Goal: Complete application form

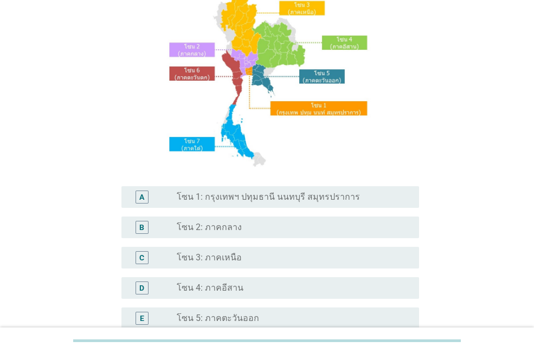
scroll to position [108, 0]
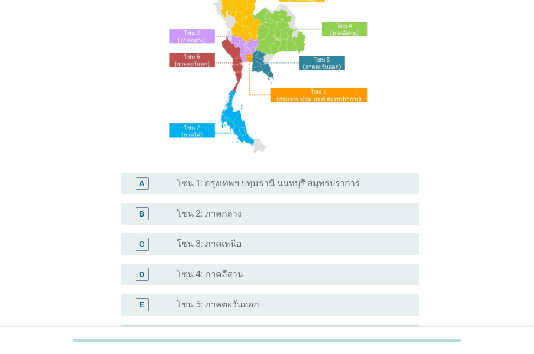
click at [226, 213] on label "โซน 2: ภาคกลาง" at bounding box center [209, 214] width 65 height 11
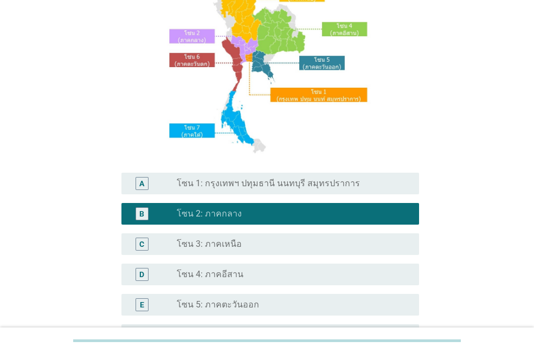
click at [243, 186] on label "โซน 1: กรุงเทพฯ ปทุมธานี นนทบุรี สมุทรปราการ" at bounding box center [268, 183] width 183 height 11
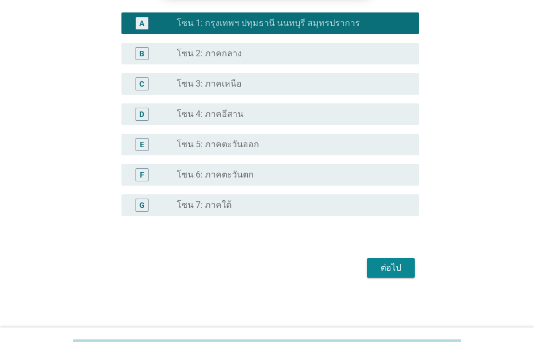
scroll to position [270, 0]
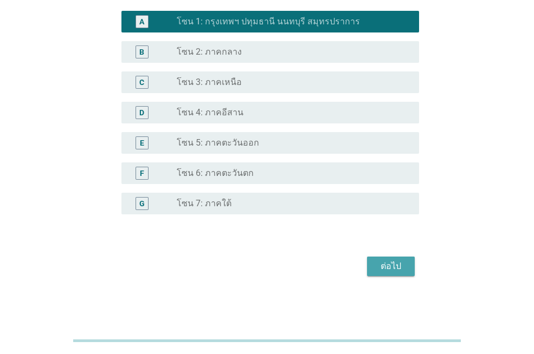
click at [379, 271] on div "ต่อไป" at bounding box center [390, 266] width 30 height 13
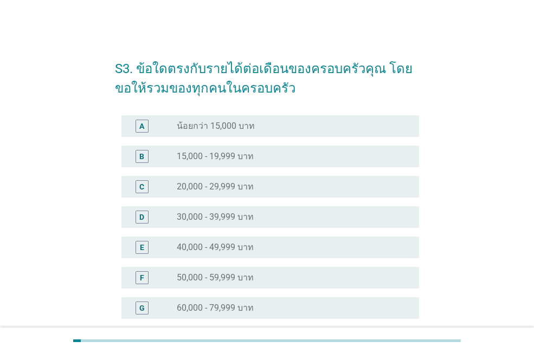
click at [241, 275] on label "50,000 - 59,999 บาท" at bounding box center [215, 277] width 77 height 11
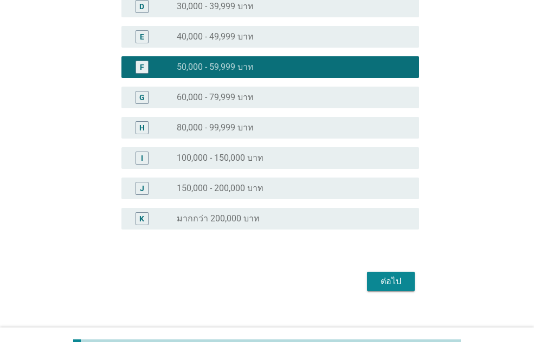
scroll to position [217, 0]
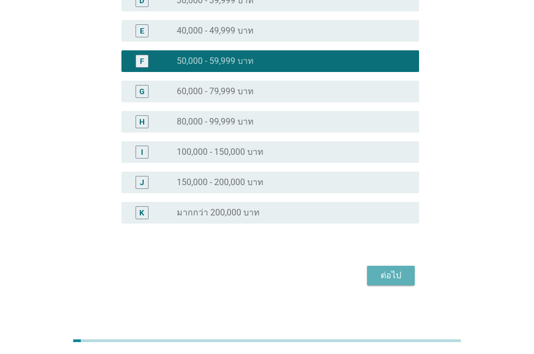
click at [378, 277] on div "ต่อไป" at bounding box center [390, 275] width 30 height 13
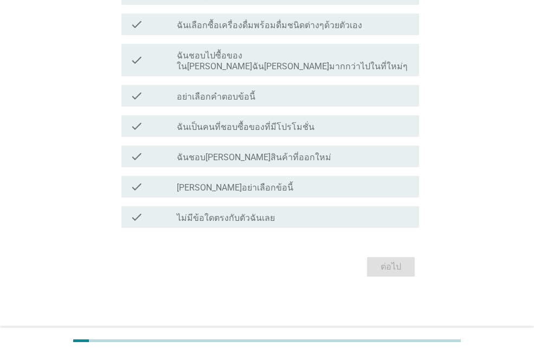
scroll to position [0, 0]
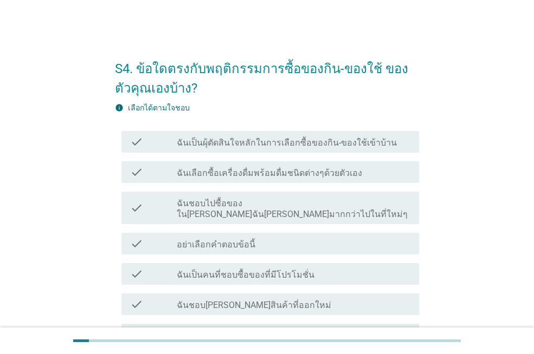
click at [295, 144] on label "ฉันเป็นผุ้ตัดสินใจหลักในการเลือกซื้อของกิน-ของใช้เข้าบ้าน" at bounding box center [287, 143] width 220 height 11
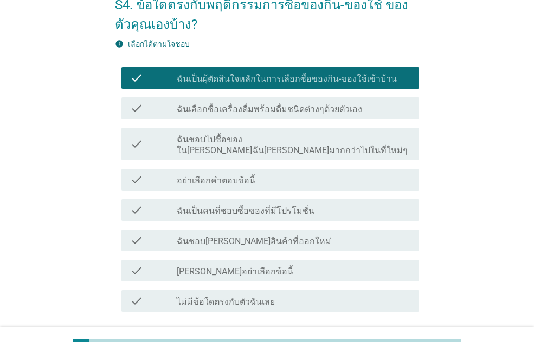
scroll to position [137, 0]
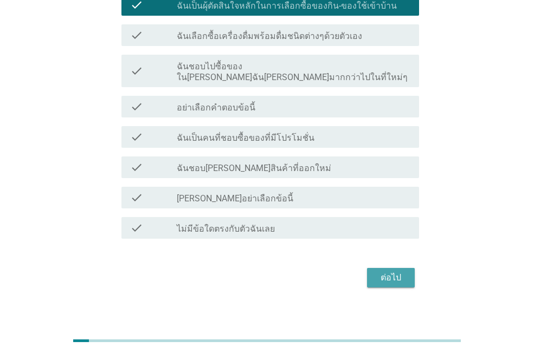
click at [382, 271] on div "ต่อไป" at bounding box center [390, 277] width 30 height 13
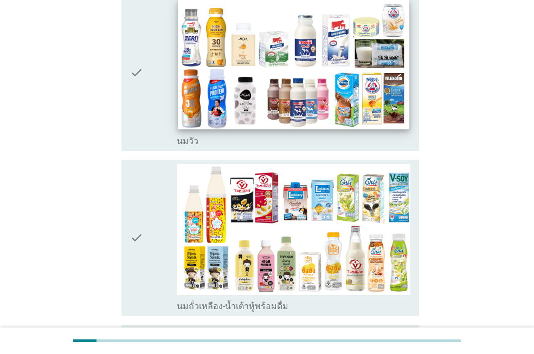
scroll to position [217, 0]
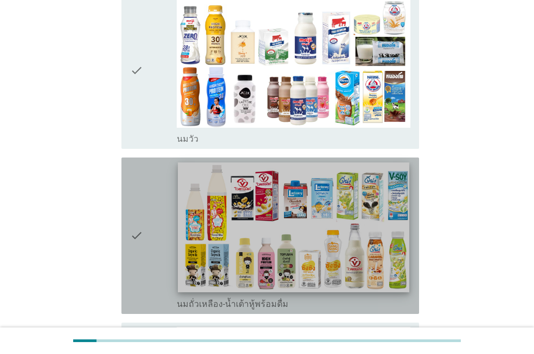
click at [296, 238] on img at bounding box center [293, 228] width 231 height 130
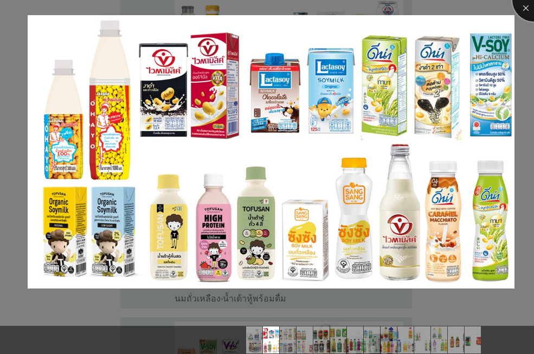
click at [524, 12] on div at bounding box center [533, -1] width 43 height 43
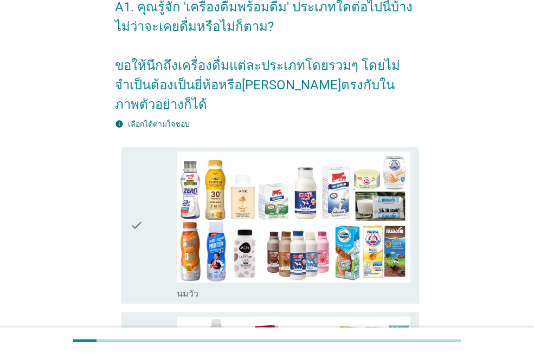
scroll to position [163, 0]
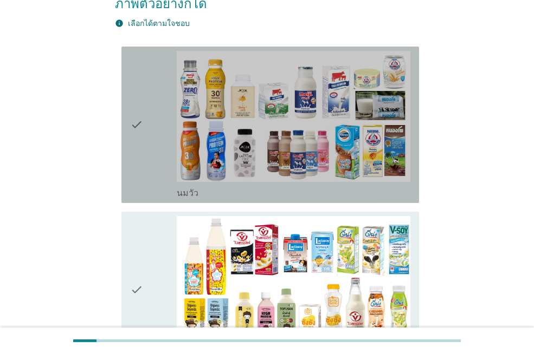
click at [125, 104] on div "check check_box_outline_blank นมวัว" at bounding box center [269, 125] width 297 height 157
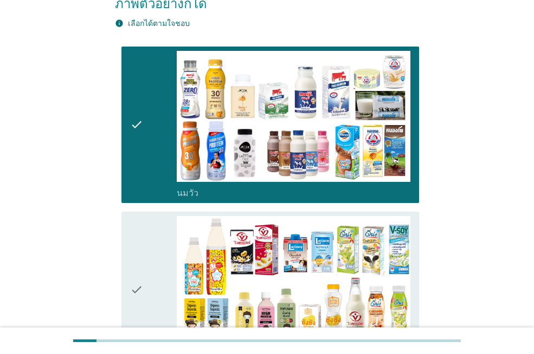
click at [137, 262] on icon "check" at bounding box center [136, 290] width 13 height 148
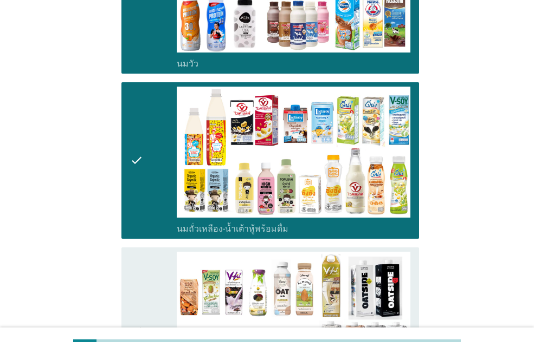
scroll to position [433, 0]
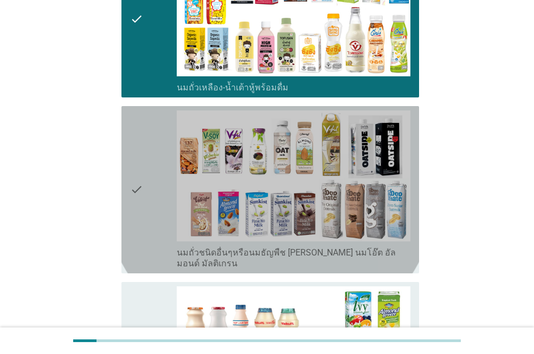
click at [135, 165] on icon "check" at bounding box center [136, 190] width 13 height 159
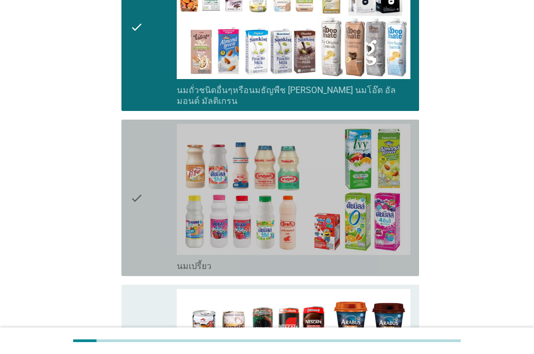
click at [133, 159] on icon "check" at bounding box center [136, 198] width 13 height 148
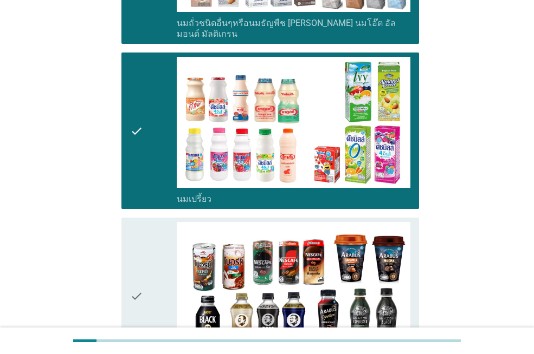
scroll to position [813, 0]
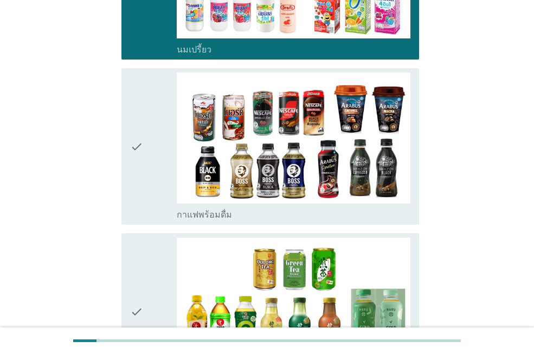
click at [134, 118] on icon "check" at bounding box center [136, 147] width 13 height 148
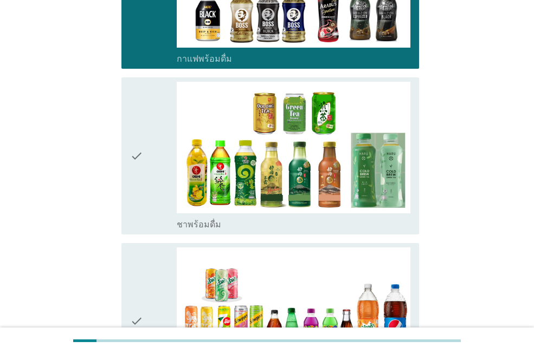
scroll to position [975, 0]
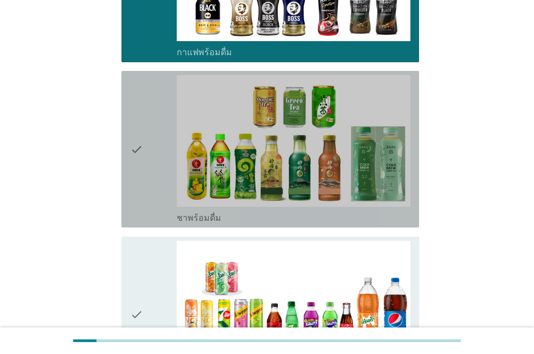
click at [136, 121] on icon "check" at bounding box center [136, 149] width 13 height 148
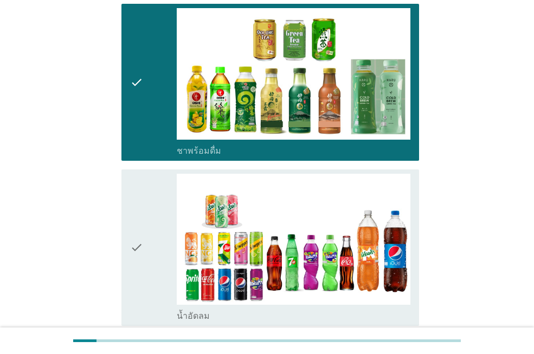
scroll to position [1138, 0]
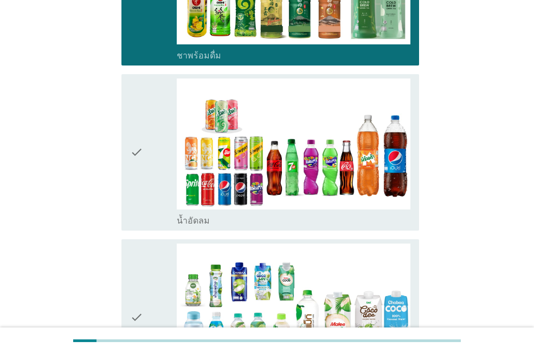
click at [134, 125] on icon "check" at bounding box center [136, 153] width 13 height 148
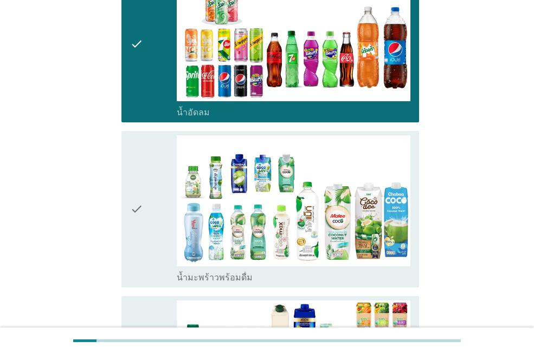
click at [139, 174] on icon "check" at bounding box center [136, 209] width 13 height 148
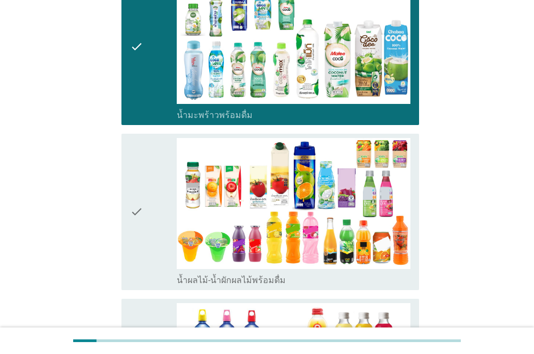
click at [139, 183] on icon "check" at bounding box center [136, 212] width 13 height 148
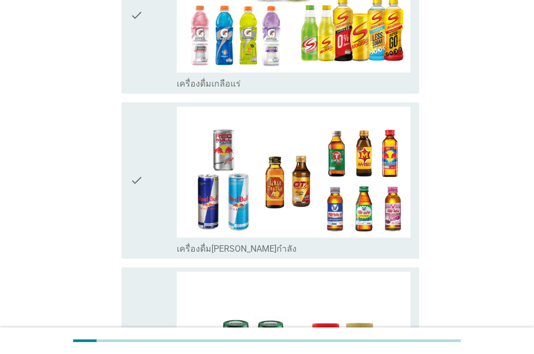
scroll to position [2113, 0]
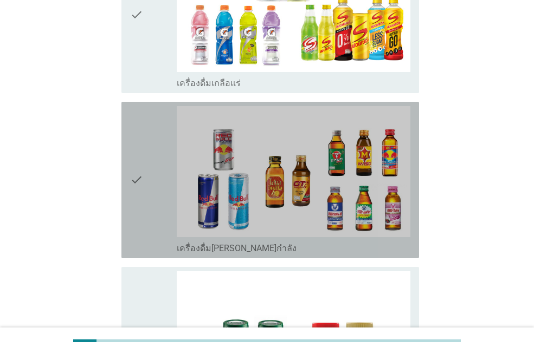
click at [138, 141] on icon "check" at bounding box center [136, 180] width 13 height 148
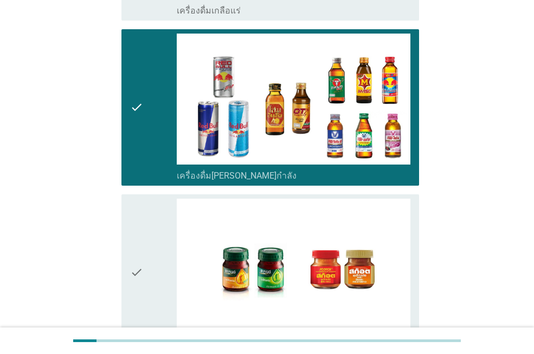
scroll to position [2275, 0]
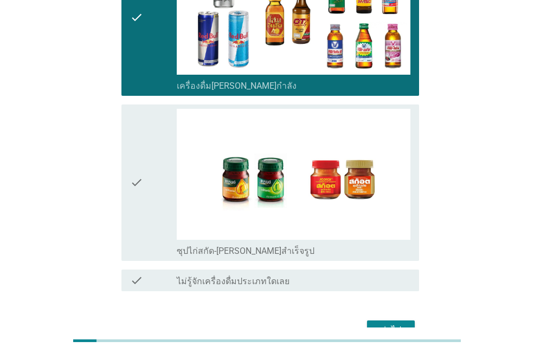
click at [137, 150] on icon "check" at bounding box center [136, 183] width 13 height 148
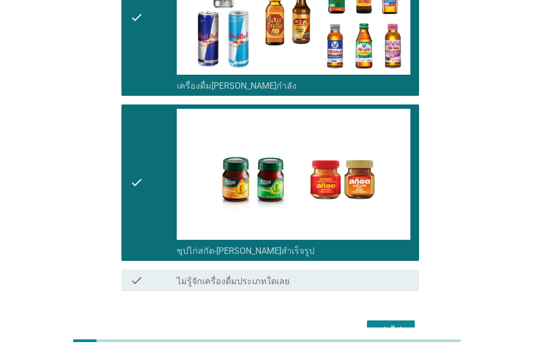
click at [383, 324] on div "ต่อไป" at bounding box center [390, 330] width 30 height 13
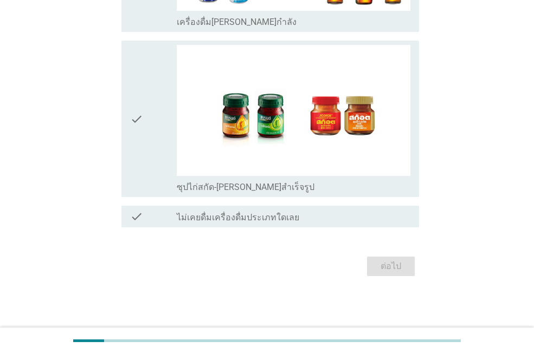
scroll to position [0, 0]
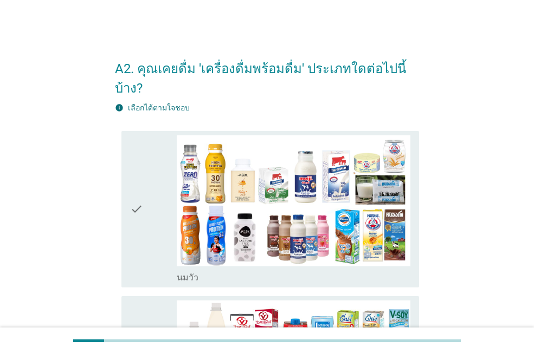
click at [135, 189] on icon "check" at bounding box center [136, 209] width 13 height 148
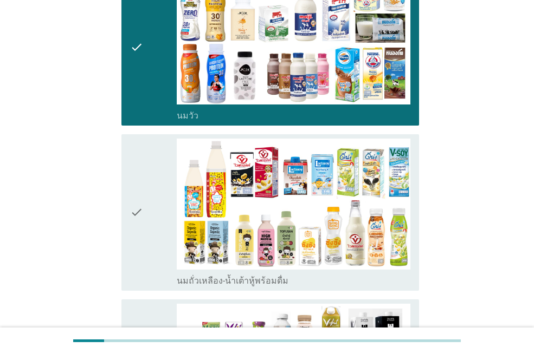
scroll to position [163, 0]
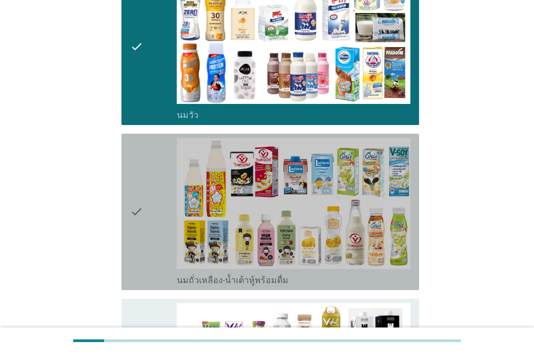
click at [137, 193] on icon "check" at bounding box center [136, 212] width 13 height 148
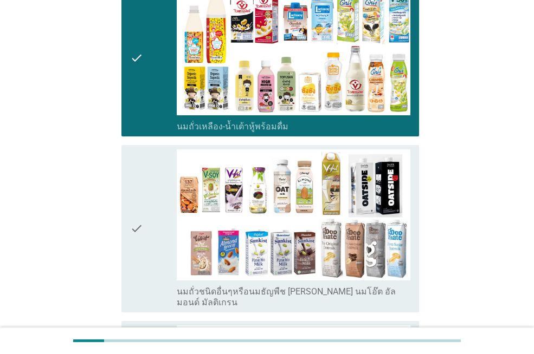
scroll to position [325, 0]
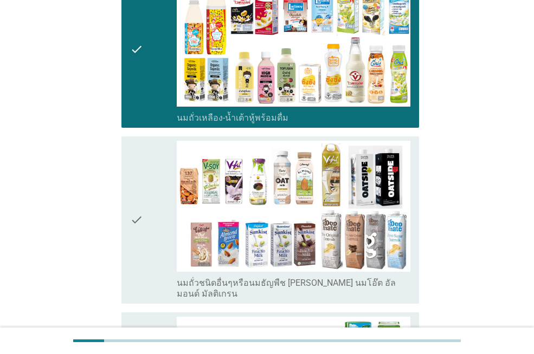
click at [135, 189] on icon "check" at bounding box center [136, 220] width 13 height 159
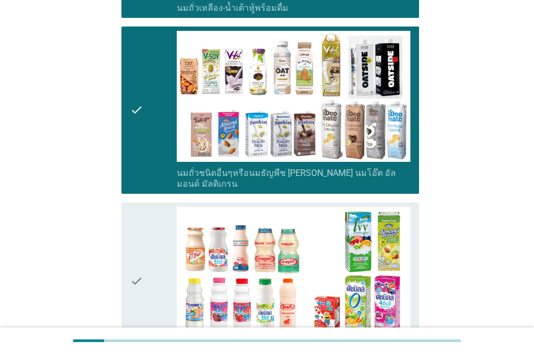
scroll to position [542, 0]
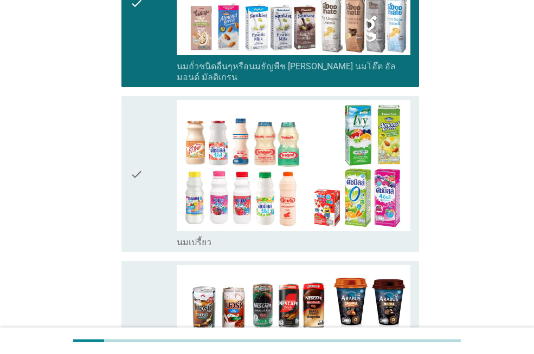
click at [130, 147] on icon "check" at bounding box center [136, 174] width 13 height 148
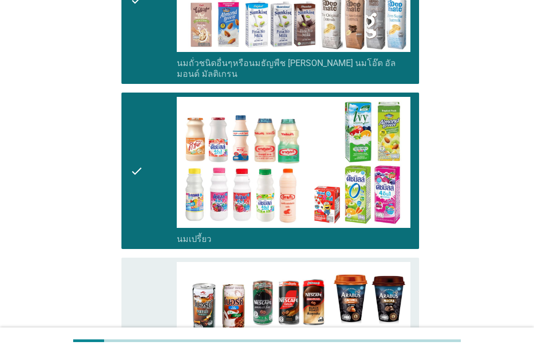
scroll to position [704, 0]
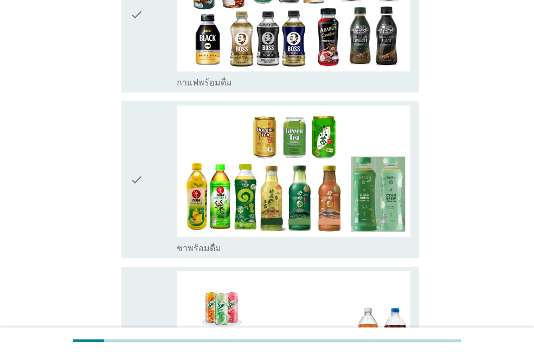
click at [134, 152] on icon "check" at bounding box center [136, 180] width 13 height 148
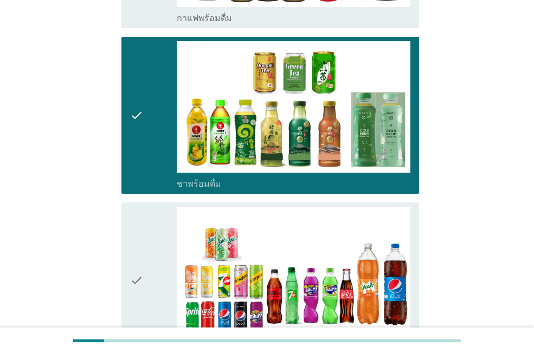
scroll to position [1029, 0]
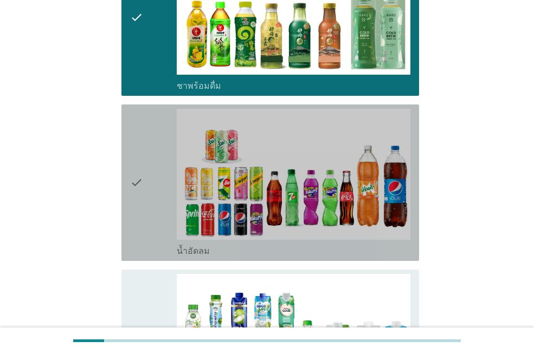
click at [138, 154] on icon "check" at bounding box center [136, 183] width 13 height 148
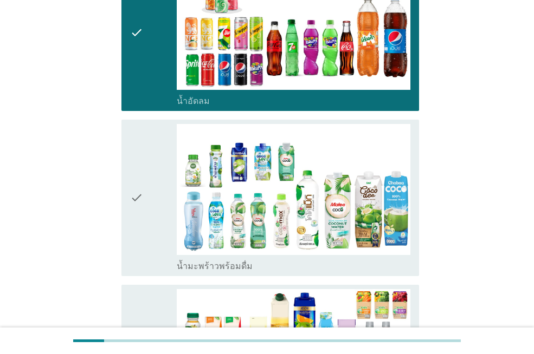
scroll to position [1192, 0]
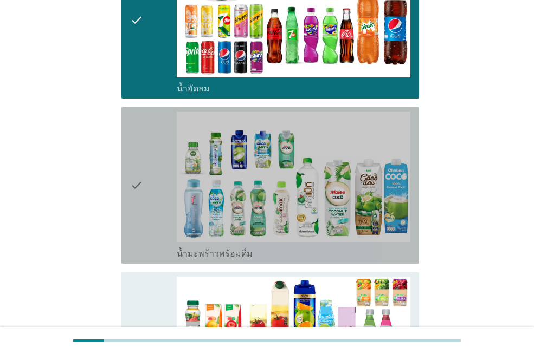
click at [137, 157] on icon "check" at bounding box center [136, 186] width 13 height 148
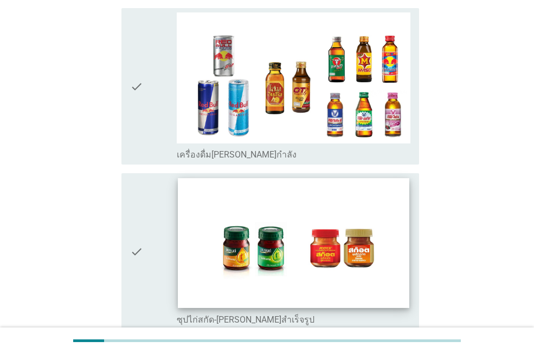
scroll to position [1625, 0]
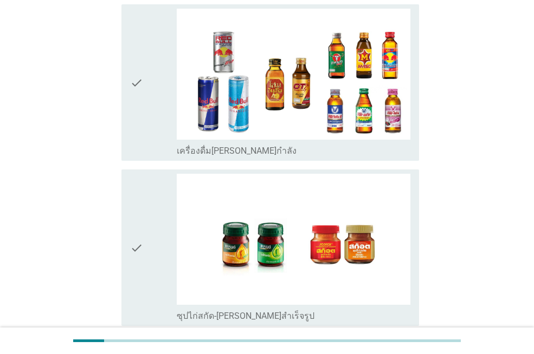
click at [135, 223] on icon "check" at bounding box center [136, 248] width 13 height 148
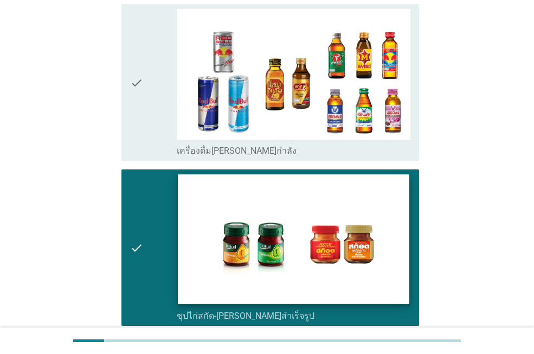
scroll to position [1724, 0]
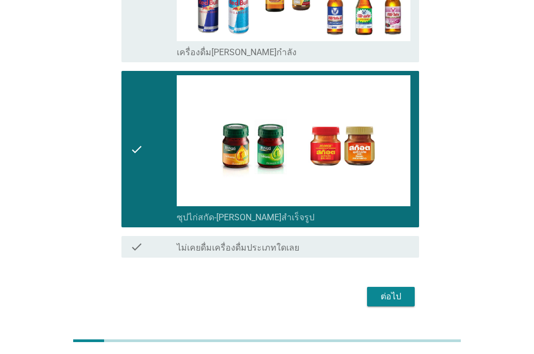
drag, startPoint x: 383, startPoint y: 257, endPoint x: 382, endPoint y: 262, distance: 5.4
click at [382, 284] on div "ต่อไป" at bounding box center [267, 297] width 304 height 26
click at [382, 290] on div "ต่อไป" at bounding box center [390, 296] width 30 height 13
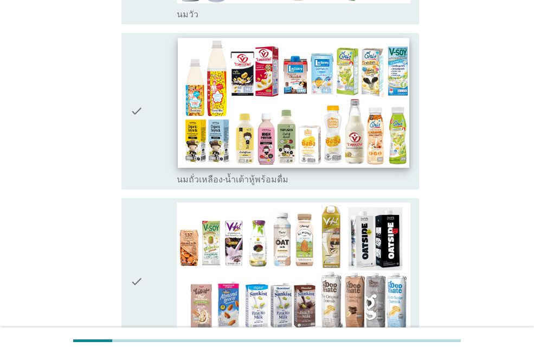
scroll to position [271, 0]
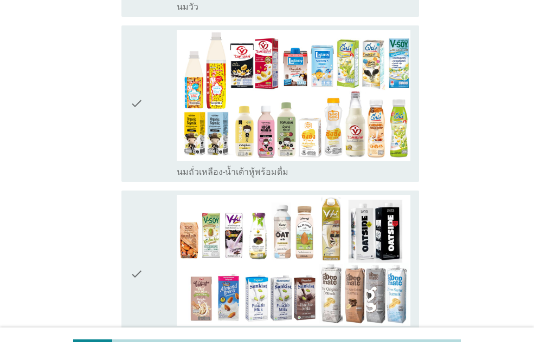
click at [138, 270] on icon "check" at bounding box center [136, 274] width 13 height 159
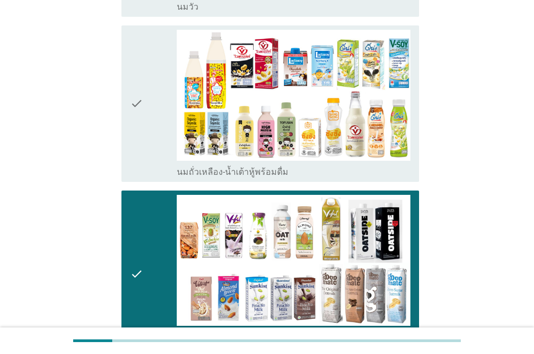
click at [139, 105] on icon "check" at bounding box center [136, 104] width 13 height 148
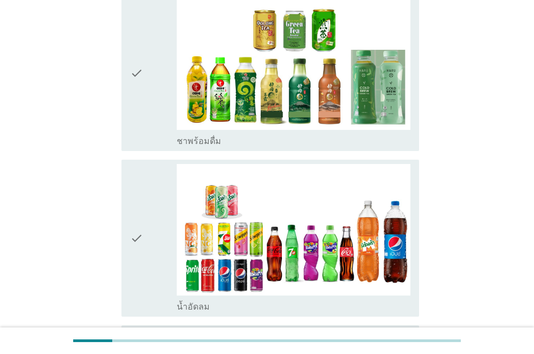
scroll to position [813, 0]
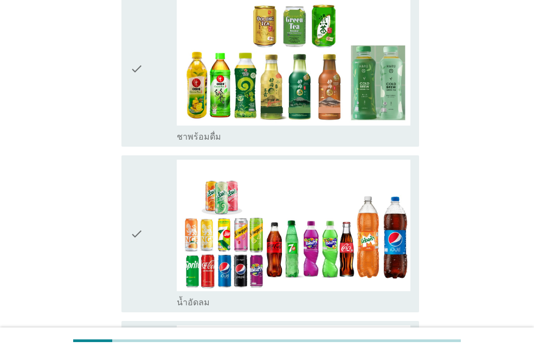
click at [140, 63] on icon "check" at bounding box center [136, 69] width 13 height 148
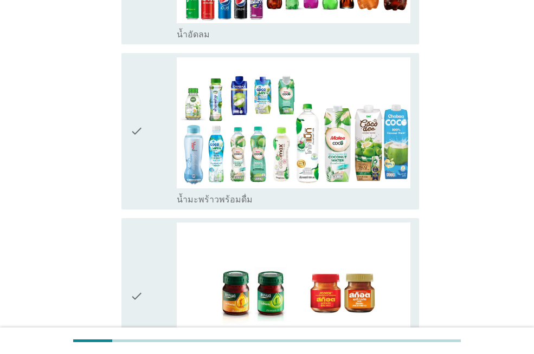
scroll to position [1083, 0]
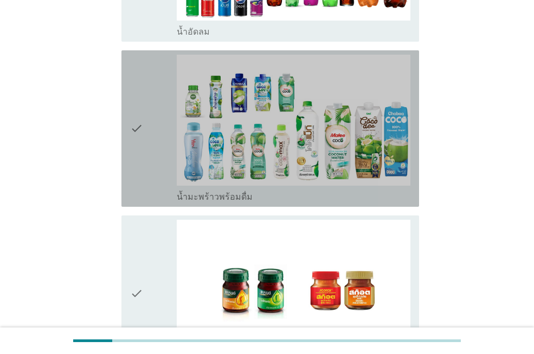
click at [136, 120] on icon "check" at bounding box center [136, 129] width 13 height 148
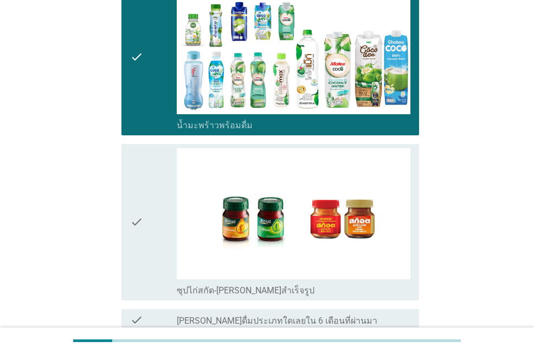
scroll to position [1246, 0]
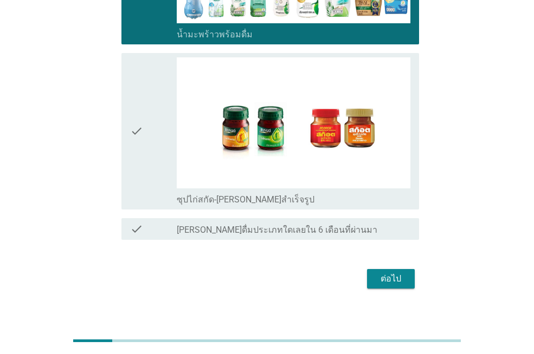
click at [136, 124] on icon "check" at bounding box center [136, 131] width 13 height 148
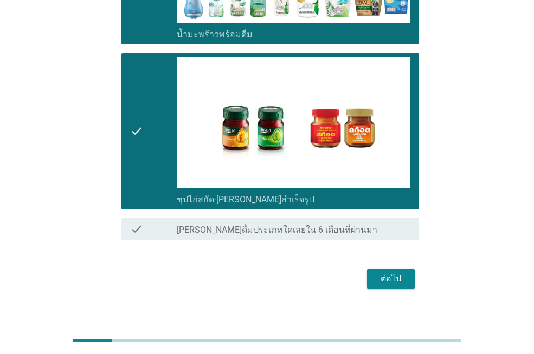
click at [398, 272] on div "ต่อไป" at bounding box center [390, 278] width 30 height 13
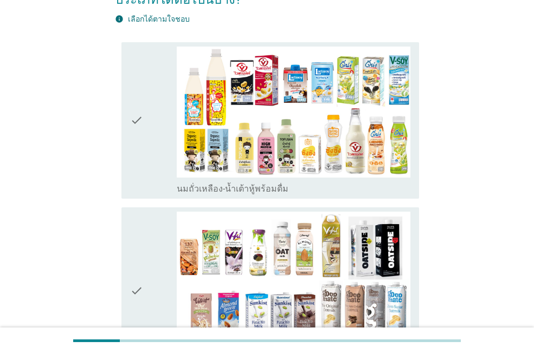
scroll to position [271, 0]
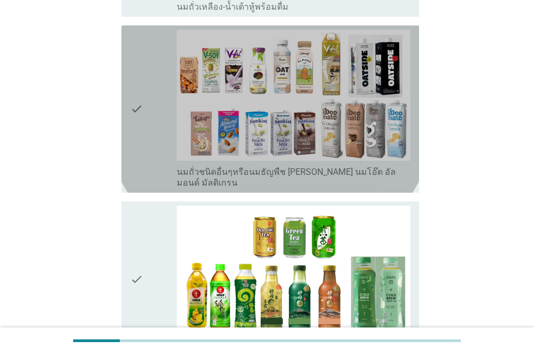
click at [131, 100] on icon "check" at bounding box center [136, 109] width 13 height 159
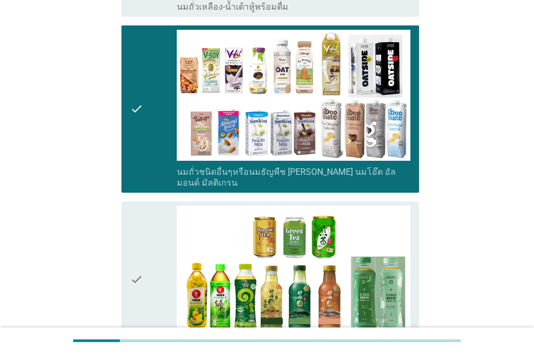
click at [133, 267] on icon "check" at bounding box center [136, 280] width 13 height 148
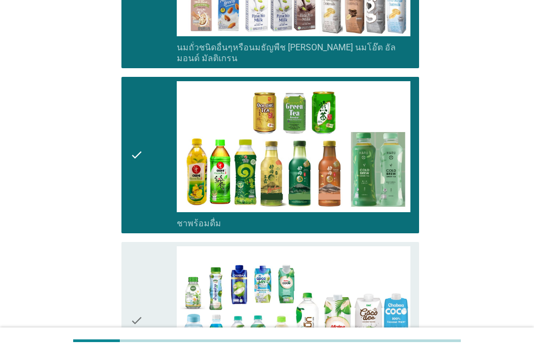
scroll to position [542, 0]
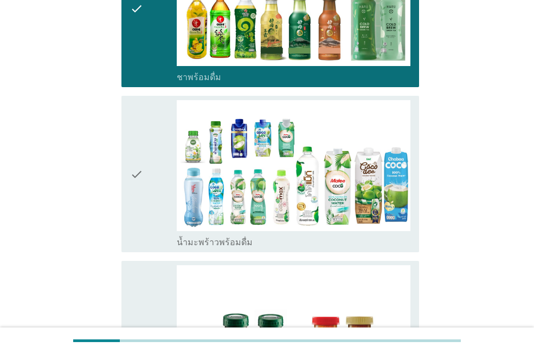
click at [134, 175] on icon "check" at bounding box center [136, 174] width 13 height 148
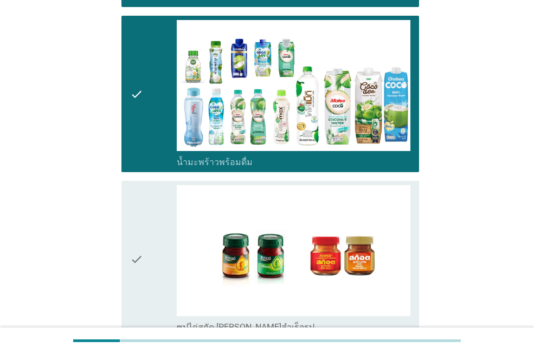
scroll to position [751, 0]
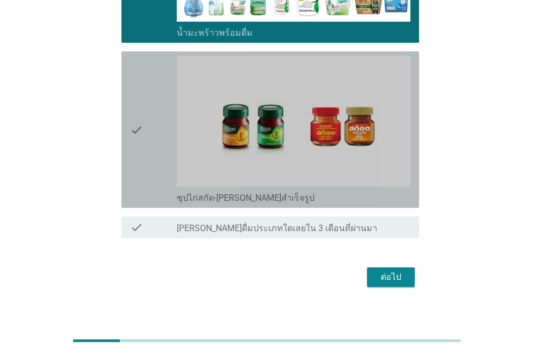
click at [145, 139] on div "check" at bounding box center [153, 130] width 47 height 148
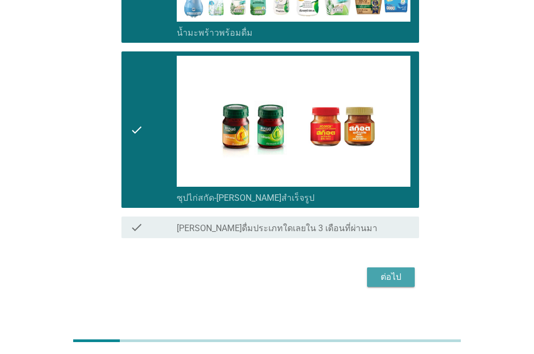
click at [379, 271] on div "ต่อไป" at bounding box center [390, 277] width 30 height 13
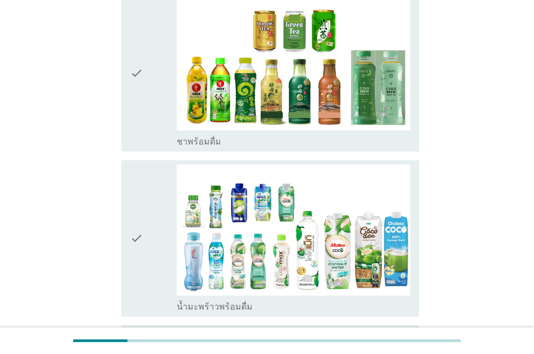
scroll to position [379, 0]
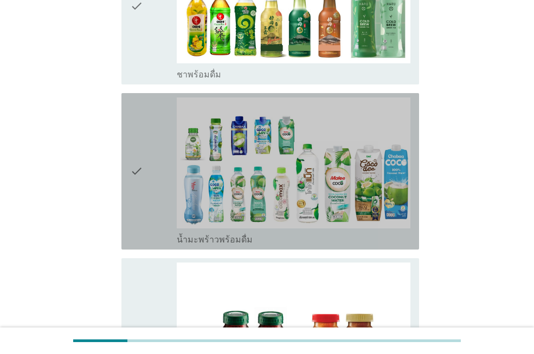
click at [140, 171] on icon "check" at bounding box center [136, 172] width 13 height 148
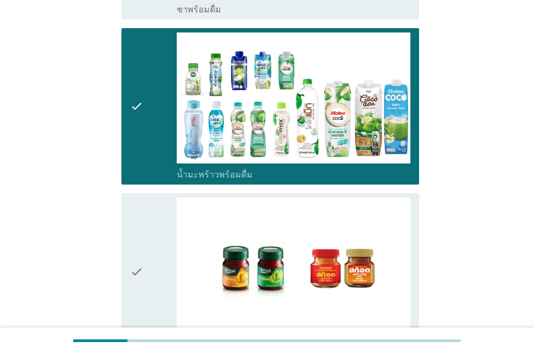
scroll to position [542, 0]
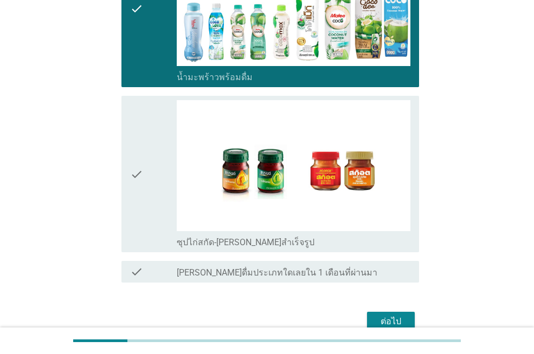
click at [138, 166] on icon "check" at bounding box center [136, 174] width 13 height 148
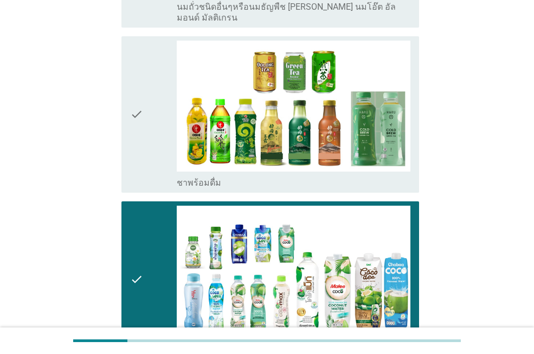
scroll to position [163, 0]
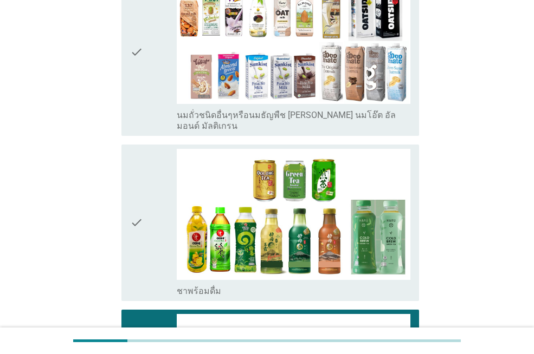
click at [135, 54] on icon "check" at bounding box center [136, 52] width 13 height 159
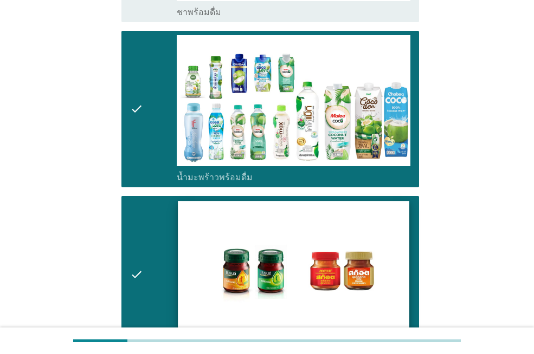
scroll to position [586, 0]
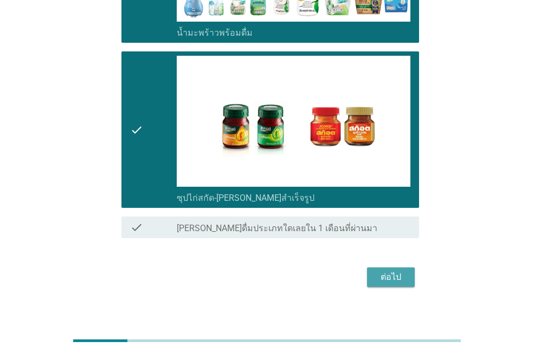
click at [378, 271] on div "ต่อไป" at bounding box center [390, 277] width 30 height 13
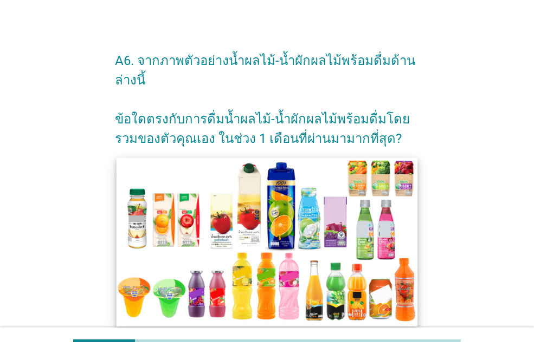
scroll to position [217, 0]
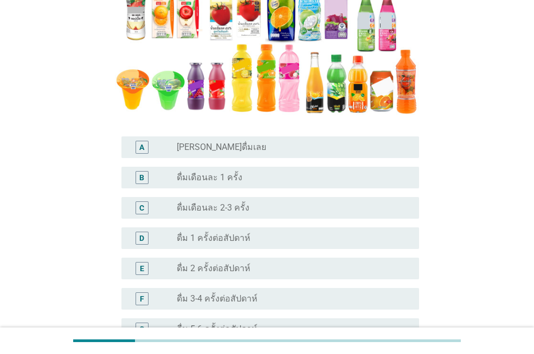
click at [224, 267] on label "ดื่ม 2 ครั้งต่อสัปดาห์" at bounding box center [214, 268] width 74 height 11
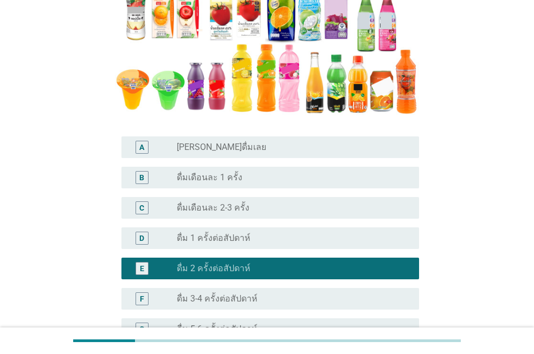
click at [223, 299] on label "ดื่ม 3-4 ครั้งต่อสัปดาห์" at bounding box center [217, 299] width 81 height 11
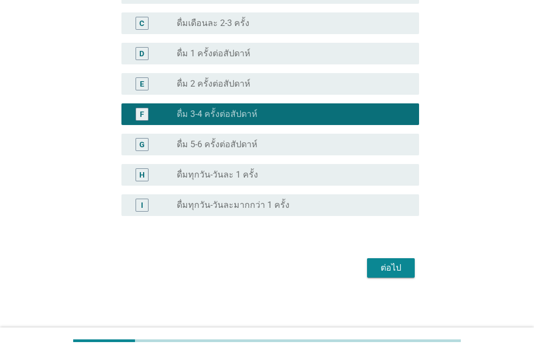
scroll to position [403, 0]
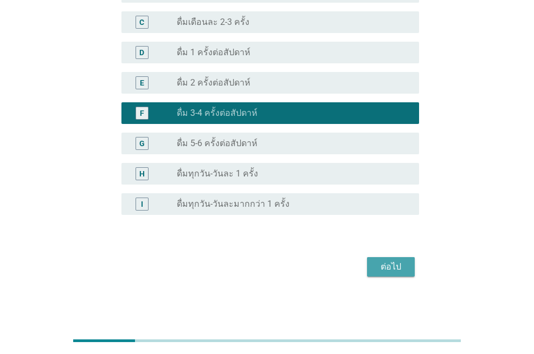
click at [394, 269] on div "ต่อไป" at bounding box center [390, 267] width 30 height 13
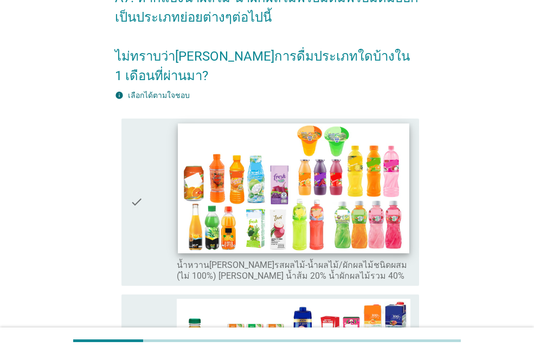
scroll to position [217, 0]
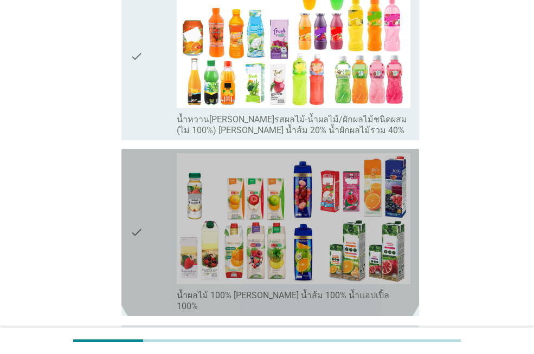
click at [134, 209] on icon "check" at bounding box center [136, 232] width 13 height 159
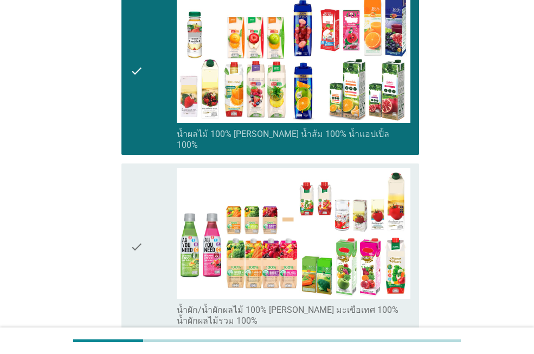
scroll to position [379, 0]
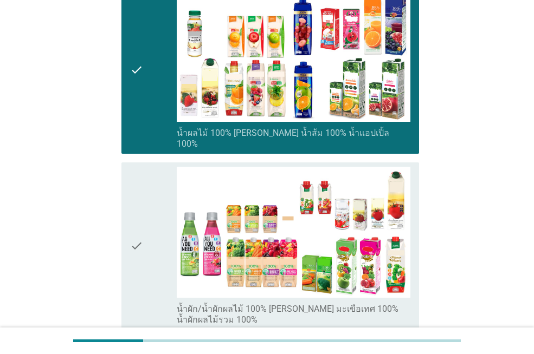
click at [145, 214] on div "check" at bounding box center [153, 246] width 47 height 159
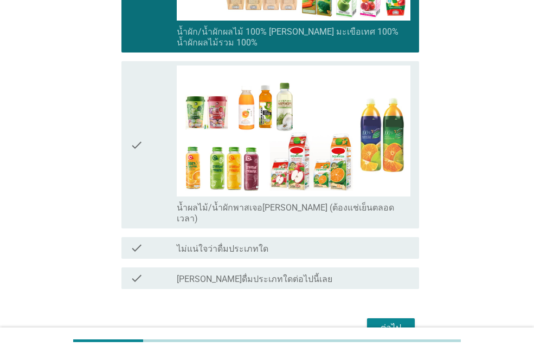
scroll to position [677, 0]
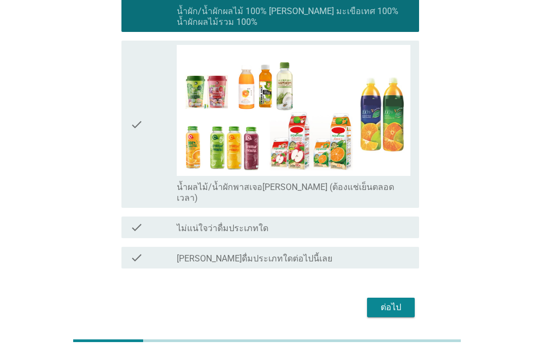
click at [385, 301] on div "ต่อไป" at bounding box center [390, 307] width 30 height 13
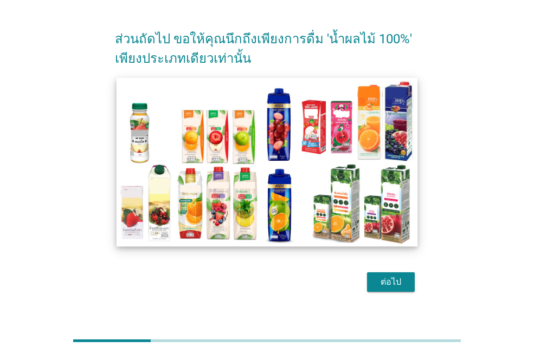
scroll to position [45, 0]
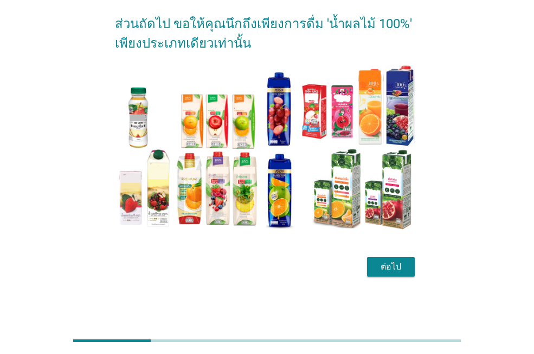
click at [374, 270] on button "ต่อไป" at bounding box center [391, 267] width 48 height 20
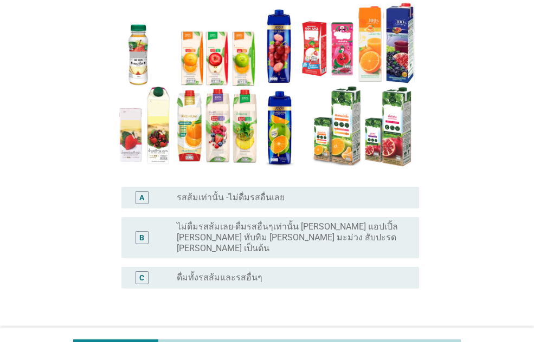
scroll to position [108, 0]
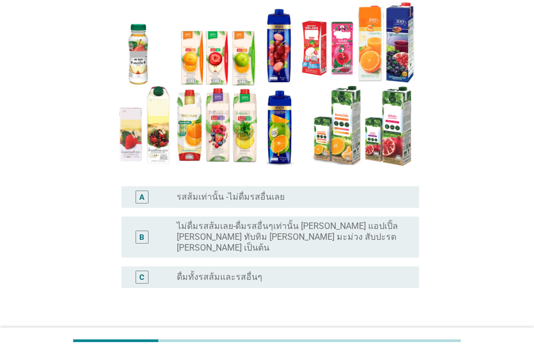
click at [245, 272] on label "ดื่มทั้งรสส้มและรสอื่นๆ" at bounding box center [220, 277] width 86 height 11
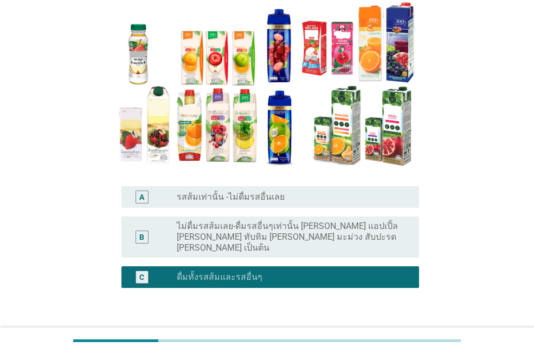
click at [386, 330] on button "ต่อไป" at bounding box center [391, 340] width 48 height 20
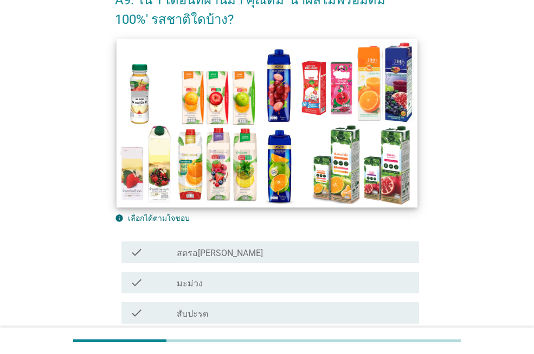
scroll to position [163, 0]
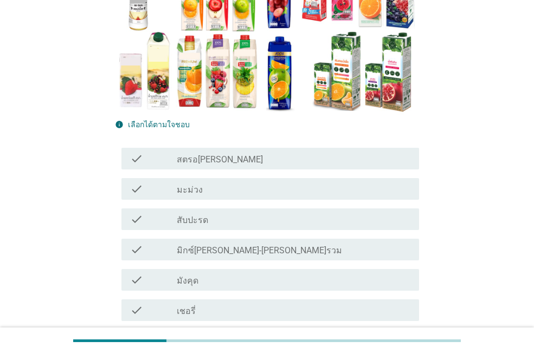
click at [217, 223] on div "check_box_outline_blank สับปะรด" at bounding box center [293, 219] width 233 height 13
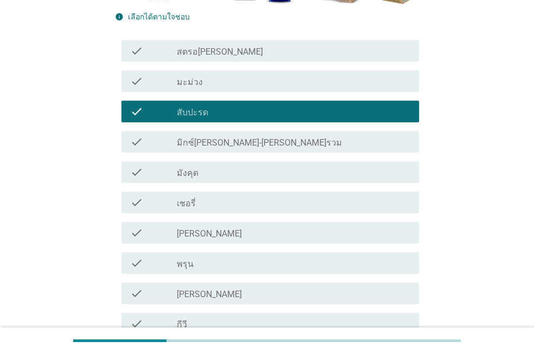
scroll to position [271, 0]
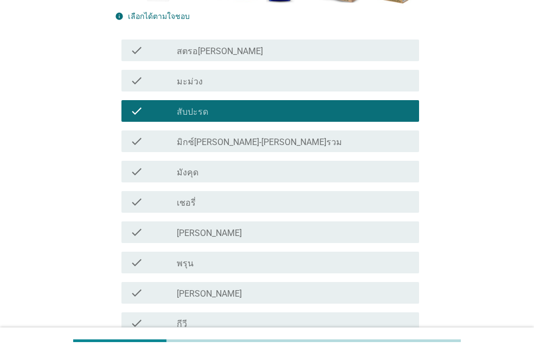
click at [207, 202] on div "check_box_outline_blank เชอรี่" at bounding box center [293, 202] width 233 height 13
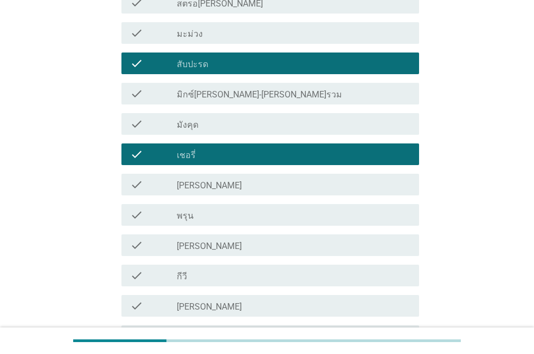
scroll to position [379, 0]
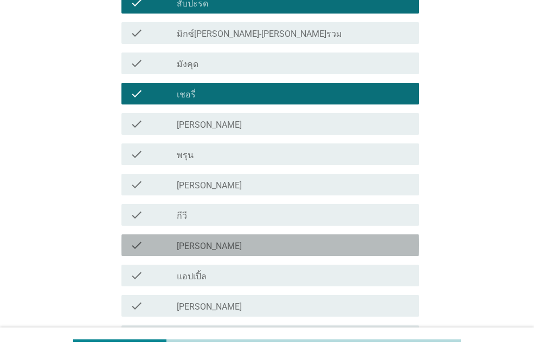
click at [209, 245] on div "check_box_outline_blank องุ่น" at bounding box center [293, 245] width 233 height 13
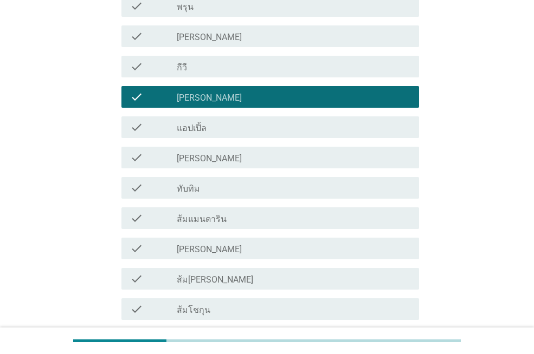
scroll to position [596, 0]
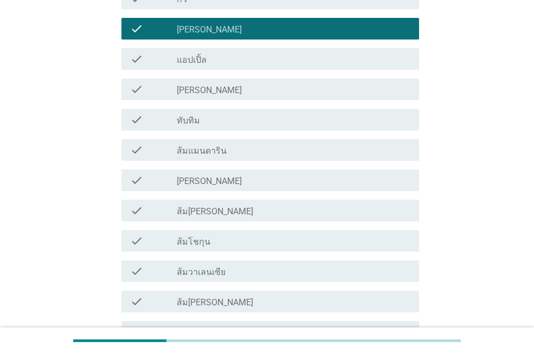
click at [219, 214] on label "ส้มสายน้ำผึ้ง" at bounding box center [215, 211] width 76 height 11
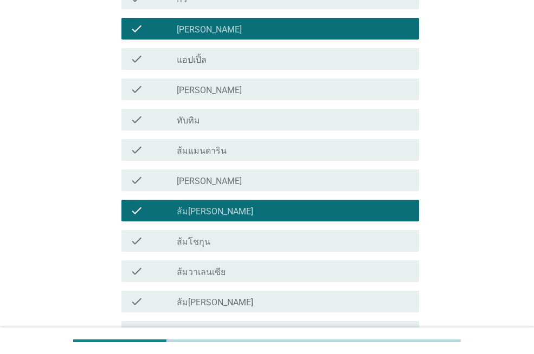
click at [230, 179] on div "check_box_outline_blank ส้มเขียวหวาน" at bounding box center [293, 180] width 233 height 13
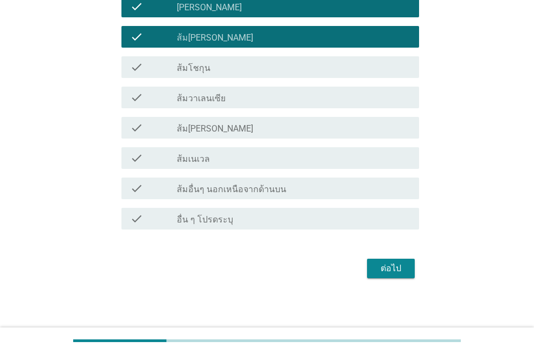
scroll to position [771, 0]
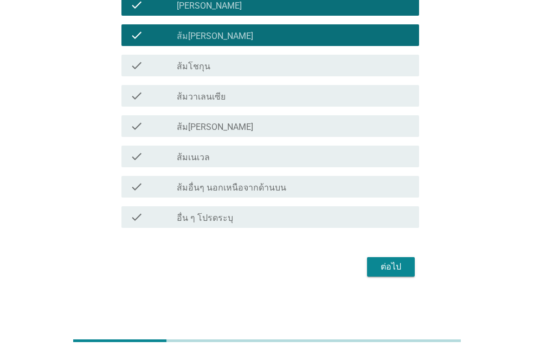
click at [382, 270] on div "ต่อไป" at bounding box center [390, 267] width 30 height 13
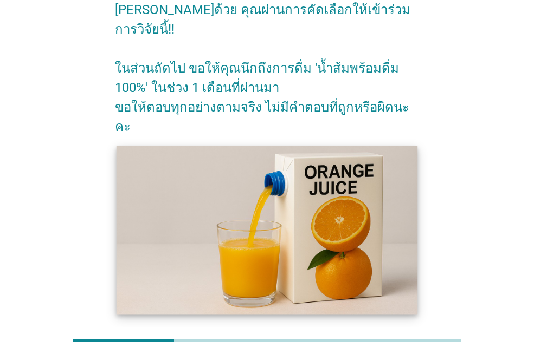
scroll to position [103, 0]
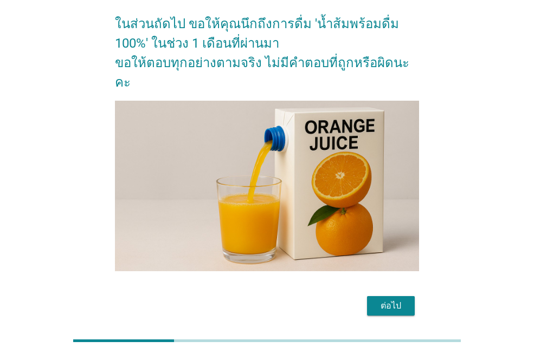
click at [395, 300] on div "ต่อไป" at bounding box center [390, 306] width 30 height 13
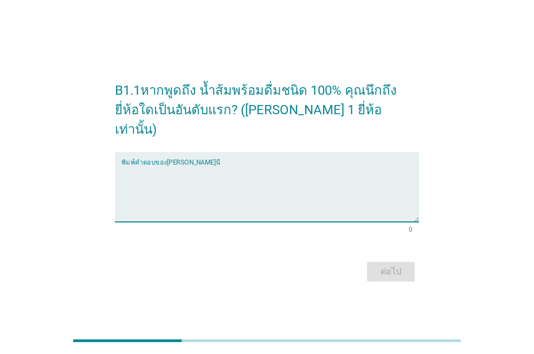
click at [219, 202] on textarea "พิมพ์คำตอบของคุณ ที่นี่" at bounding box center [269, 193] width 297 height 57
type textarea ","
type textarea "มาลี"
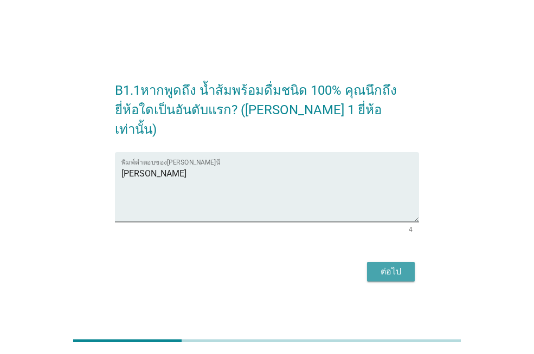
click at [403, 265] on div "ต่อไป" at bounding box center [390, 271] width 30 height 13
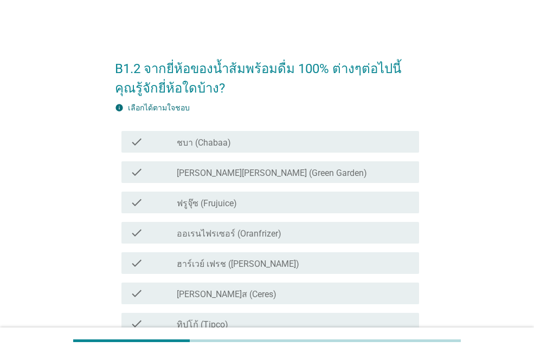
click at [238, 150] on div "check check_box_outline_blank ชบา (Chabaa)" at bounding box center [269, 142] width 297 height 22
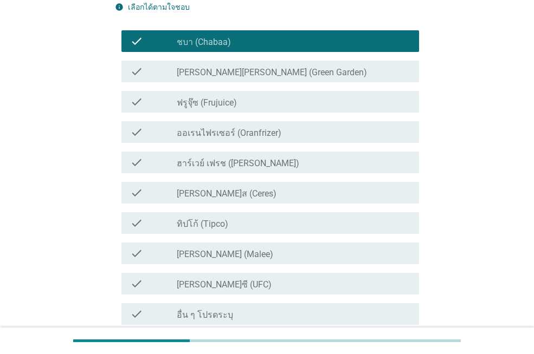
scroll to position [108, 0]
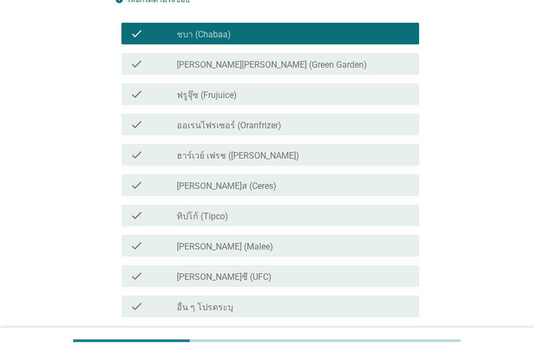
click at [228, 213] on div "check_box_outline_blank ทิปโก้ (Tipco)" at bounding box center [293, 215] width 233 height 13
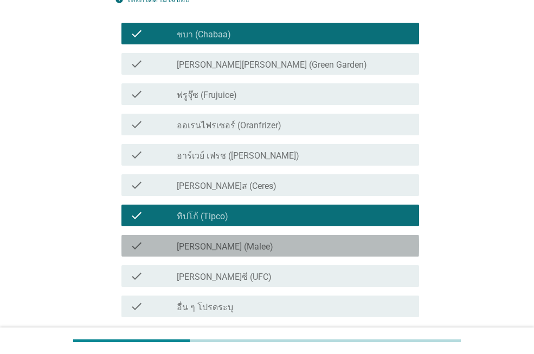
click at [217, 247] on label "มาลี (Malee)" at bounding box center [225, 247] width 96 height 11
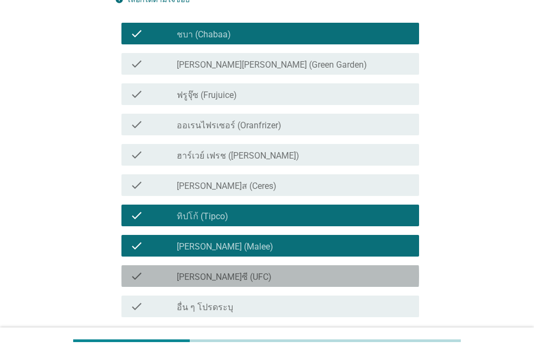
click at [220, 281] on label "ยูเอฟซี (UFC)" at bounding box center [224, 277] width 95 height 11
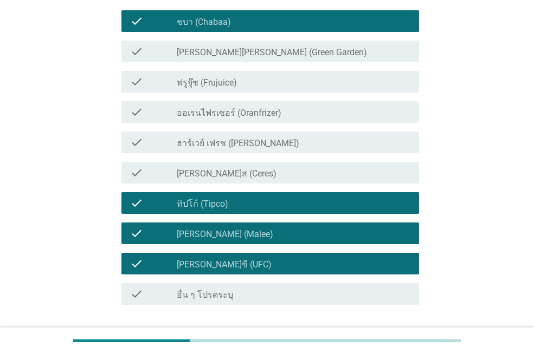
scroll to position [198, 0]
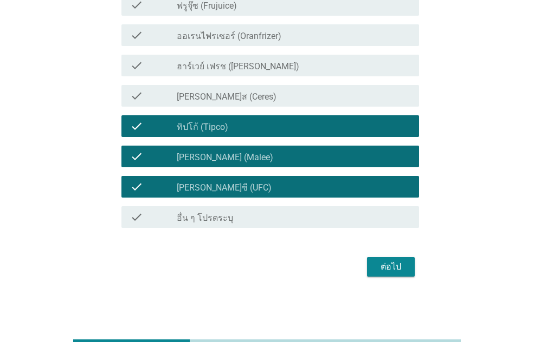
click at [373, 263] on button "ต่อไป" at bounding box center [391, 267] width 48 height 20
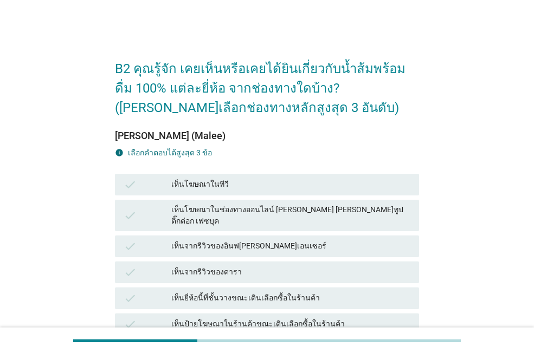
click at [238, 187] on div "เห็นโฆษณาในทีวี" at bounding box center [290, 184] width 239 height 13
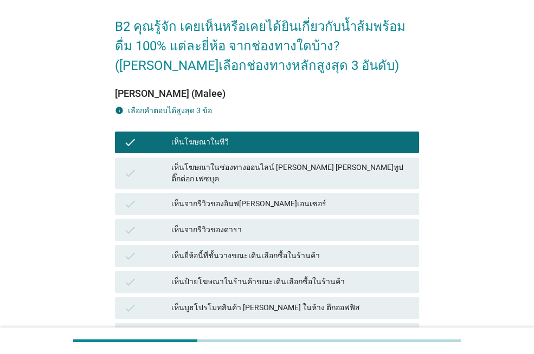
scroll to position [54, 0]
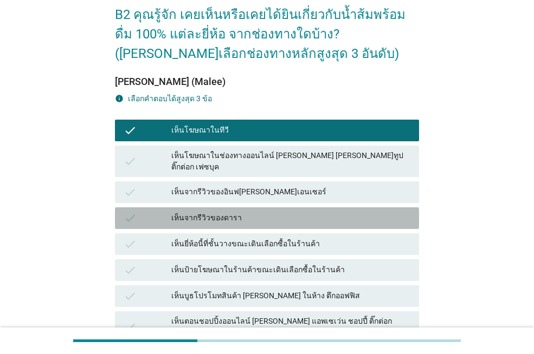
click at [218, 212] on div "เห็นจากรีวิวของดารา" at bounding box center [290, 218] width 239 height 13
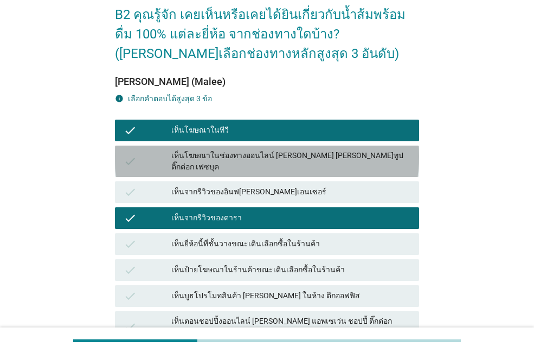
click at [244, 157] on div "เห็นโฆษณาในช่องทางออนไลน์ เช่น ยูทูป ติ๊กต่อก เฟซบุค" at bounding box center [290, 161] width 239 height 23
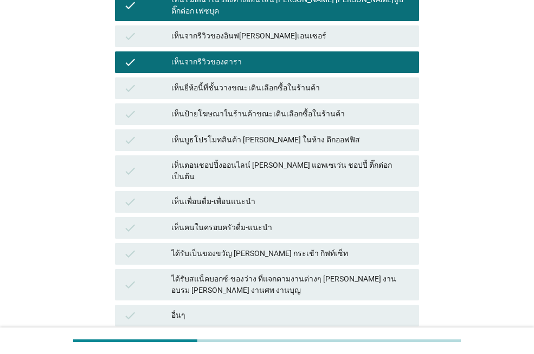
scroll to position [217, 0]
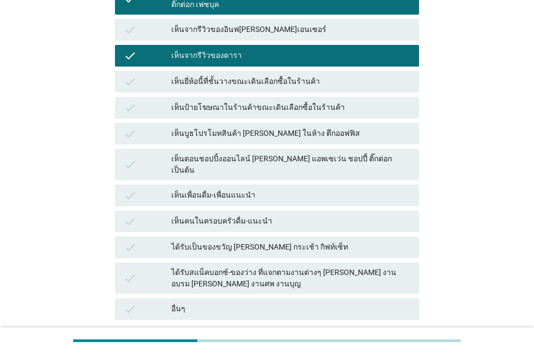
click at [225, 153] on div "เห็นตอนชอปปิ้งออนไลน์ เช่น แอพเซเว่น ชอปปี้ ติ๊กต่อก เป็นต้น" at bounding box center [290, 164] width 239 height 23
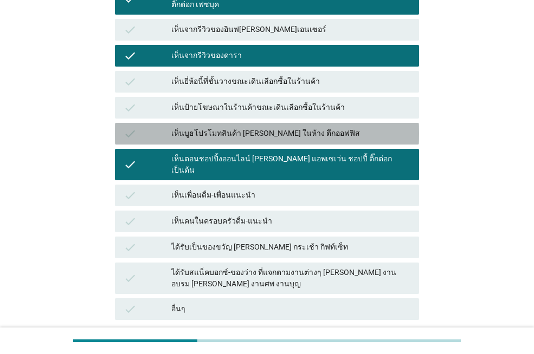
click at [232, 127] on div "เห็นบูธโปรโมทสินค้า เช่น ในห้าง ตึกออฟฟิส" at bounding box center [290, 133] width 239 height 13
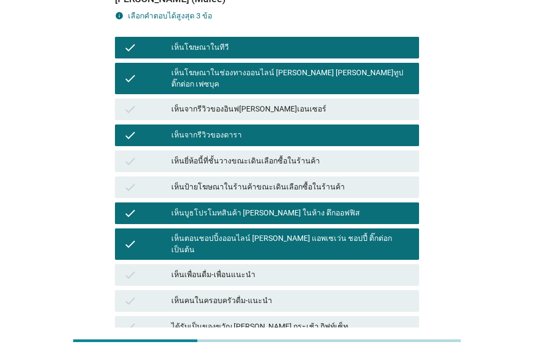
scroll to position [134, 0]
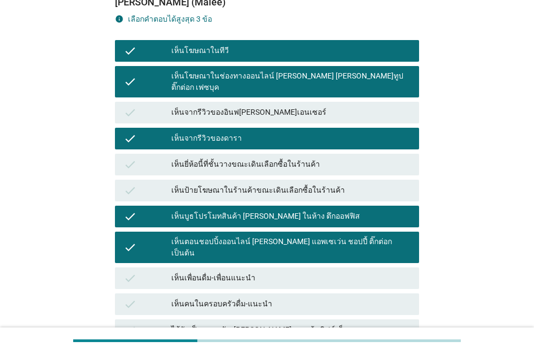
click at [209, 236] on div "เห็นตอนชอปปิ้งออนไลน์ เช่น แอพเซเว่น ชอปปี้ ติ๊กต่อก เป็นต้น" at bounding box center [290, 247] width 239 height 23
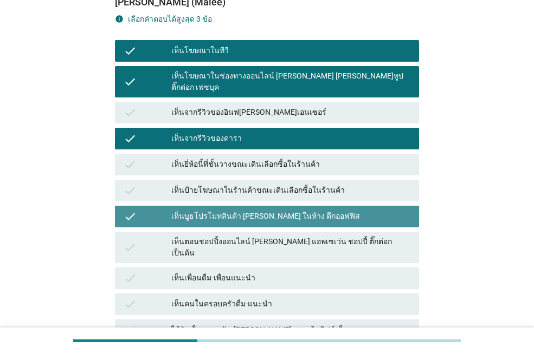
click at [220, 210] on div "เห็นบูธโปรโมทสินค้า เช่น ในห้าง ตึกออฟฟิส" at bounding box center [290, 216] width 239 height 13
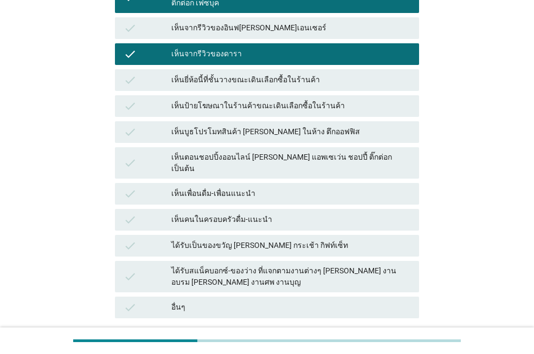
scroll to position [296, 0]
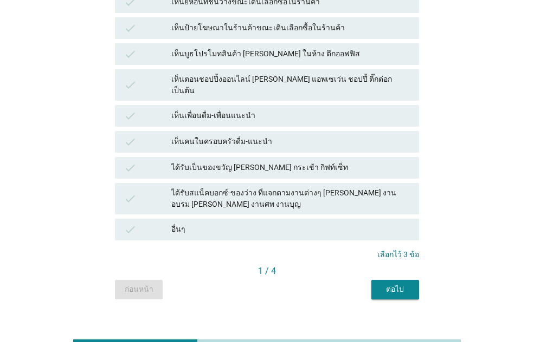
click at [384, 284] on div "ต่อไป" at bounding box center [395, 289] width 30 height 11
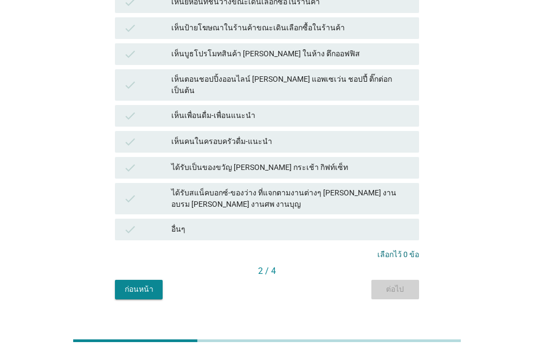
scroll to position [0, 0]
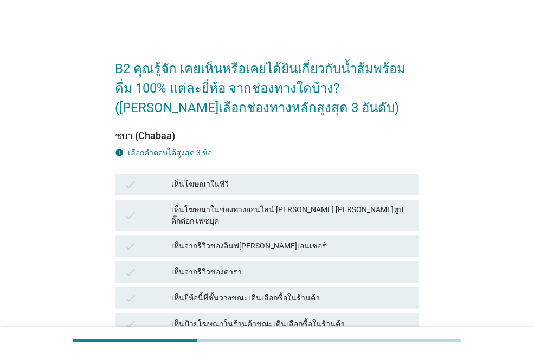
click at [209, 266] on div "เห็นจากรีวิวของดารา" at bounding box center [290, 272] width 239 height 13
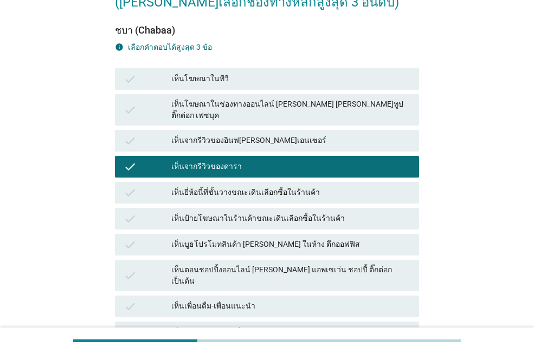
scroll to position [108, 0]
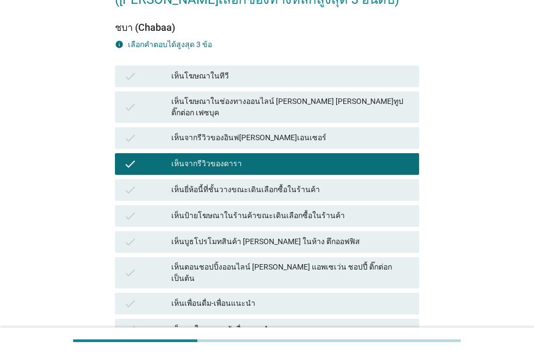
click at [242, 186] on div "เห็นยี่ห้อนี้ที่ชั้นวางขณะเดินเลือกซื้อในร้านค้า" at bounding box center [290, 190] width 239 height 13
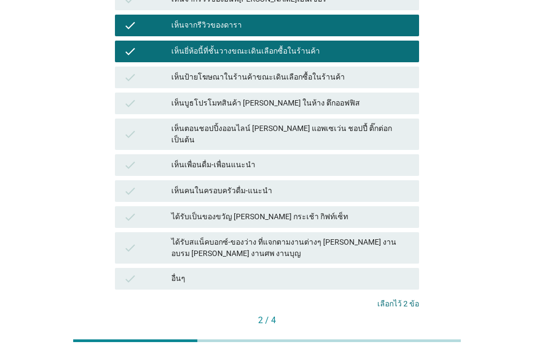
scroll to position [188, 0]
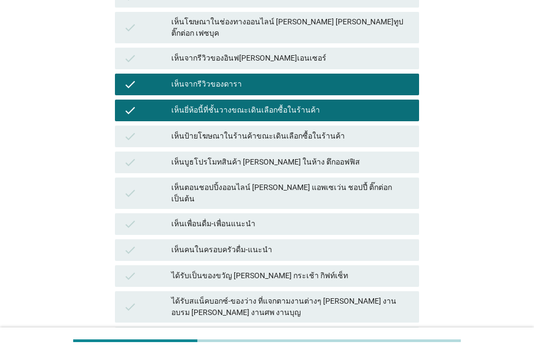
click at [241, 182] on div "เห็นตอนชอปปิ้งออนไลน์ เช่น แอพเซเว่น ชอปปี้ ติ๊กต่อก เป็นต้น" at bounding box center [290, 193] width 239 height 23
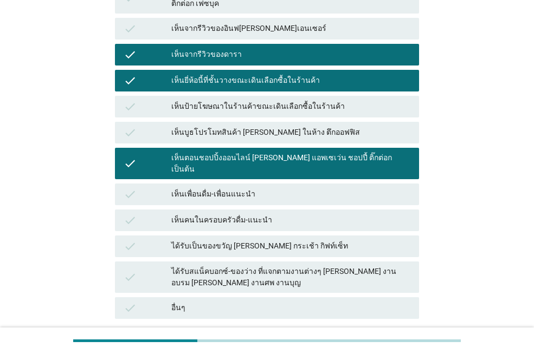
scroll to position [296, 0]
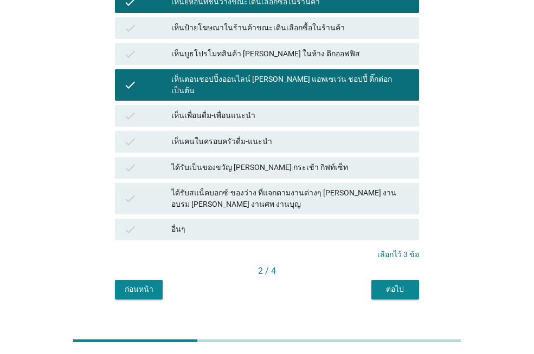
click at [380, 284] on div "ต่อไป" at bounding box center [395, 289] width 30 height 11
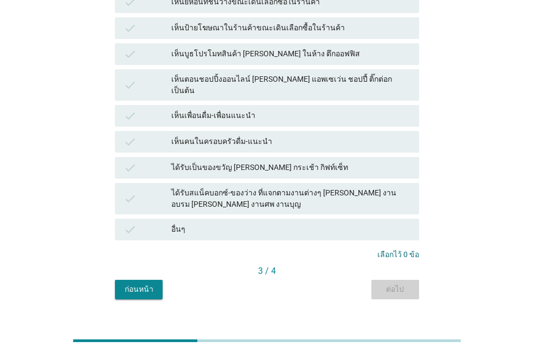
scroll to position [0, 0]
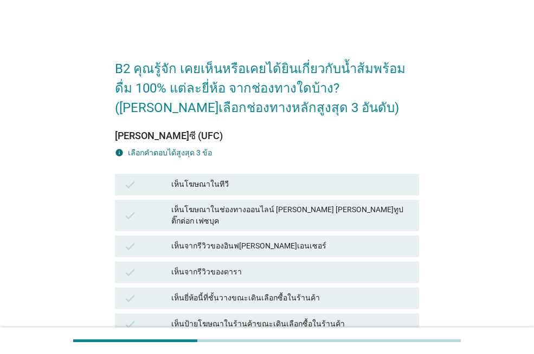
click at [216, 240] on div "เห็นจากรีวิวของอินฟลูเอนเซอร์" at bounding box center [290, 246] width 239 height 13
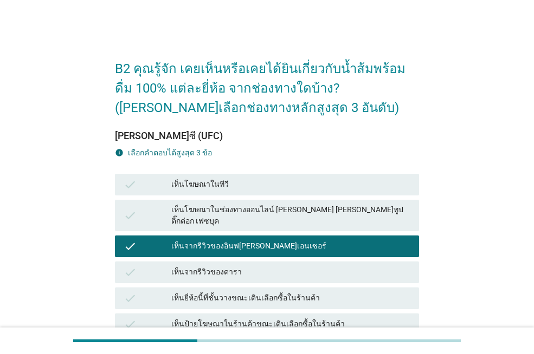
click at [216, 213] on div "เห็นโฆษณาในช่องทางออนไลน์ เช่น ยูทูป ติ๊กต่อก เฟซบุค" at bounding box center [290, 215] width 239 height 23
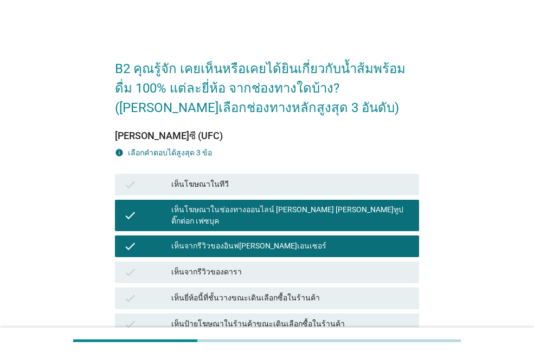
click at [216, 187] on div "เห็นโฆษณาในทีวี" at bounding box center [290, 184] width 239 height 13
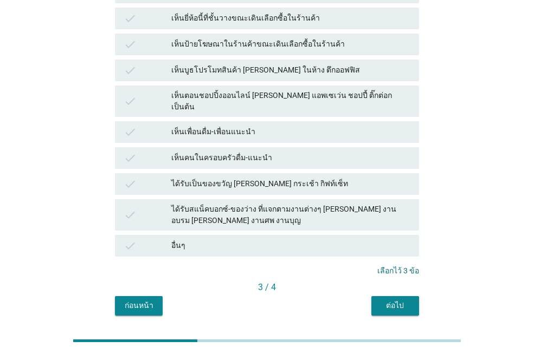
scroll to position [296, 0]
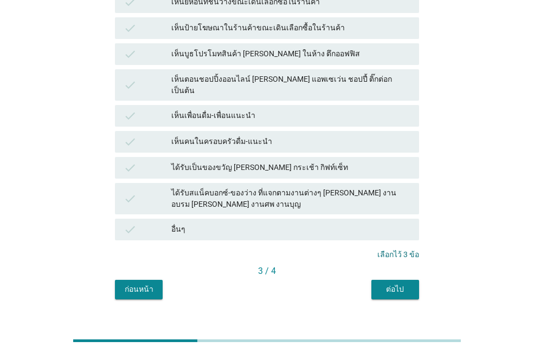
click at [389, 284] on div "ต่อไป" at bounding box center [395, 289] width 30 height 11
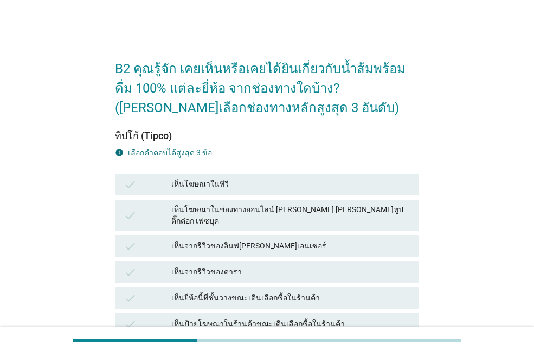
click at [223, 266] on div "เห็นจากรีวิวของดารา" at bounding box center [290, 272] width 239 height 13
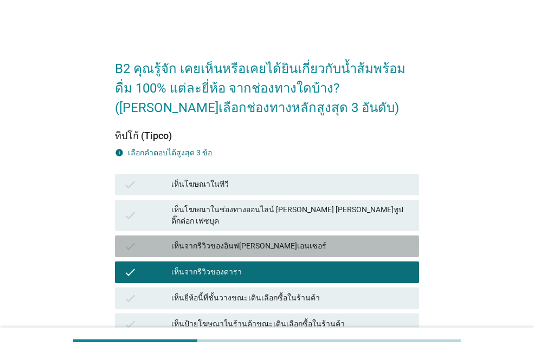
click at [223, 240] on div "เห็นจากรีวิวของอินฟลูเอนเซอร์" at bounding box center [290, 246] width 239 height 13
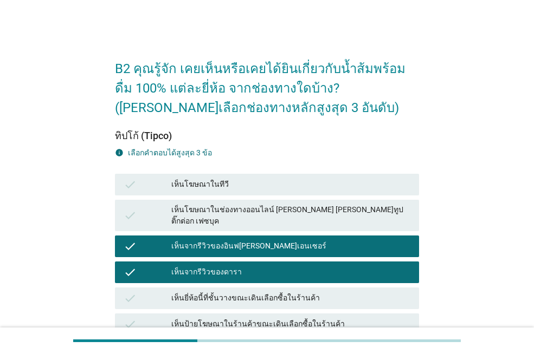
click at [230, 219] on div "check เห็นโฆษณาในช่องทางออนไลน์ เช่น ยูทูป ติ๊กต่อก เฟซบุค" at bounding box center [267, 215] width 304 height 31
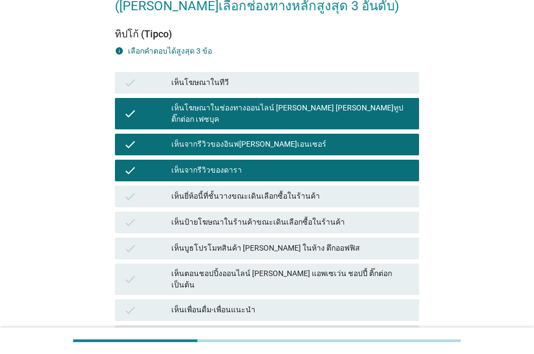
scroll to position [271, 0]
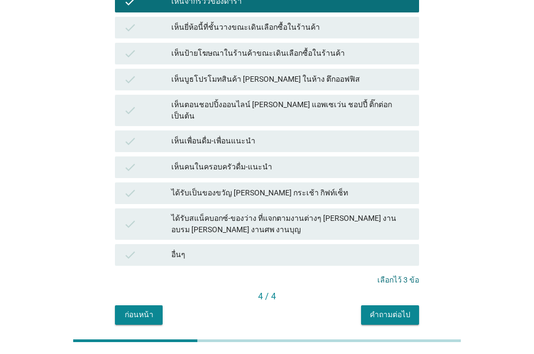
click at [392, 309] on div "คำถามต่อไป" at bounding box center [389, 314] width 41 height 11
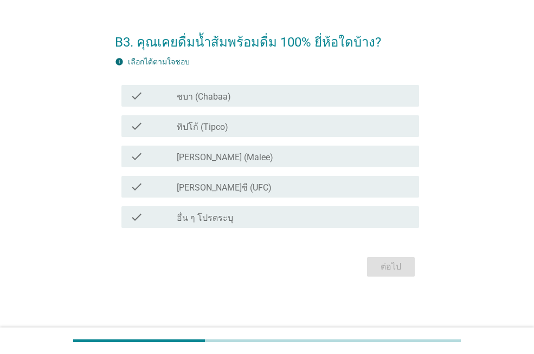
scroll to position [0, 0]
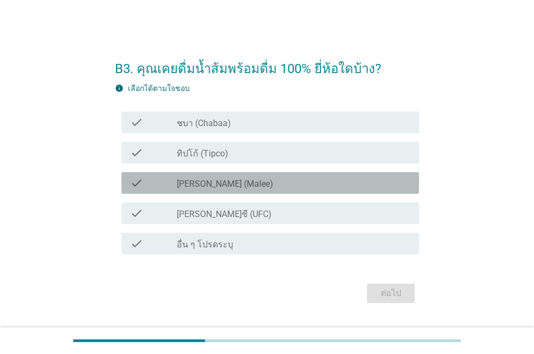
click at [218, 180] on label "มาลี (Malee)" at bounding box center [225, 184] width 96 height 11
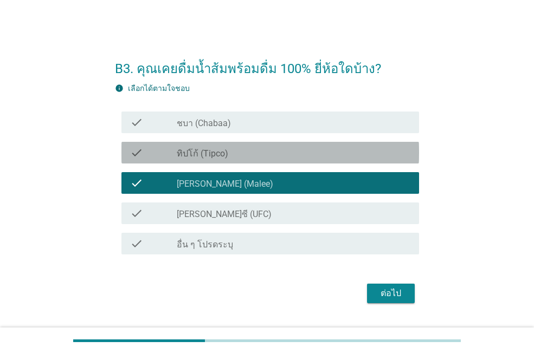
click at [226, 147] on div "check_box_outline_blank ทิปโก้ (Tipco)" at bounding box center [293, 152] width 233 height 13
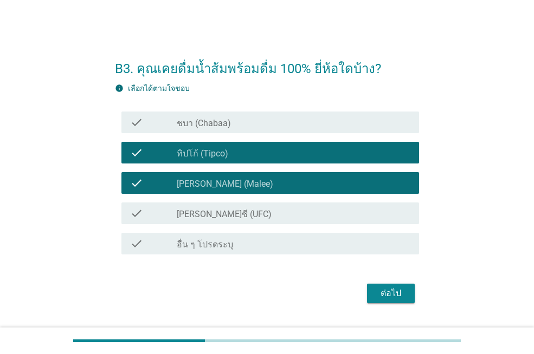
click at [304, 134] on div "check check_box_outline_blank ชบา (Chabaa)" at bounding box center [267, 122] width 304 height 30
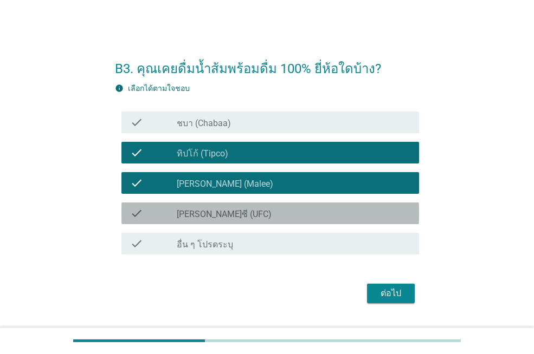
click at [220, 206] on div "check check_box_outline_blank ยูเอฟซี (UFC)" at bounding box center [269, 214] width 297 height 22
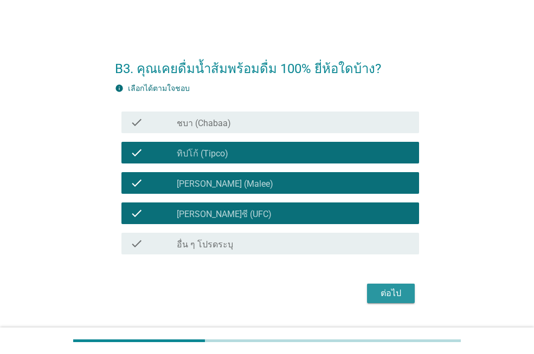
click at [377, 286] on button "ต่อไป" at bounding box center [391, 294] width 48 height 20
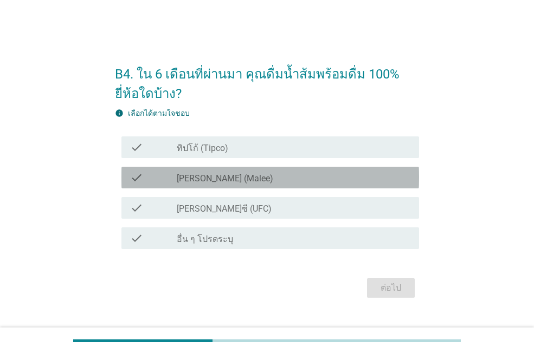
click at [220, 185] on div "check check_box มาลี (Malee)" at bounding box center [269, 178] width 297 height 22
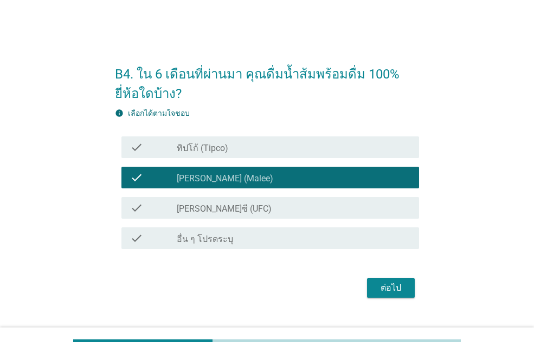
click at [213, 210] on label "ยูเอฟซี (UFC)" at bounding box center [224, 209] width 95 height 11
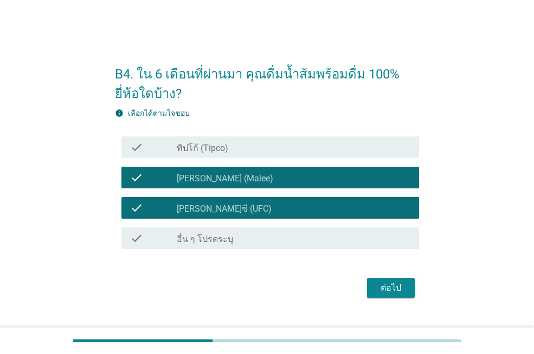
click at [376, 282] on div "ต่อไป" at bounding box center [390, 288] width 30 height 13
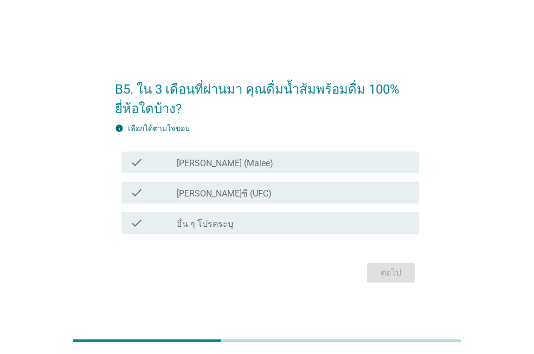
click at [232, 164] on div "check_box มาลี (Malee)" at bounding box center [293, 162] width 233 height 13
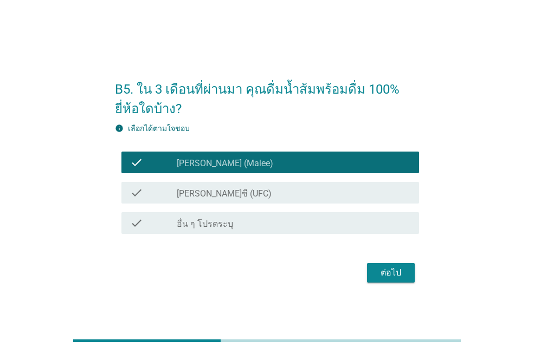
click at [228, 190] on div "check_box ยูเอฟซี (UFC)" at bounding box center [293, 192] width 233 height 13
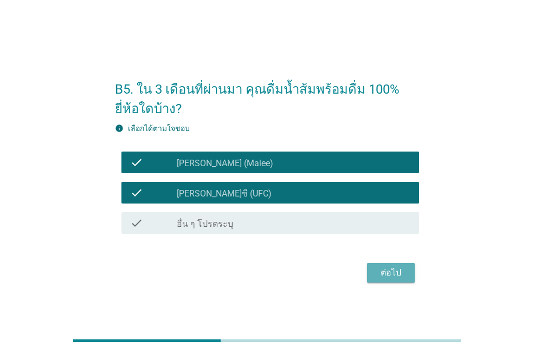
click at [384, 273] on div "ต่อไป" at bounding box center [390, 273] width 30 height 13
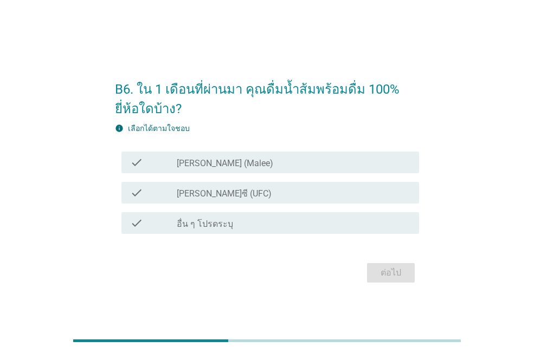
click at [228, 168] on div "check check_box มาลี (Malee)" at bounding box center [269, 163] width 297 height 22
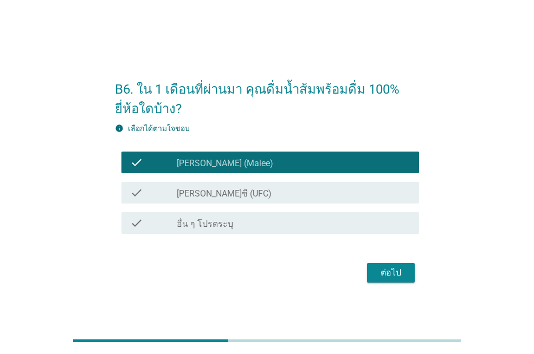
click at [373, 272] on button "ต่อไป" at bounding box center [391, 273] width 48 height 20
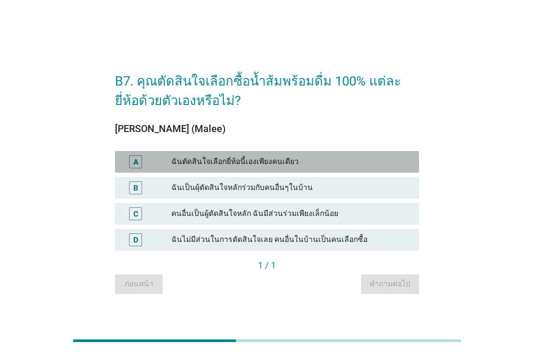
click at [254, 163] on div "ฉันตัดสินใจเลือกยี่ห้อนี้เองเพียงคนเดียว" at bounding box center [290, 161] width 239 height 13
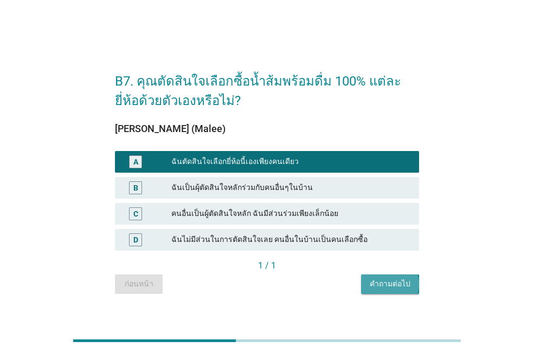
click at [375, 281] on div "คำถามต่อไป" at bounding box center [389, 283] width 41 height 11
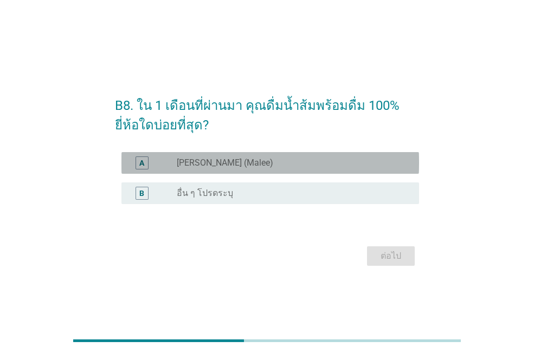
click at [236, 171] on div "A radio_button_unchecked มาลี (Malee)" at bounding box center [269, 163] width 297 height 22
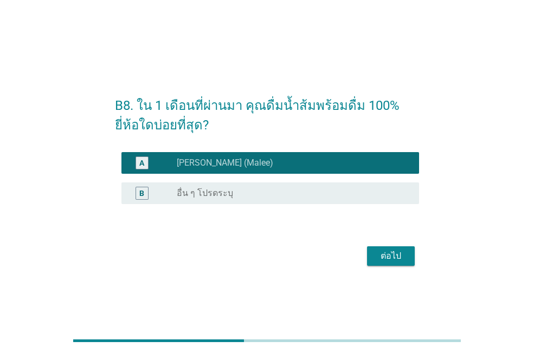
click at [385, 262] on div "ต่อไป" at bounding box center [390, 256] width 30 height 13
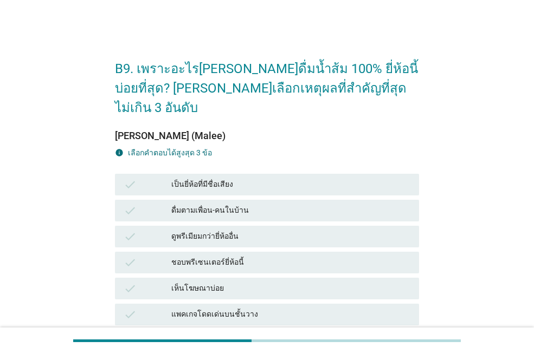
click at [236, 178] on div "เป็นยี่ห้อที่มีชื่อเสียง" at bounding box center [290, 184] width 239 height 13
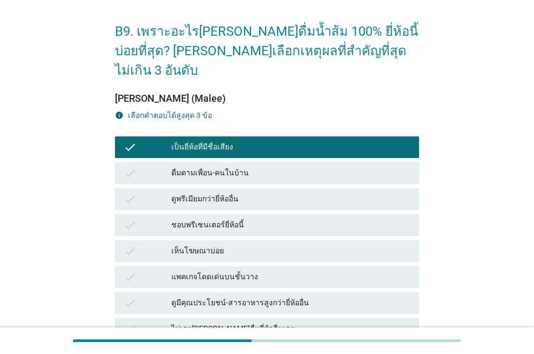
scroll to position [54, 0]
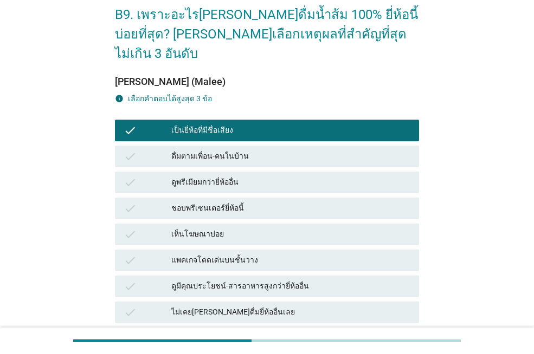
click at [220, 228] on div "เห็นโฆษณาบ่อย" at bounding box center [290, 234] width 239 height 13
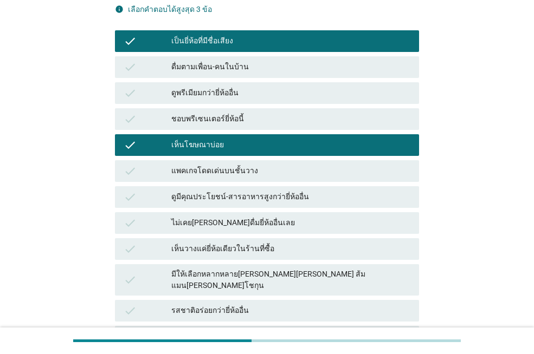
scroll to position [163, 0]
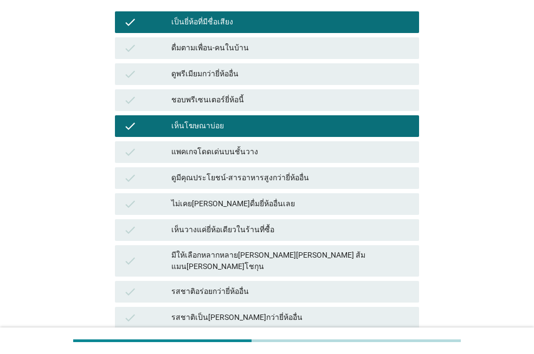
click at [224, 286] on div "รสชาติอร่อยกว่ายี่ห้ออื่น" at bounding box center [290, 292] width 239 height 13
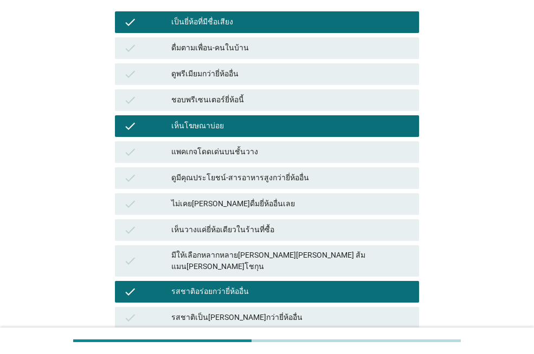
click at [229, 312] on div "รสชาติเป็นธรรมชาติกว่ายี่ห้ออื่น" at bounding box center [290, 318] width 239 height 13
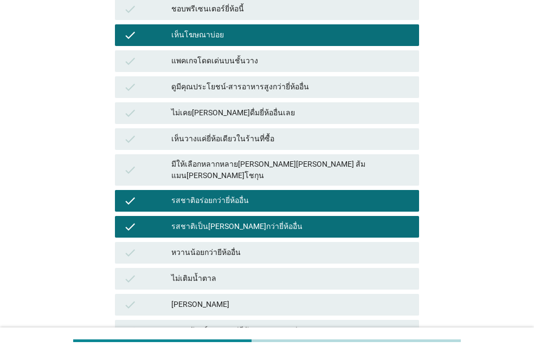
scroll to position [379, 0]
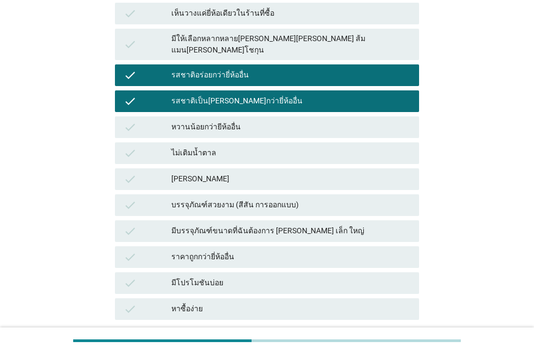
click at [213, 277] on div "มีโปรโมชันบ่อย" at bounding box center [290, 283] width 239 height 13
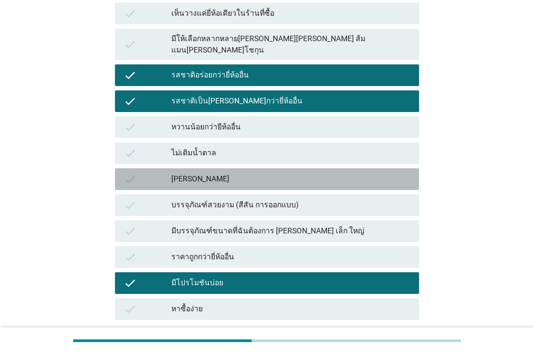
click at [244, 173] on div "มีกลิ่นหอม" at bounding box center [290, 179] width 239 height 13
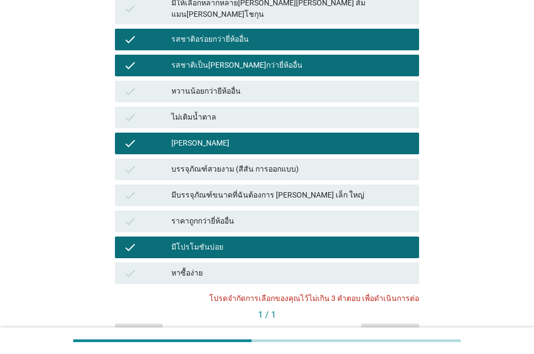
scroll to position [449, 0]
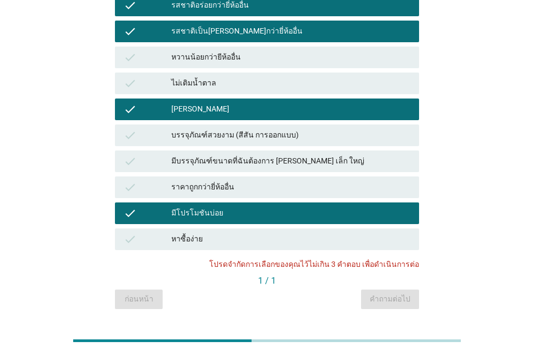
click at [217, 207] on div "มีโปรโมชันบ่อย" at bounding box center [290, 213] width 239 height 13
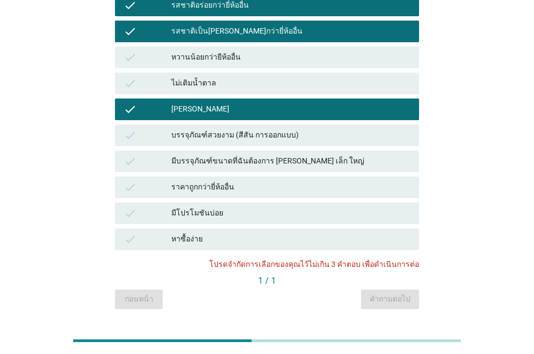
click at [248, 103] on div "มีกลิ่นหอม" at bounding box center [290, 109] width 239 height 13
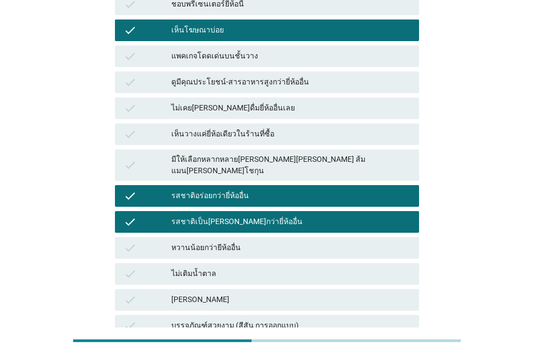
scroll to position [232, 0]
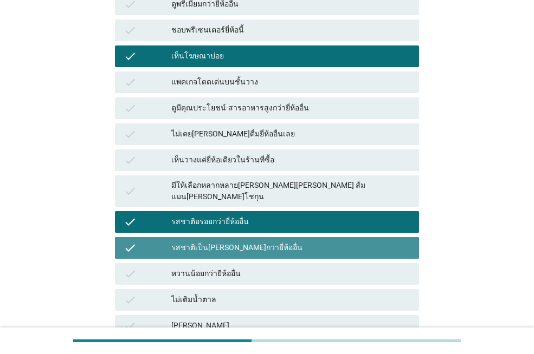
click at [251, 237] on div "check รสชาติเป็นธรรมชาติกว่ายี่ห้ออื่น" at bounding box center [267, 248] width 304 height 22
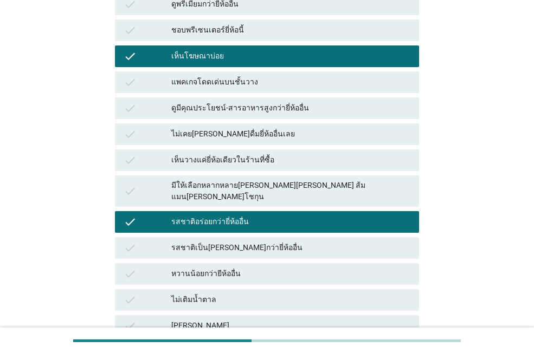
scroll to position [449, 0]
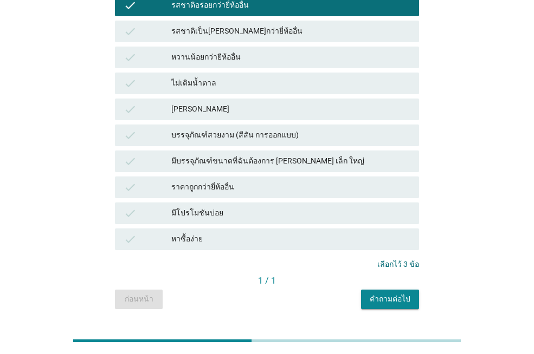
click at [372, 294] on div "คำถามต่อไป" at bounding box center [389, 299] width 41 height 11
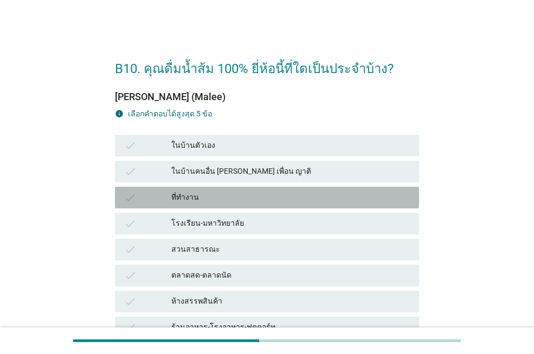
click at [197, 198] on div "ที่ทำงาน" at bounding box center [290, 197] width 239 height 13
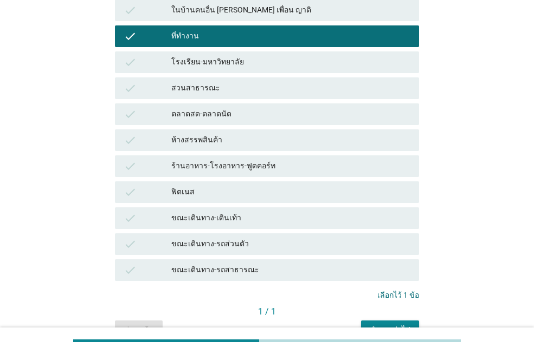
scroll to position [163, 0]
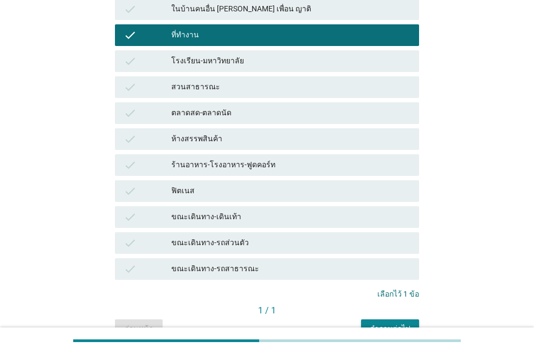
click at [228, 163] on div "ร้านอาหาร-โรงอาหาร-ฟูดคอร์ท" at bounding box center [290, 165] width 239 height 13
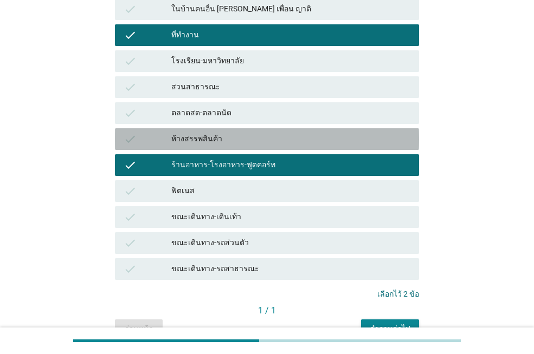
click at [232, 146] on div "check ห้างสรรพสินค้า" at bounding box center [267, 139] width 304 height 22
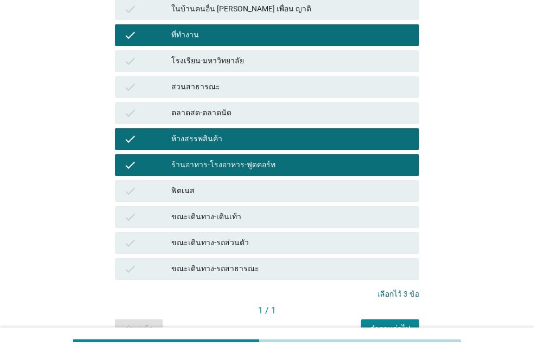
click at [231, 89] on div "สวนสาธารณะ" at bounding box center [290, 87] width 239 height 13
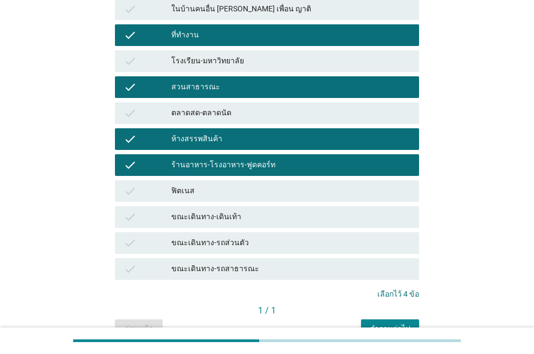
click at [376, 323] on div "คำถามต่อไป" at bounding box center [389, 328] width 41 height 11
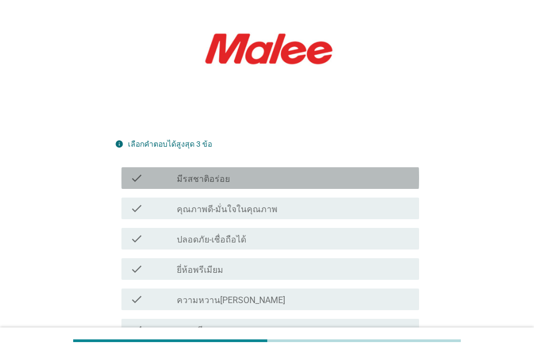
click at [241, 172] on div "check_box_outline_blank มีรสชาติอร่อย" at bounding box center [293, 178] width 233 height 13
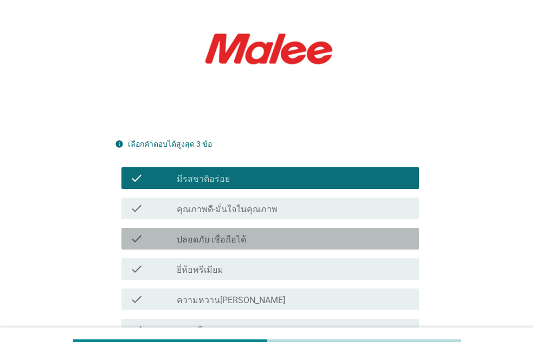
click at [218, 235] on label "ปลอดภัย-เชื่อถือได้" at bounding box center [211, 240] width 69 height 11
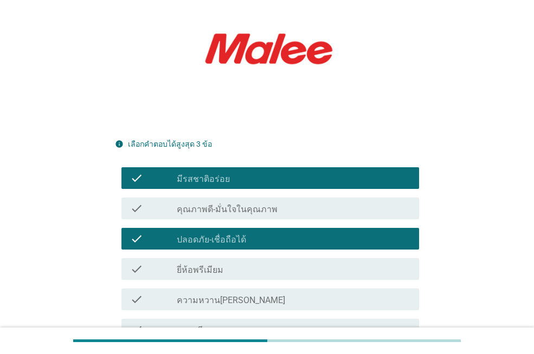
click at [256, 204] on label "คุณภาพดี-มั่นใจในคุณภาพ" at bounding box center [227, 209] width 101 height 11
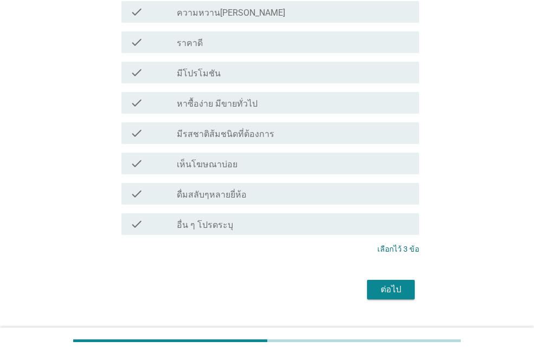
scroll to position [453, 0]
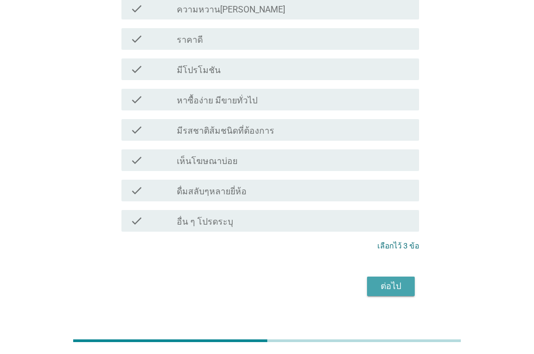
click at [374, 277] on button "ต่อไป" at bounding box center [391, 287] width 48 height 20
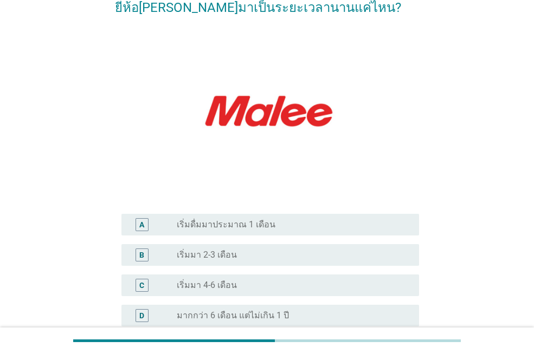
scroll to position [217, 0]
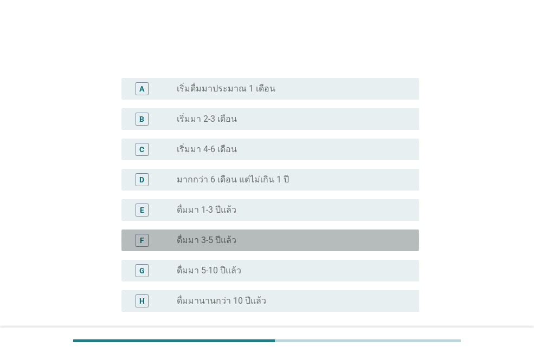
click at [241, 241] on div "radio_button_unchecked ดื่มมา 3-5 ปีแล้ว" at bounding box center [289, 240] width 225 height 11
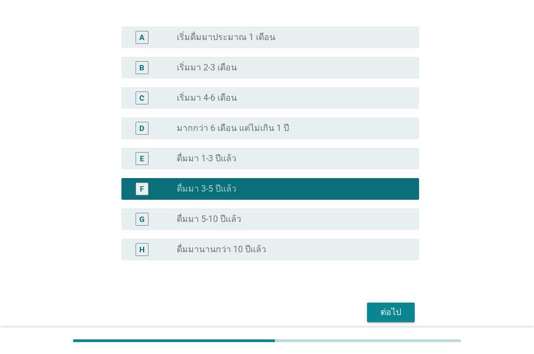
scroll to position [314, 0]
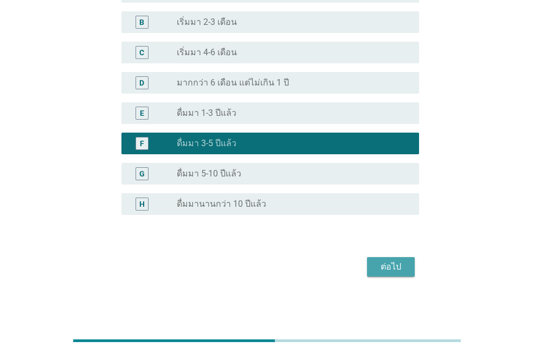
click at [378, 267] on div "ต่อไป" at bounding box center [390, 267] width 30 height 13
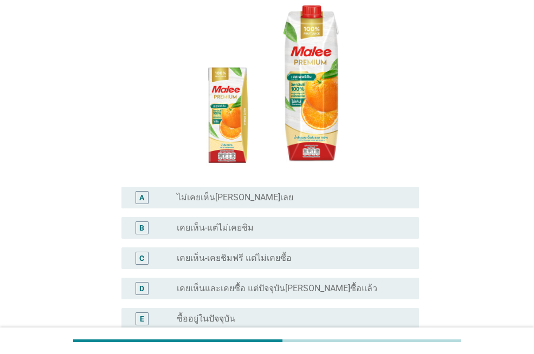
scroll to position [108, 0]
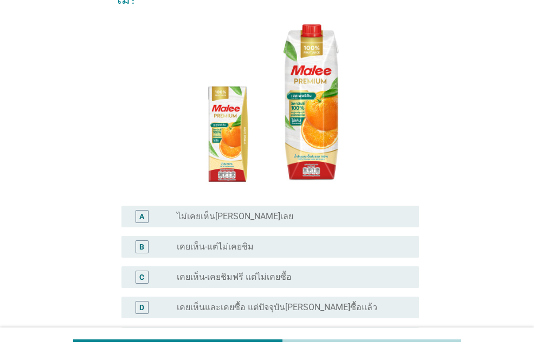
click at [242, 242] on label "เคยเห็น-แต่ไม่เคยชิม" at bounding box center [215, 247] width 77 height 11
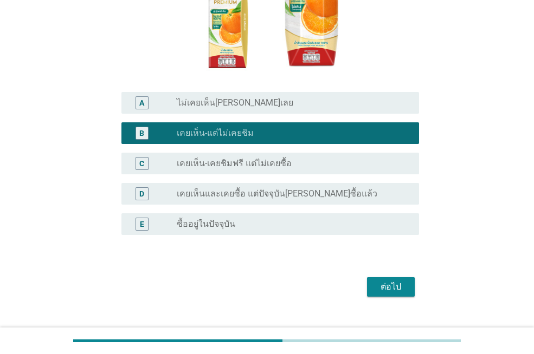
scroll to position [223, 0]
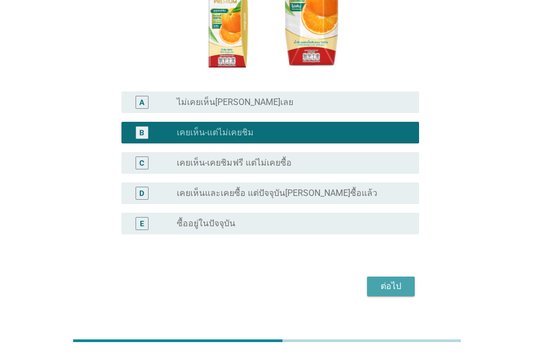
click at [381, 280] on div "ต่อไป" at bounding box center [390, 286] width 30 height 13
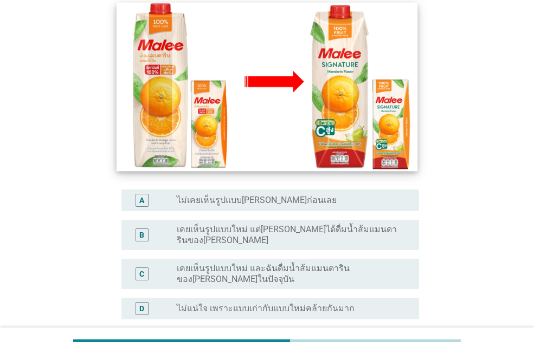
scroll to position [217, 0]
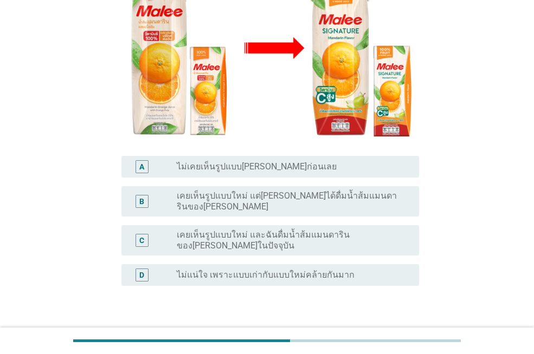
click at [263, 230] on label "เคยเห็นรูปแบบใหม่ และฉันดื่มน้ำส้มแมนดารินของมาลีในปัจจุบัน" at bounding box center [289, 241] width 225 height 22
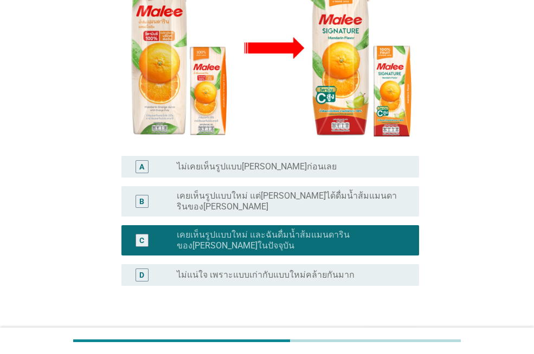
click at [230, 270] on label "ไม่แน่ใจ เพราะแบบเก่ากับแบบใหม่คล้ายกันมาก" at bounding box center [266, 275] width 178 height 11
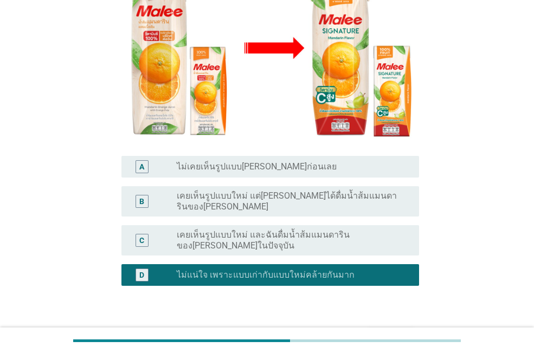
click at [380, 332] on div "ต่อไป" at bounding box center [390, 338] width 30 height 13
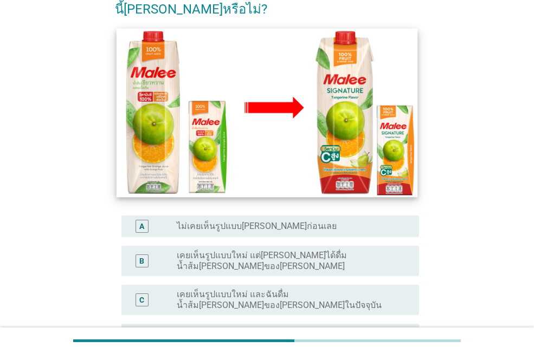
scroll to position [163, 0]
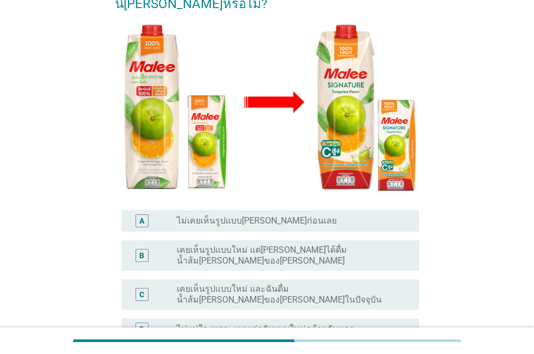
click at [248, 284] on label "เคยเห็นรูปแบบใหม่ และฉันดื่มน้ำส้มเขียวหวานของมาลีในปัจจุบัน" at bounding box center [289, 295] width 225 height 22
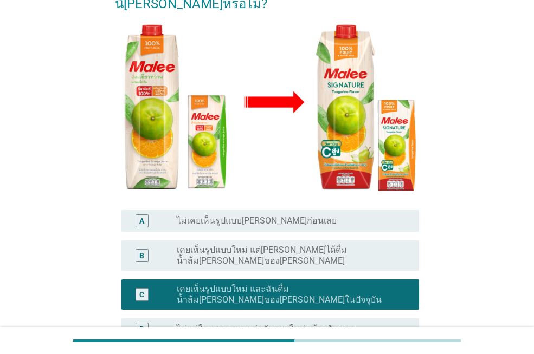
scroll to position [259, 0]
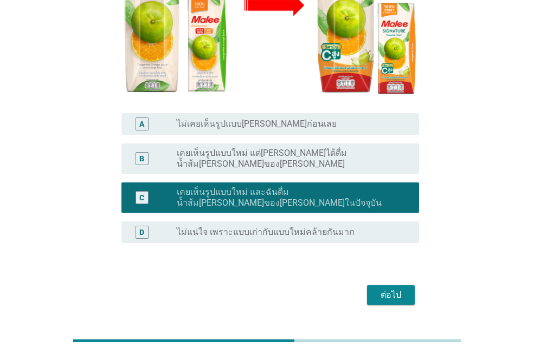
click at [385, 289] on div "ต่อไป" at bounding box center [390, 295] width 30 height 13
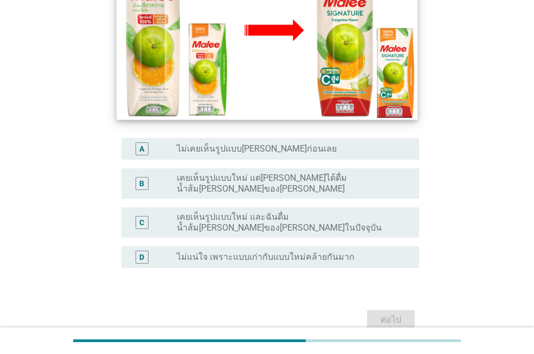
scroll to position [251, 0]
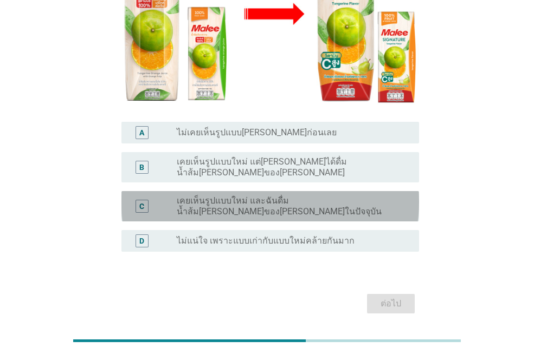
click at [252, 196] on label "เคยเห็นรูปแบบใหม่ และฉันดื่มน้ำส้มสายน้ำผึ้งของมาลีในปัจจุบัน" at bounding box center [289, 207] width 225 height 22
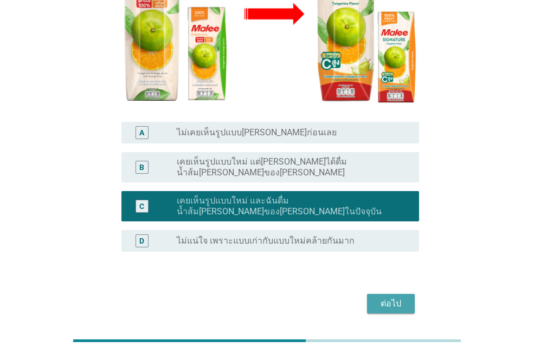
click at [372, 294] on button "ต่อไป" at bounding box center [391, 304] width 48 height 20
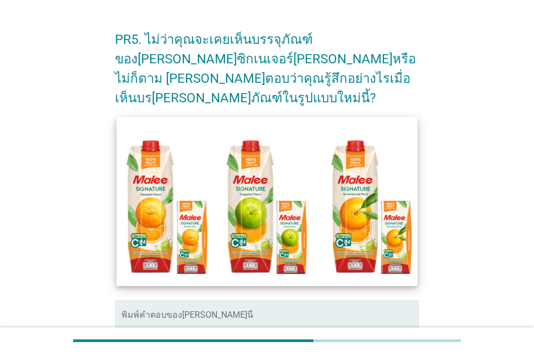
scroll to position [54, 0]
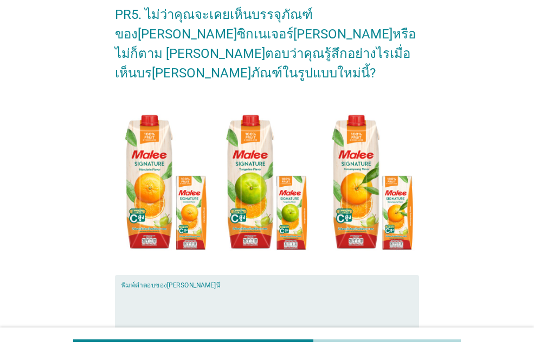
click at [207, 291] on textarea "พิมพ์คำตอบของคุณ ที่นี่" at bounding box center [269, 316] width 297 height 57
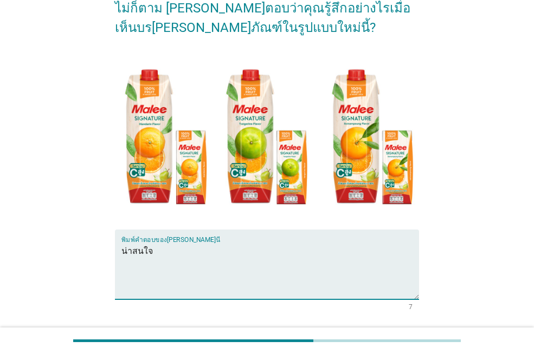
scroll to position [163, 0]
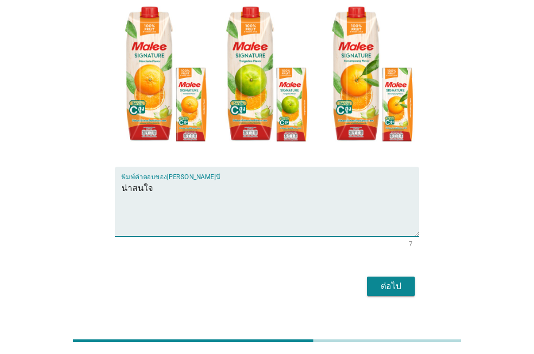
type textarea "น่าสนใจ"
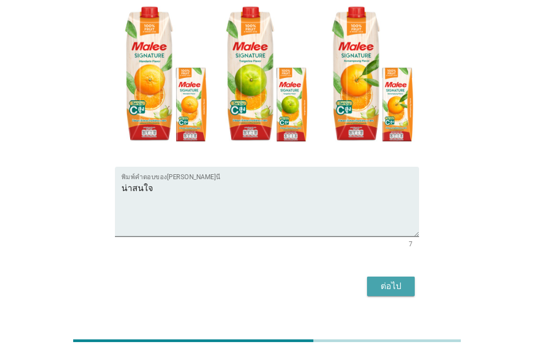
click at [379, 280] on div "ต่อไป" at bounding box center [390, 286] width 30 height 13
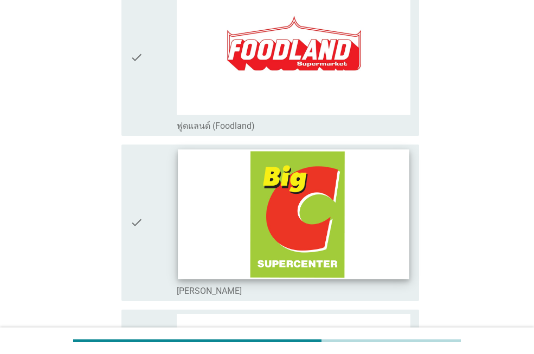
scroll to position [217, 0]
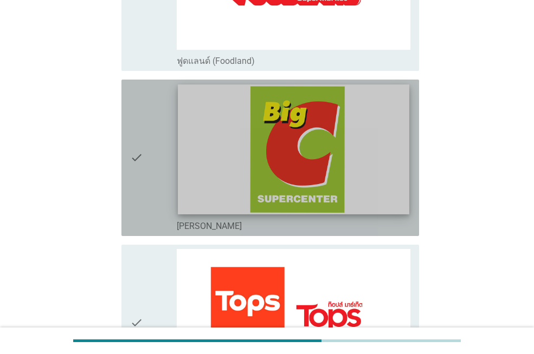
click at [274, 186] on img at bounding box center [293, 150] width 231 height 130
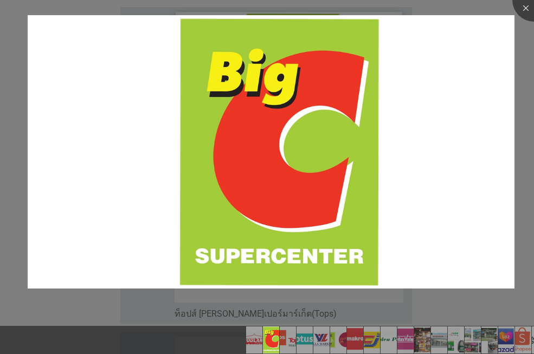
scroll to position [379, 0]
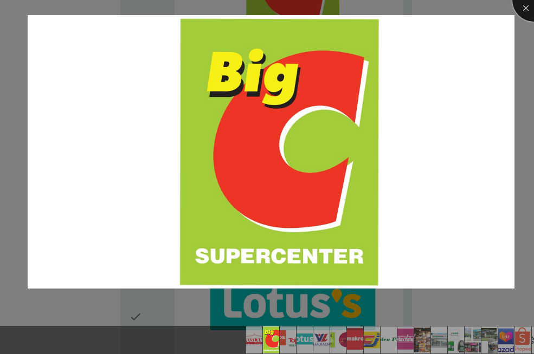
click at [524, 11] on div at bounding box center [533, -1] width 43 height 43
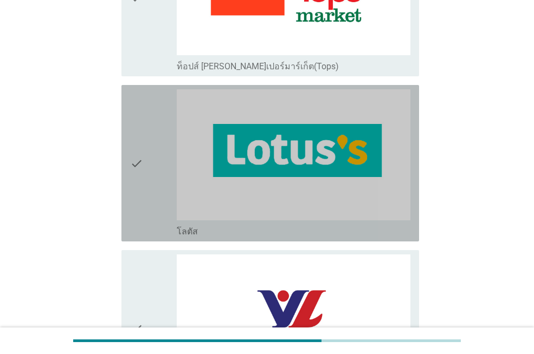
click at [138, 166] on icon "check" at bounding box center [136, 163] width 13 height 148
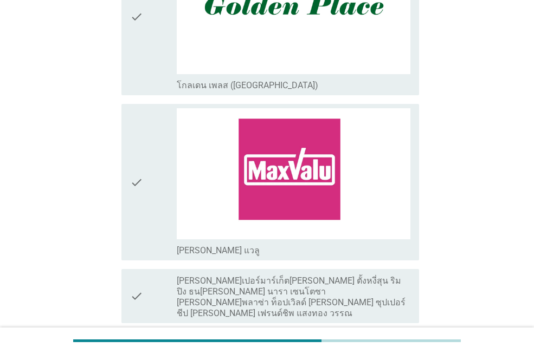
scroll to position [1517, 0]
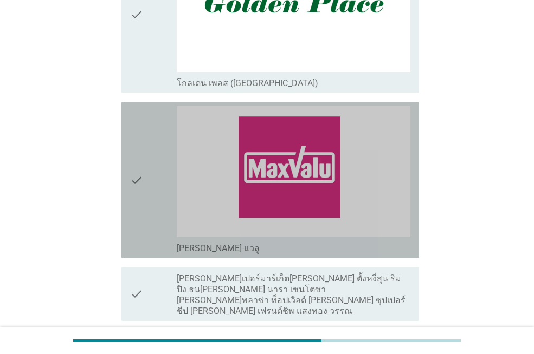
click at [138, 185] on icon "check" at bounding box center [136, 180] width 13 height 148
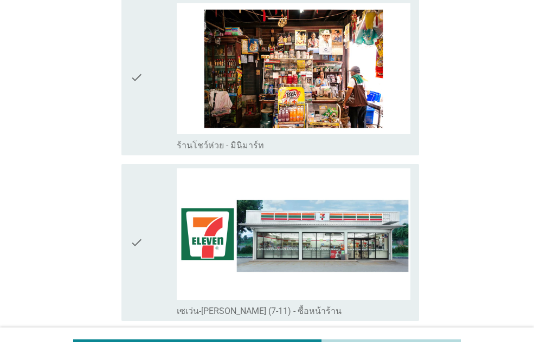
scroll to position [1950, 0]
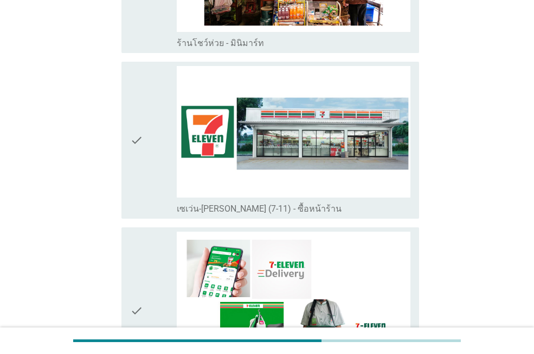
click at [138, 128] on icon "check" at bounding box center [136, 140] width 13 height 148
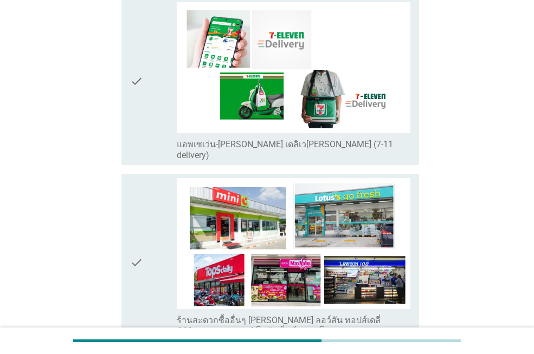
scroll to position [2275, 0]
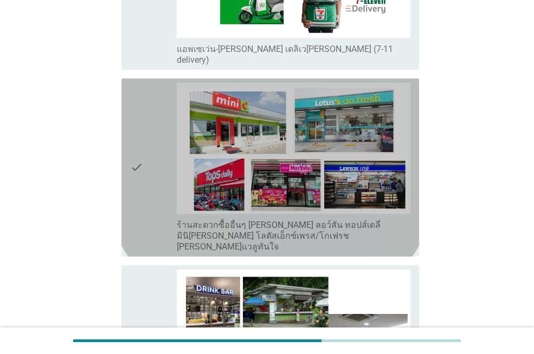
click at [138, 139] on icon "check" at bounding box center [136, 168] width 13 height 170
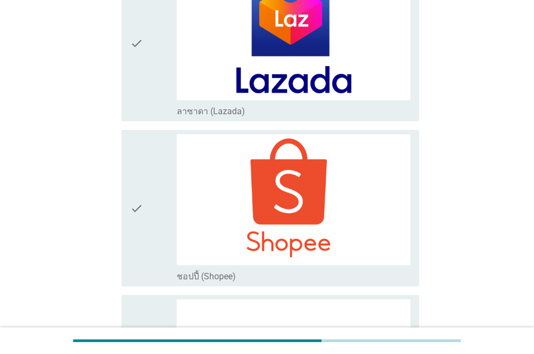
scroll to position [2763, 0]
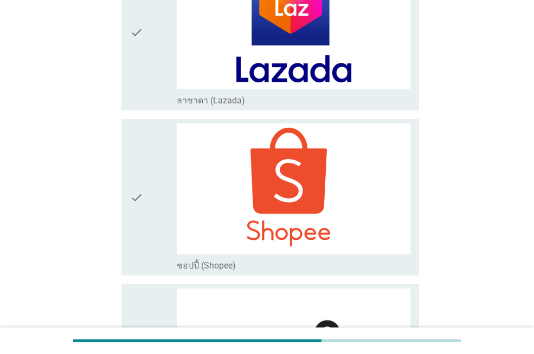
click at [138, 151] on icon "check" at bounding box center [136, 198] width 13 height 148
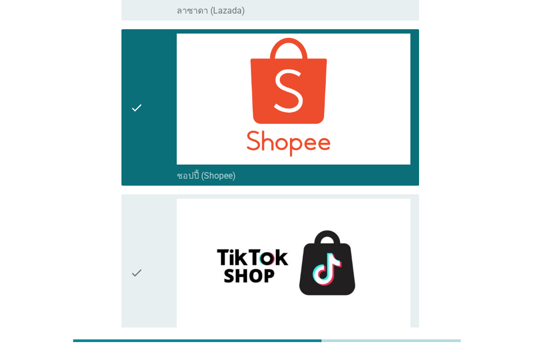
scroll to position [2732, 0]
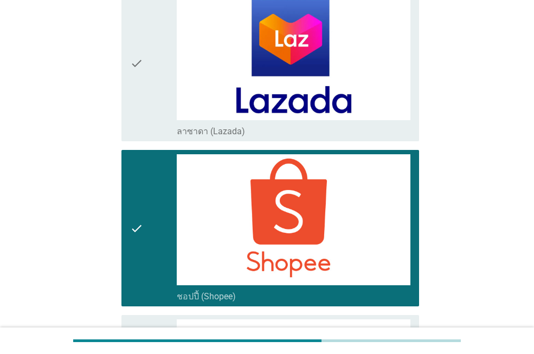
click at [141, 174] on icon "check" at bounding box center [136, 228] width 13 height 148
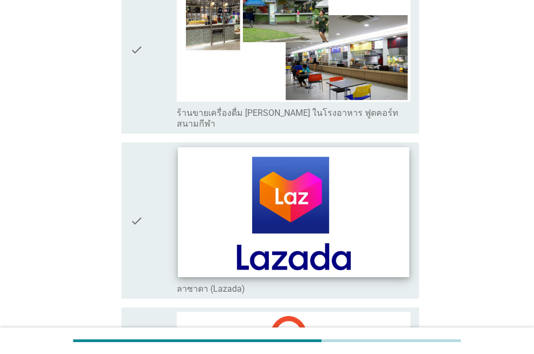
scroll to position [2515, 0]
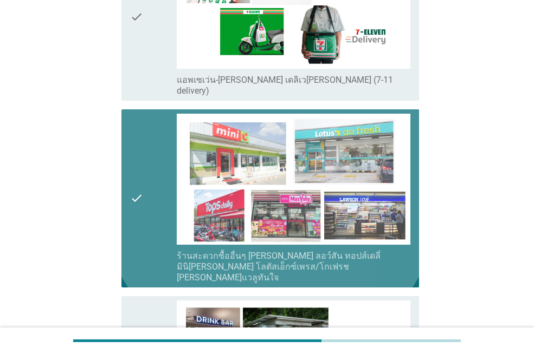
click at [132, 173] on icon "check" at bounding box center [136, 199] width 13 height 170
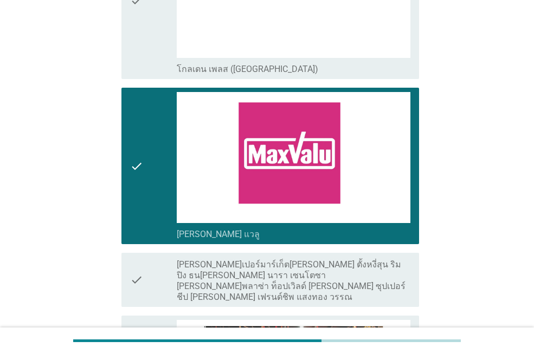
scroll to position [1432, 0]
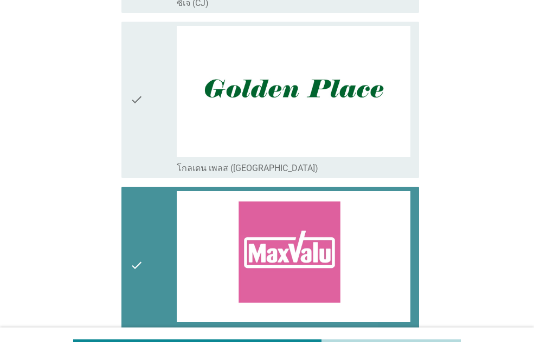
click at [138, 271] on icon "check" at bounding box center [136, 265] width 13 height 148
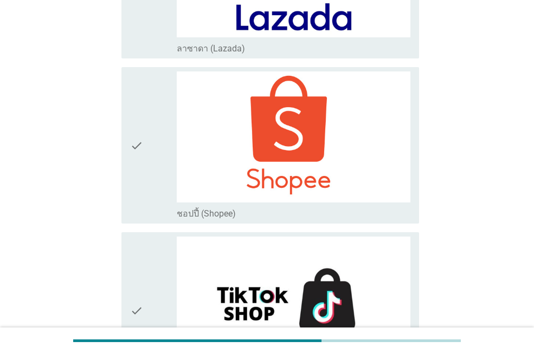
scroll to position [2949, 0]
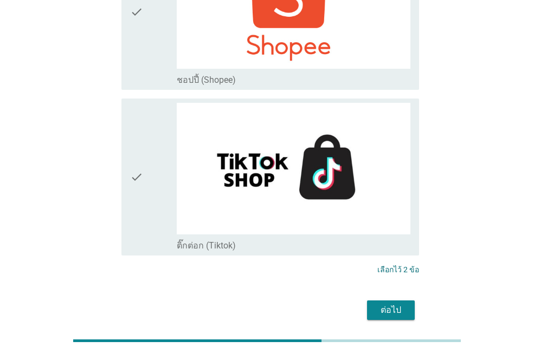
click at [391, 301] on button "ต่อไป" at bounding box center [391, 311] width 48 height 20
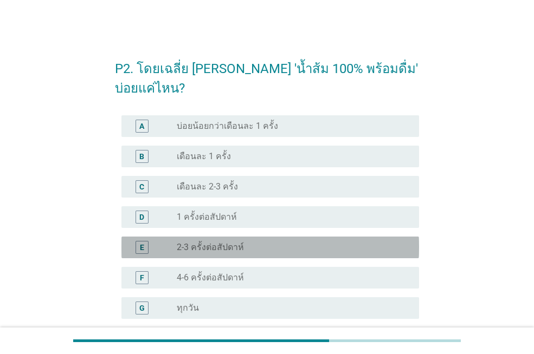
click at [244, 244] on div "radio_button_unchecked 2-3 ครั้งต่อสัปดาห์" at bounding box center [289, 247] width 225 height 11
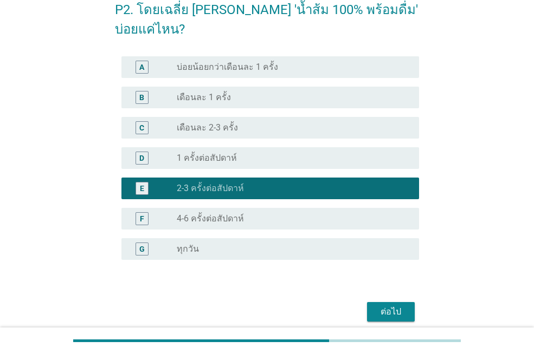
scroll to position [104, 0]
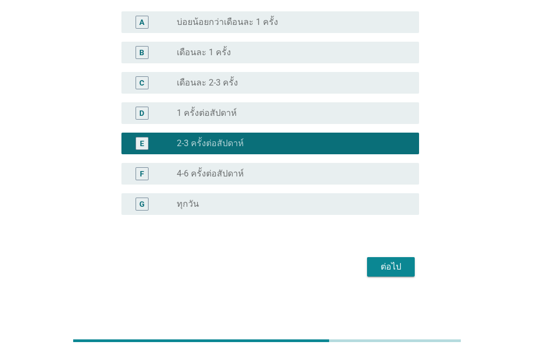
click at [374, 269] on button "ต่อไป" at bounding box center [391, 267] width 48 height 20
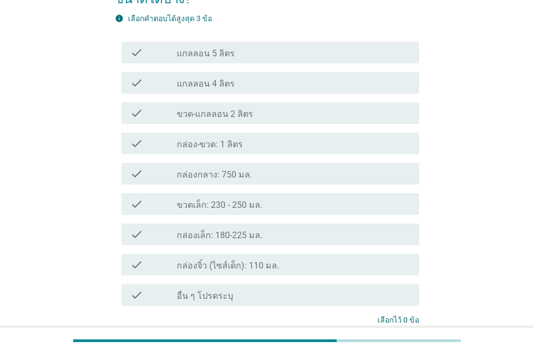
scroll to position [108, 0]
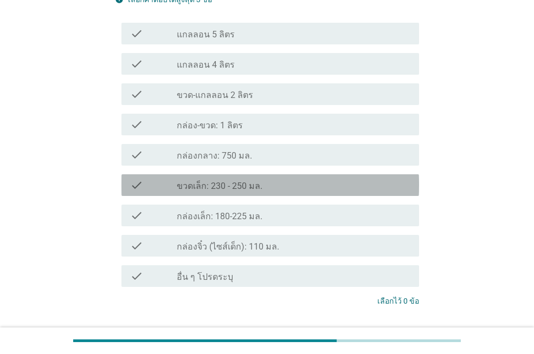
click at [238, 181] on label "ขวดเล็ก: 230 - 250 มล." at bounding box center [220, 186] width 86 height 11
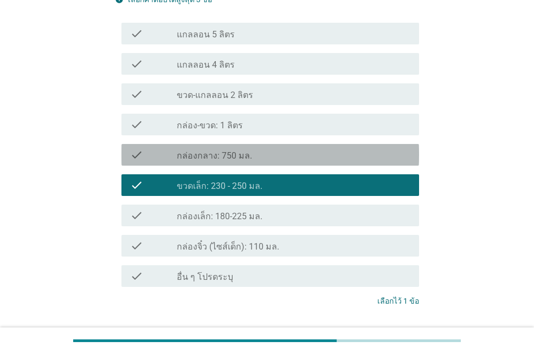
click at [243, 151] on label "กล่องกลาง: 750 มล." at bounding box center [214, 156] width 75 height 11
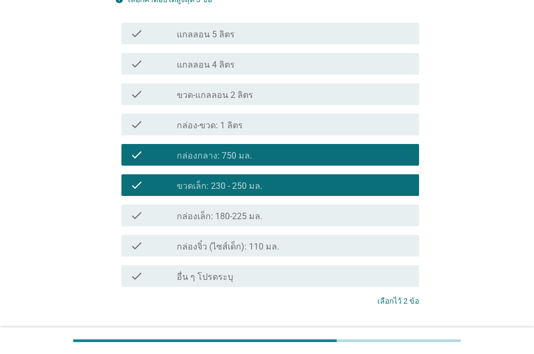
click at [384, 335] on div "ต่อไป" at bounding box center [390, 341] width 30 height 13
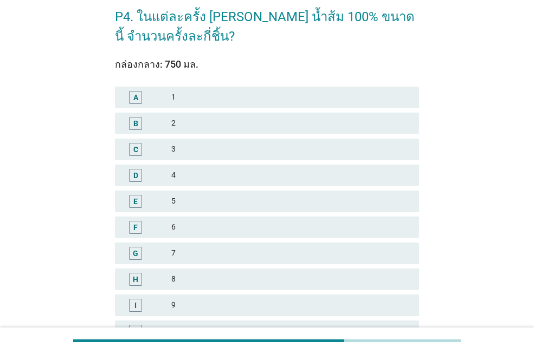
scroll to position [54, 0]
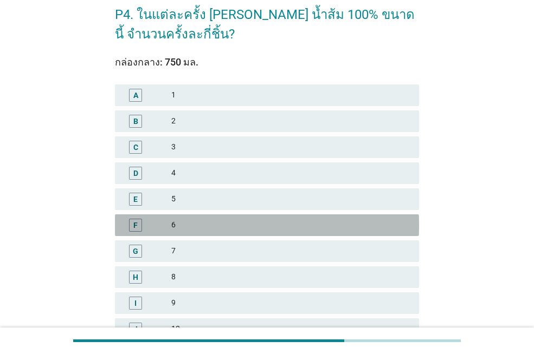
click at [179, 228] on div "6" at bounding box center [290, 225] width 239 height 13
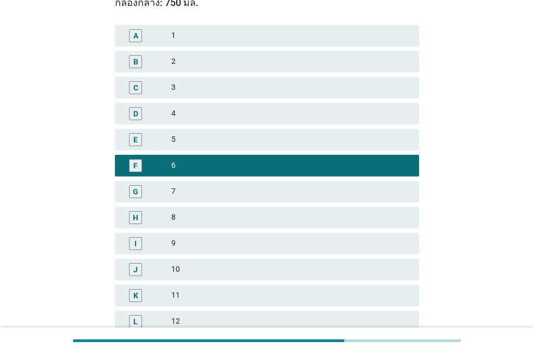
scroll to position [271, 0]
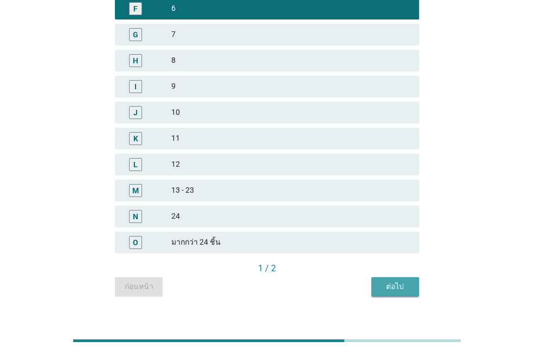
click at [385, 283] on div "ต่อไป" at bounding box center [395, 286] width 30 height 11
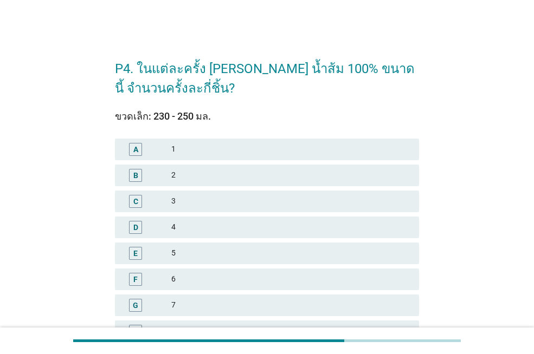
drag, startPoint x: 194, startPoint y: 279, endPoint x: 220, endPoint y: 284, distance: 26.5
click at [196, 280] on div "6" at bounding box center [290, 279] width 239 height 13
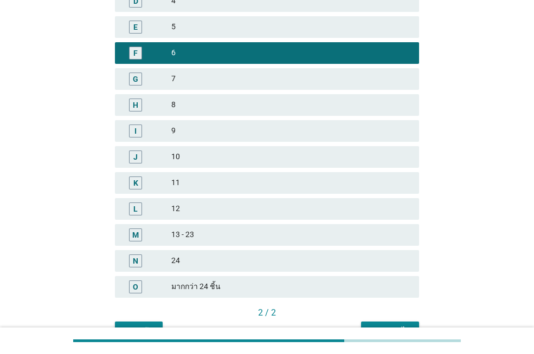
scroll to position [288, 0]
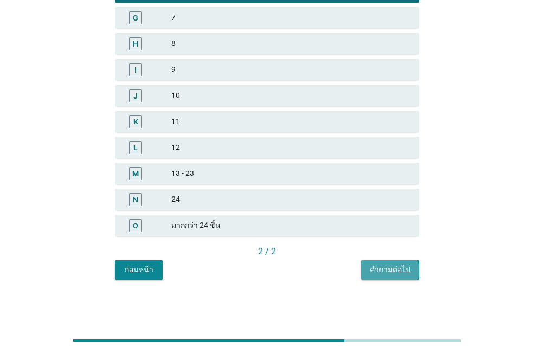
click at [387, 268] on div "คำถามต่อไป" at bounding box center [389, 269] width 41 height 11
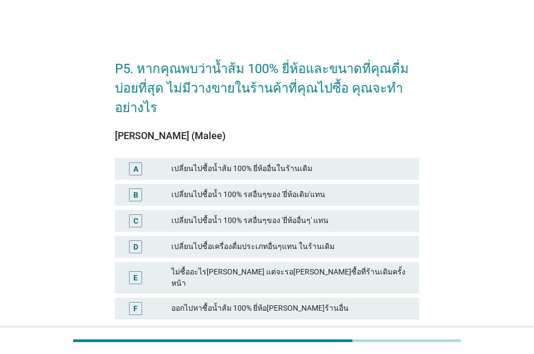
click at [250, 218] on div "เปลี่ยนไปซื้อน้ำ 100% รสอื่นๆของ 'ยี่ห้ออื่นๆ' แทน" at bounding box center [290, 221] width 239 height 13
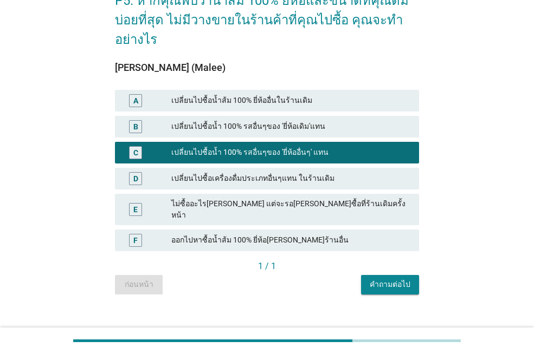
scroll to position [73, 0]
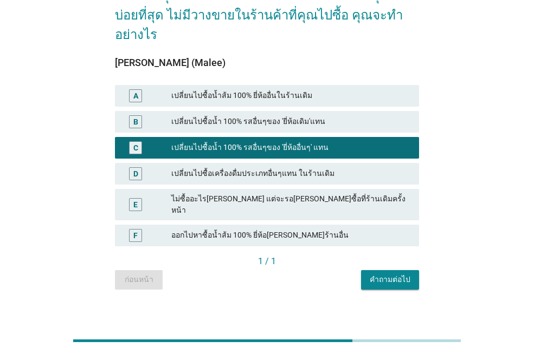
click at [397, 274] on div "คำถามต่อไป" at bounding box center [389, 279] width 41 height 11
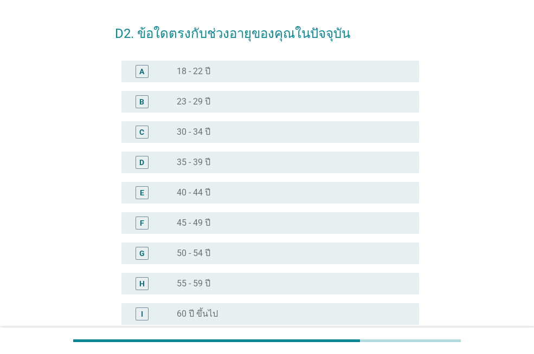
scroll to position [54, 0]
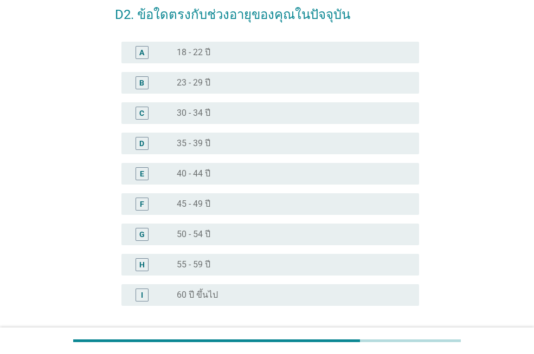
click at [215, 145] on div "radio_button_unchecked 35 - 39 ปี" at bounding box center [289, 143] width 225 height 11
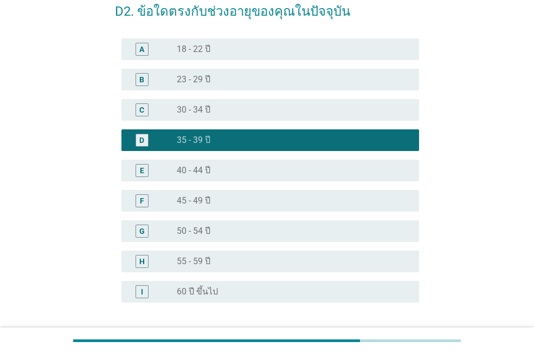
scroll to position [145, 0]
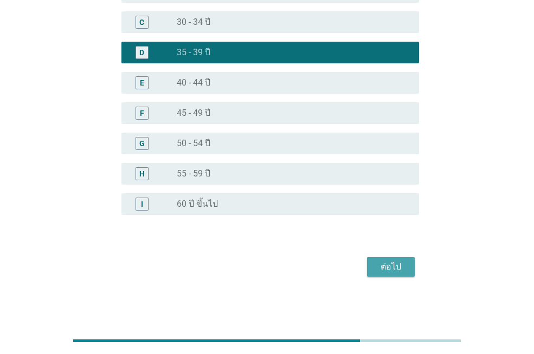
click at [379, 265] on div "ต่อไป" at bounding box center [390, 267] width 30 height 13
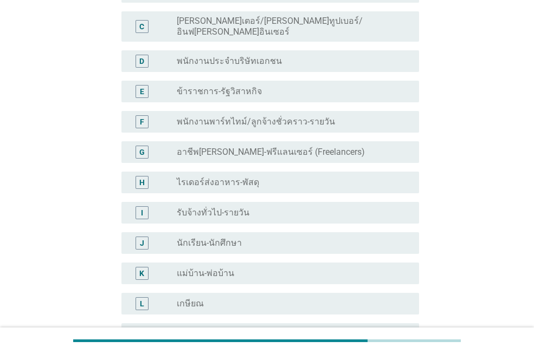
scroll to position [0, 0]
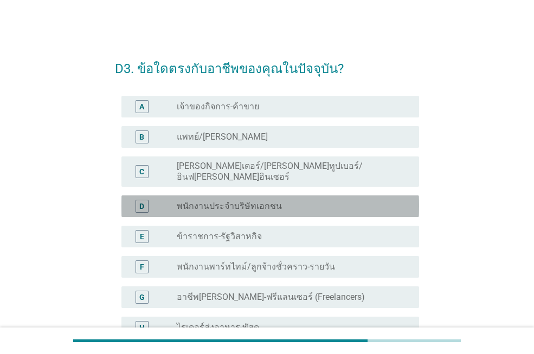
click at [245, 201] on label "พนักงานประจำบริษัทเอกชน" at bounding box center [229, 206] width 105 height 11
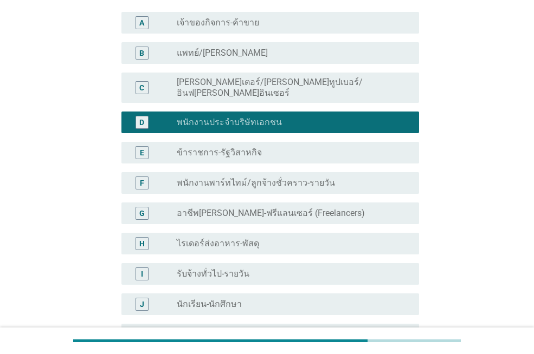
scroll to position [271, 0]
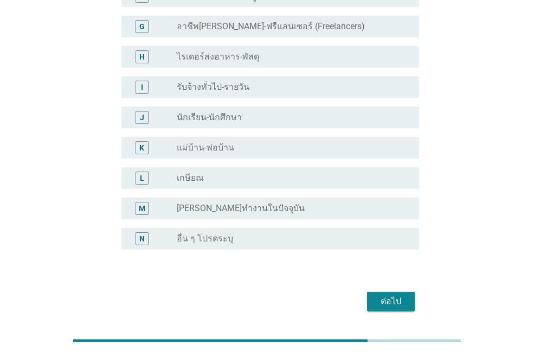
click at [379, 295] on div "ต่อไป" at bounding box center [390, 301] width 30 height 13
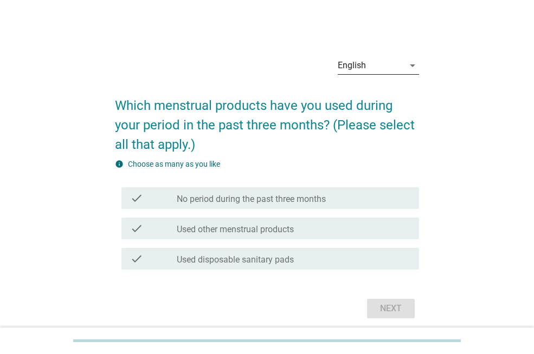
click at [369, 69] on div "English" at bounding box center [371, 65] width 66 height 17
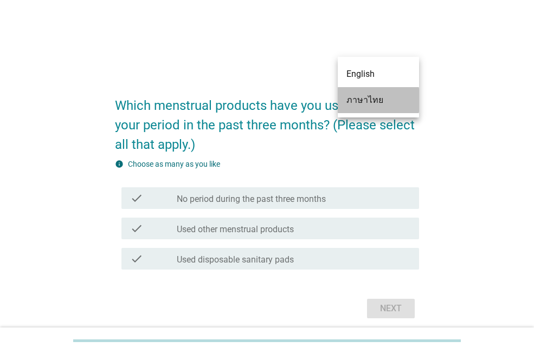
click at [361, 100] on div "ภาษาไทย" at bounding box center [378, 100] width 64 height 13
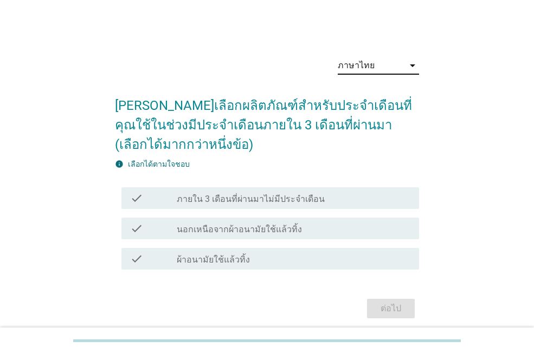
click at [227, 260] on label "ผ้าอนามัยใช้แล้วทิ้ง" at bounding box center [213, 260] width 73 height 11
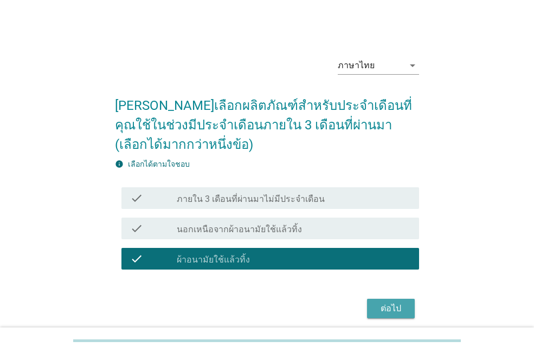
click at [381, 307] on div "ต่อไป" at bounding box center [390, 308] width 30 height 13
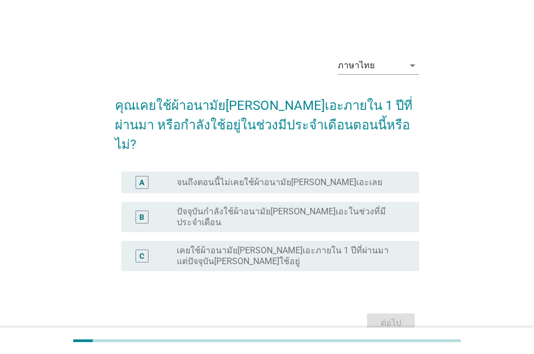
click at [237, 206] on label "ปัจจุบันกำลังใช้ผ้าอนามัย[PERSON_NAME]เอะในช่วงที่มีประจำเดือน" at bounding box center [289, 217] width 225 height 22
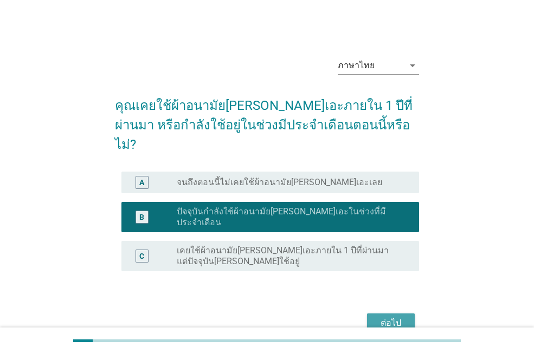
click at [391, 314] on button "ต่อไป" at bounding box center [391, 324] width 48 height 20
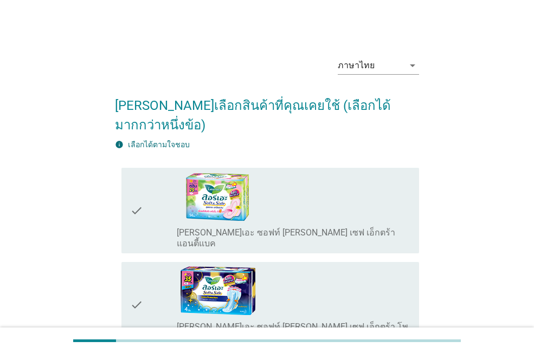
click at [134, 187] on icon "check" at bounding box center [136, 210] width 13 height 77
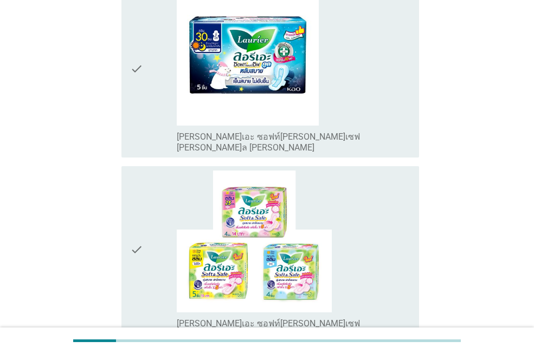
scroll to position [379, 0]
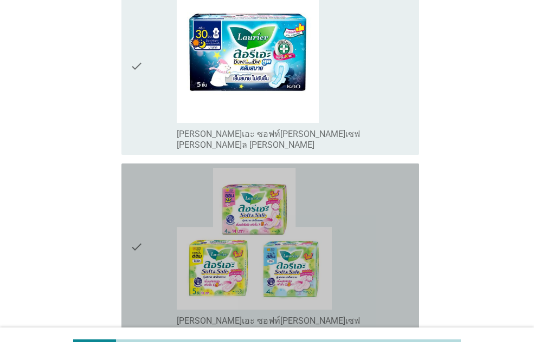
click at [133, 210] on icon "check" at bounding box center [136, 247] width 13 height 159
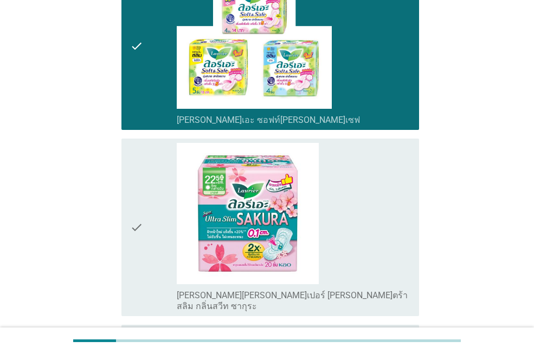
scroll to position [596, 0]
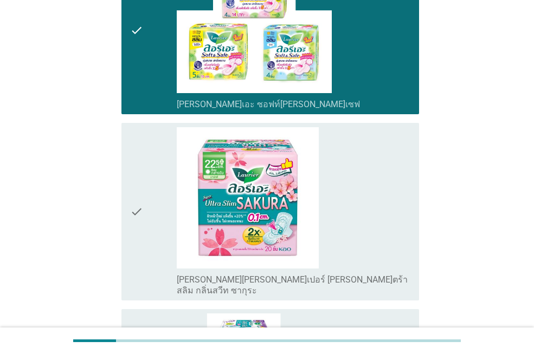
click at [131, 168] on icon "check" at bounding box center [136, 212] width 13 height 170
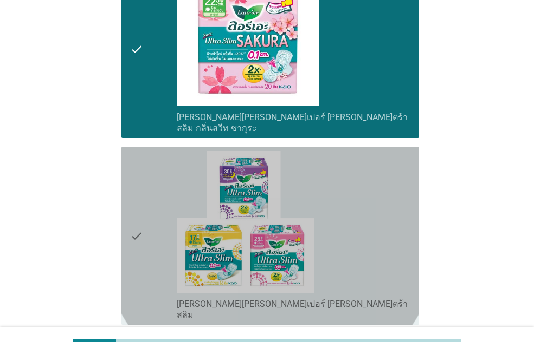
click at [135, 180] on icon "check" at bounding box center [136, 236] width 13 height 170
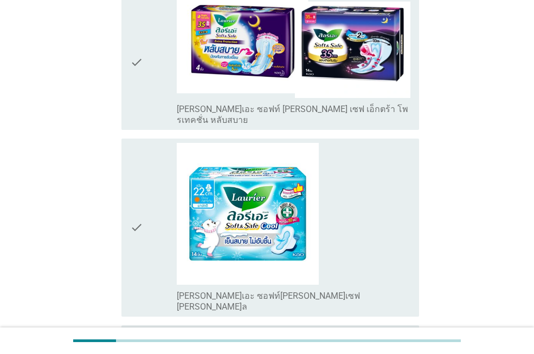
scroll to position [1896, 0]
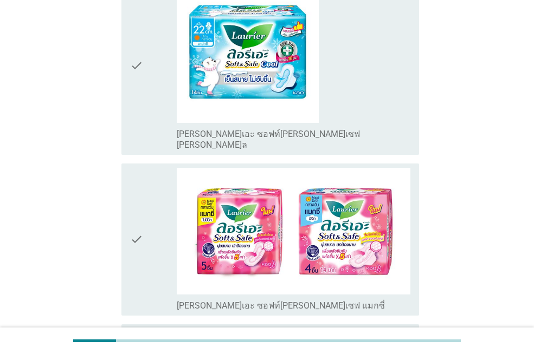
click at [135, 168] on icon "check" at bounding box center [136, 240] width 13 height 144
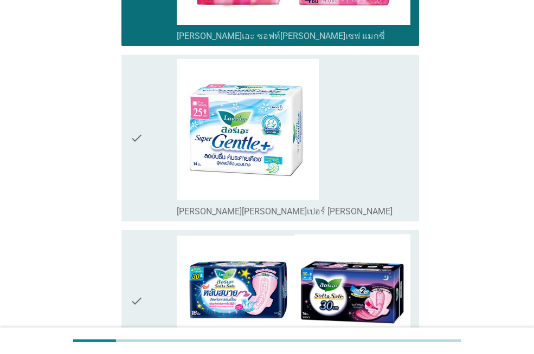
scroll to position [2167, 0]
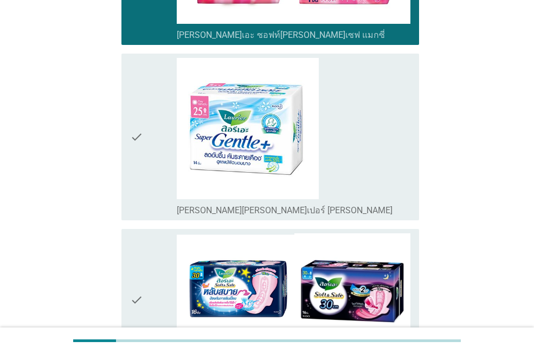
click at [136, 58] on icon "check" at bounding box center [136, 137] width 13 height 159
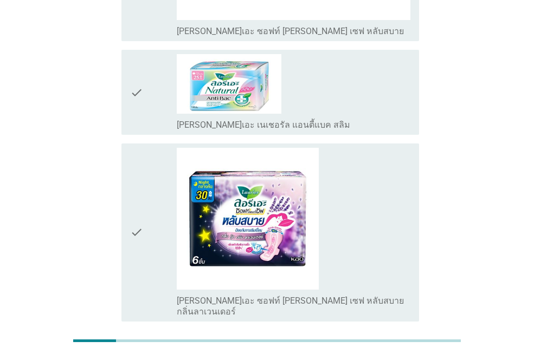
scroll to position [2503, 0]
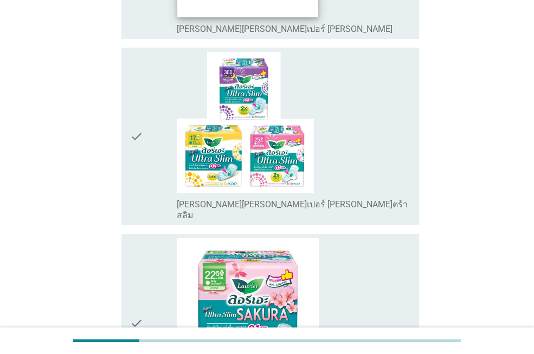
scroll to position [488, 0]
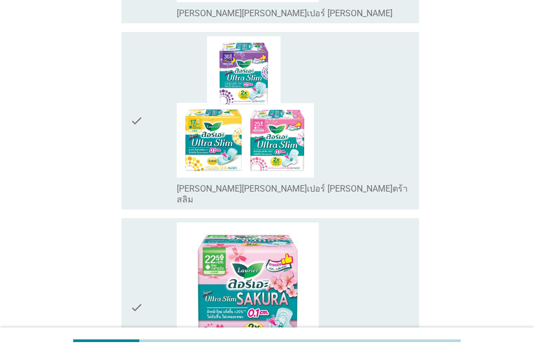
click at [128, 295] on div "check check_box_outline_blank [PERSON_NAME][PERSON_NAME]เปอร์ [PERSON_NAME]ตร้า…" at bounding box center [269, 307] width 297 height 178
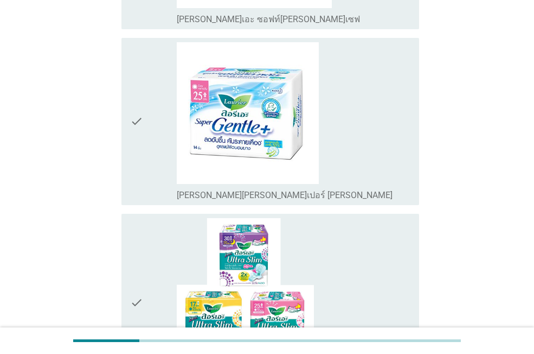
scroll to position [299, 0]
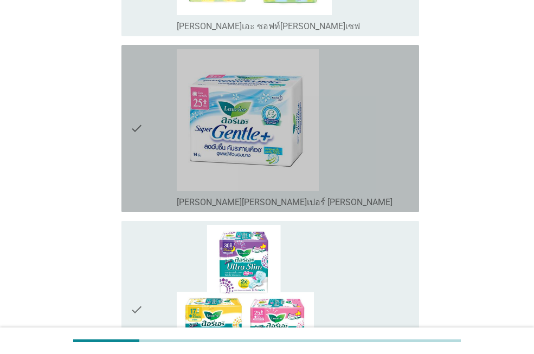
click at [134, 129] on icon "check" at bounding box center [136, 128] width 13 height 159
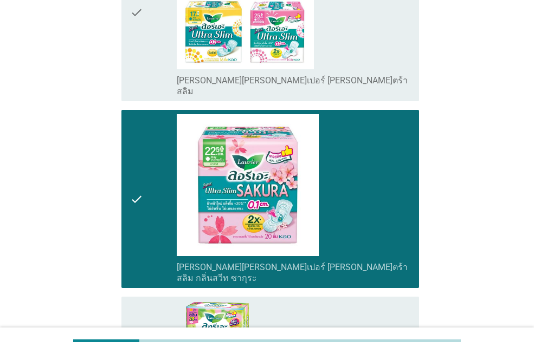
scroll to position [461, 0]
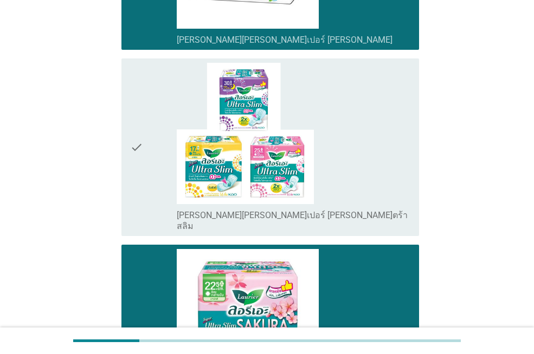
click at [132, 140] on icon "check" at bounding box center [136, 148] width 13 height 170
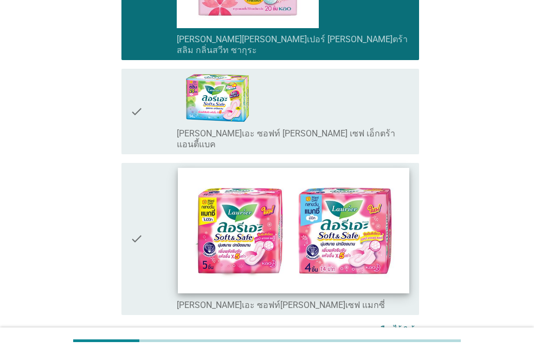
scroll to position [894, 0]
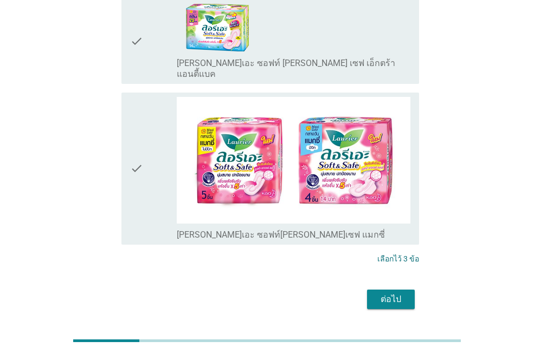
click at [387, 293] on div "ต่อไป" at bounding box center [390, 299] width 30 height 13
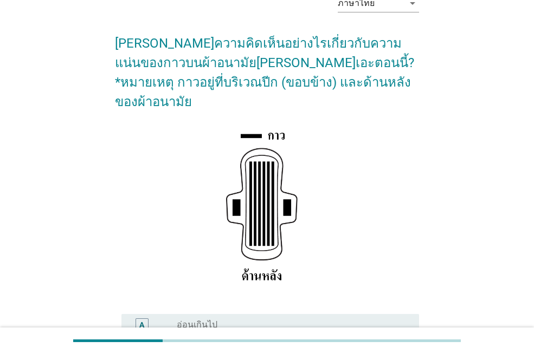
scroll to position [217, 0]
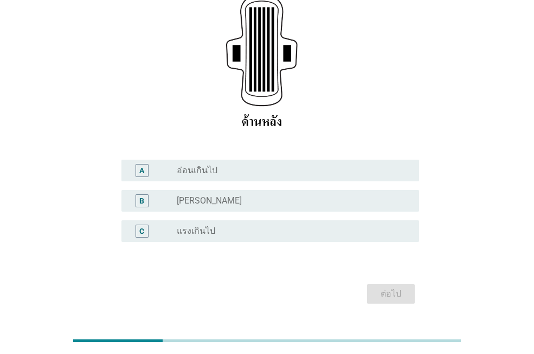
click at [216, 196] on div "radio_button_unchecked [PERSON_NAME]" at bounding box center [289, 201] width 225 height 11
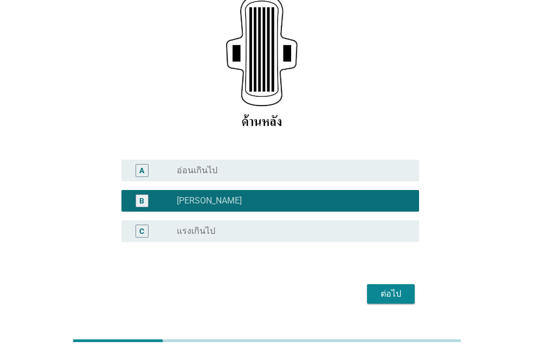
click at [385, 288] on div "ต่อไป" at bounding box center [390, 294] width 30 height 13
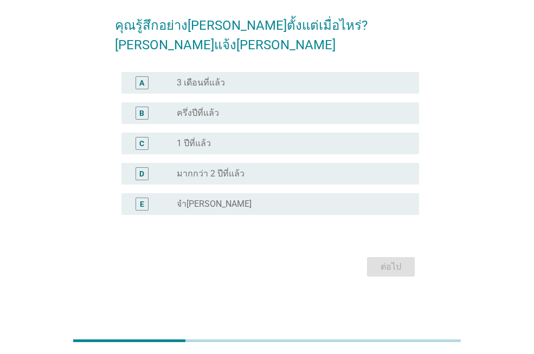
scroll to position [0, 0]
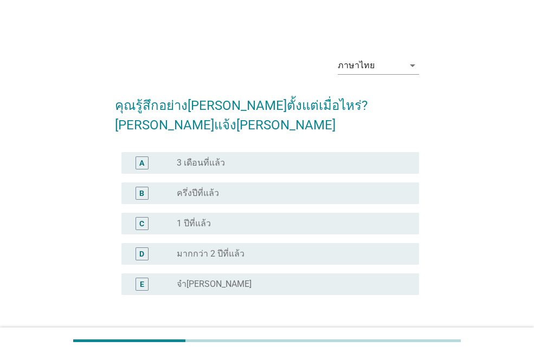
click at [209, 249] on label "มากกว่า 2 ปีที่แล้ว" at bounding box center [211, 254] width 68 height 11
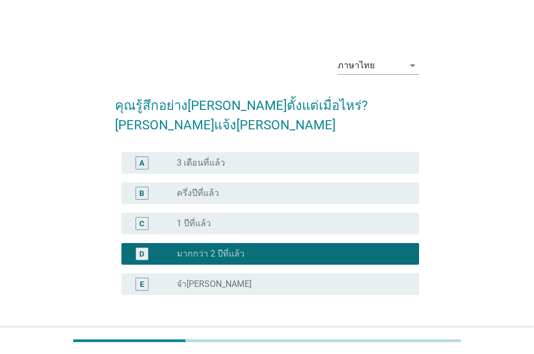
click at [390, 341] on div "ต่อไป" at bounding box center [390, 347] width 30 height 13
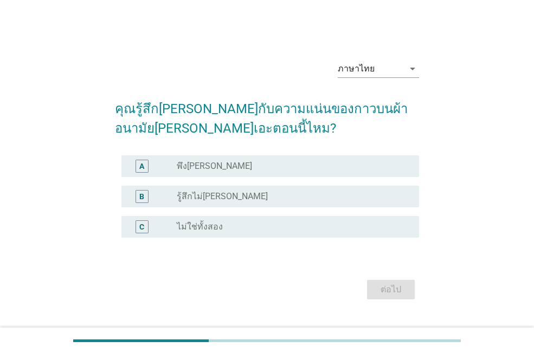
click at [218, 167] on div "radio_button_unchecked พึง[PERSON_NAME]" at bounding box center [289, 166] width 225 height 11
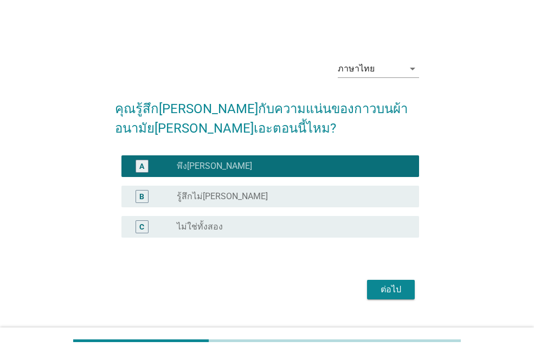
click at [374, 281] on button "ต่อไป" at bounding box center [391, 290] width 48 height 20
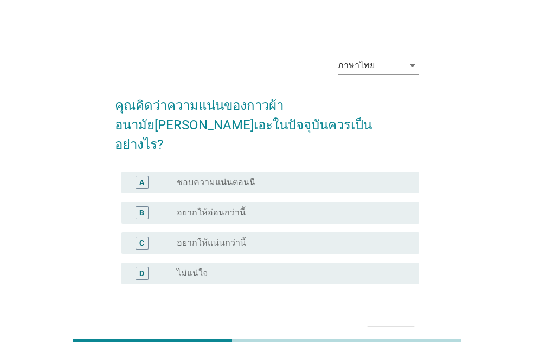
click at [229, 238] on label "อยากให้แน่นกว่านี้" at bounding box center [211, 243] width 69 height 11
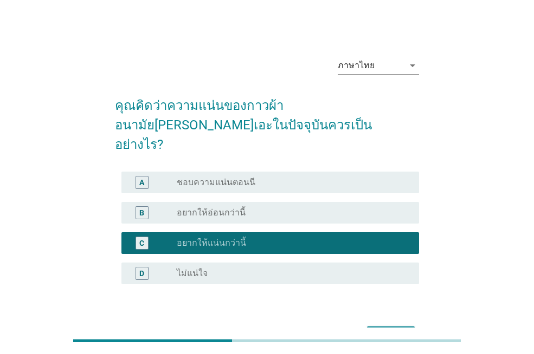
click at [374, 327] on button "ต่อไป" at bounding box center [391, 337] width 48 height 20
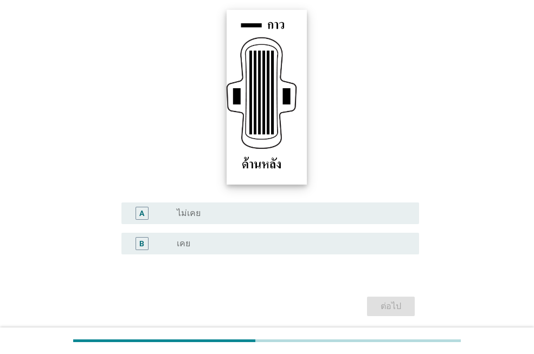
scroll to position [163, 0]
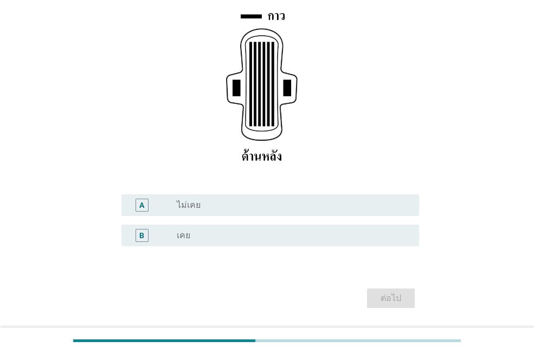
click at [210, 243] on div "B radio_button_unchecked เคย" at bounding box center [269, 236] width 297 height 22
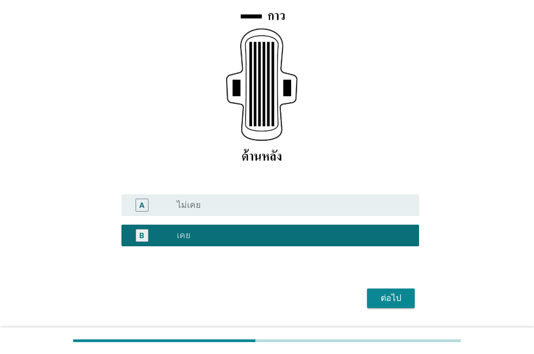
click at [375, 298] on div "ต่อไป" at bounding box center [390, 298] width 30 height 13
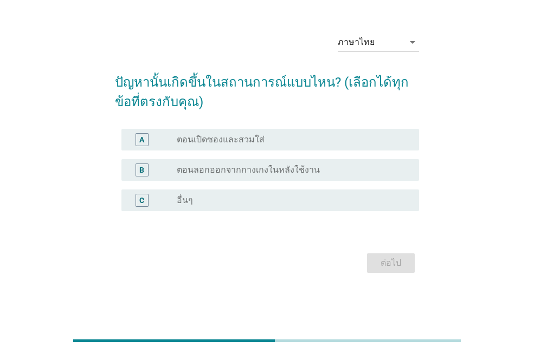
scroll to position [0, 0]
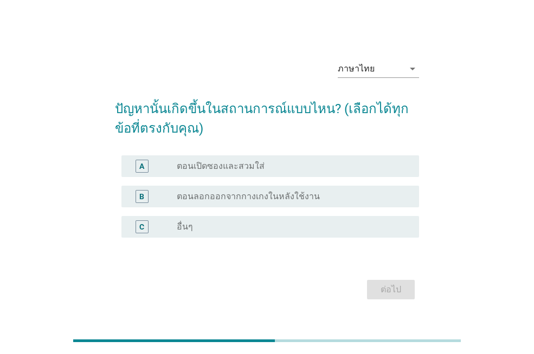
click at [244, 199] on label "ตอนลอกออกจากกางเกงในหลังใช้งาน" at bounding box center [248, 196] width 143 height 11
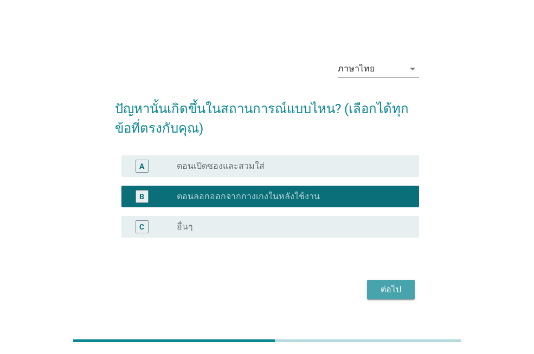
click at [392, 287] on div "ต่อไป" at bounding box center [390, 289] width 30 height 13
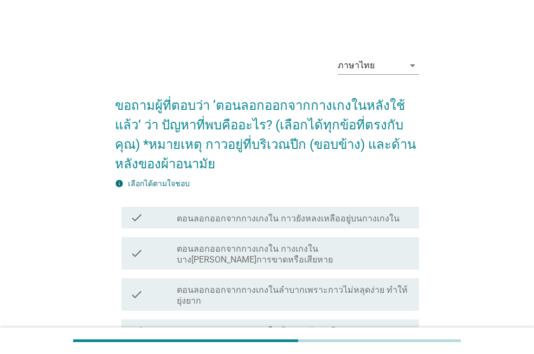
scroll to position [54, 0]
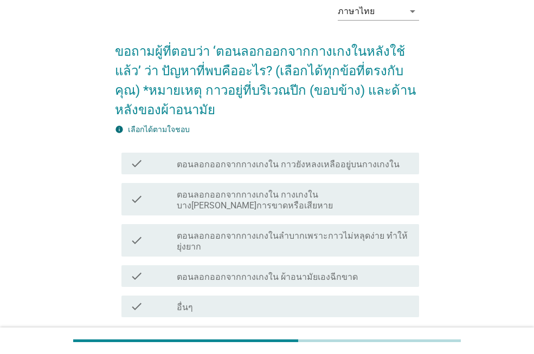
click at [271, 204] on label "ตอนลอกออกจากกางเกงใน กางเกงในบาง[PERSON_NAME]การขาดหรือเสียหาย" at bounding box center [293, 201] width 233 height 22
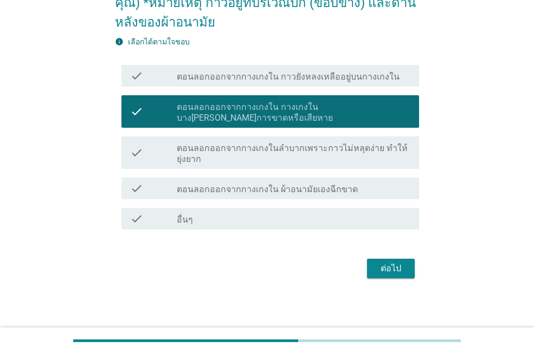
scroll to position [144, 0]
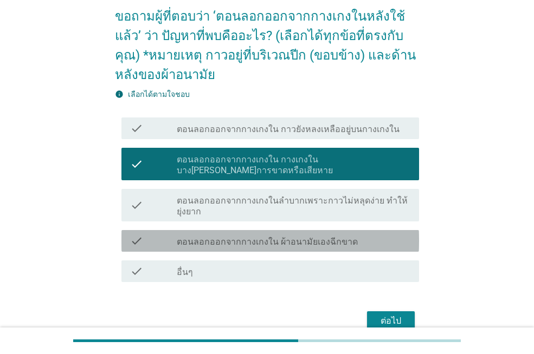
click at [290, 239] on label "ตอนลอกออกจากกางเกงใน ผ้าอนามัยเองฉีกขาด" at bounding box center [267, 242] width 181 height 11
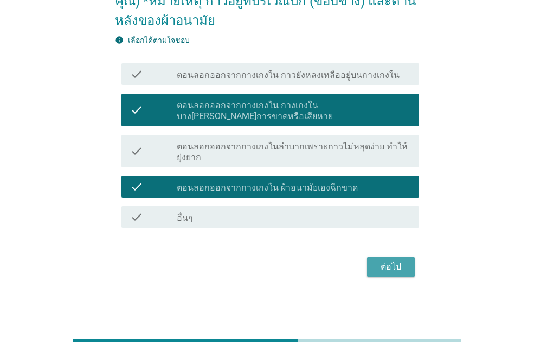
click at [388, 267] on div "ต่อไป" at bounding box center [390, 267] width 30 height 13
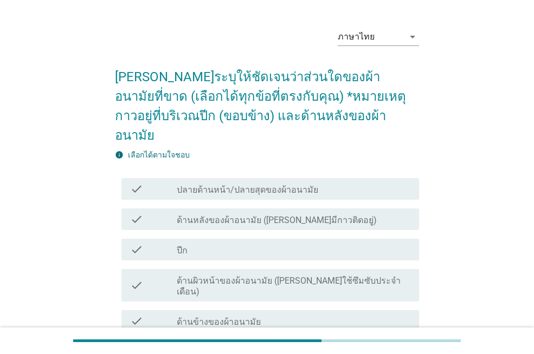
scroll to position [54, 0]
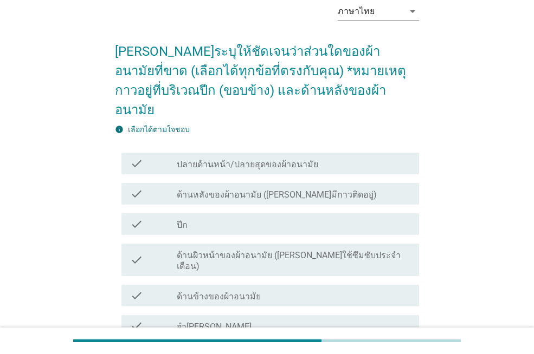
click at [251, 250] on label "ด้านผิวหน้าของผ้าอนามัย ([PERSON_NAME]ใช้ซึมซับประจำเดือน)" at bounding box center [293, 261] width 233 height 22
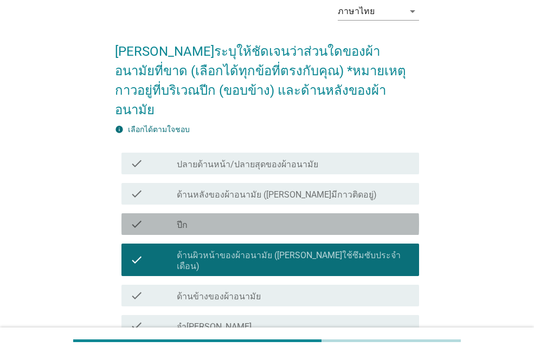
click at [218, 213] on div "check check_box_outline_blank ปีก" at bounding box center [269, 224] width 297 height 22
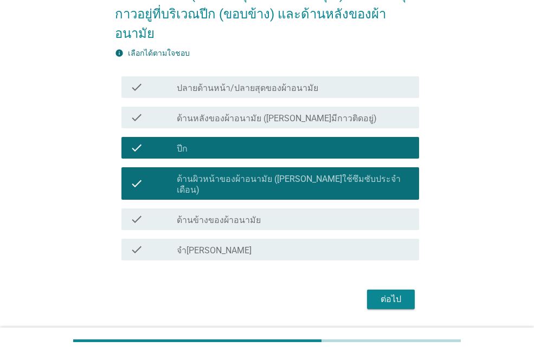
scroll to position [133, 0]
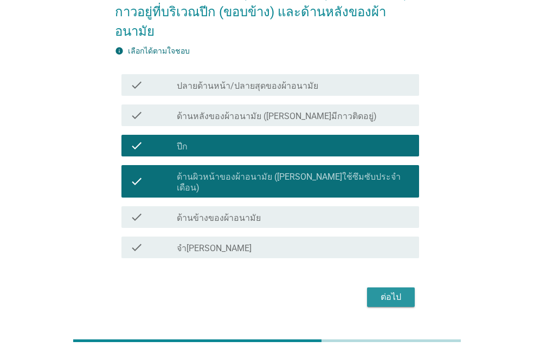
click at [398, 288] on button "ต่อไป" at bounding box center [391, 298] width 48 height 20
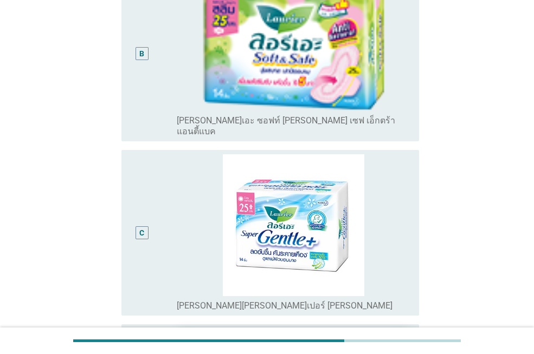
scroll to position [488, 0]
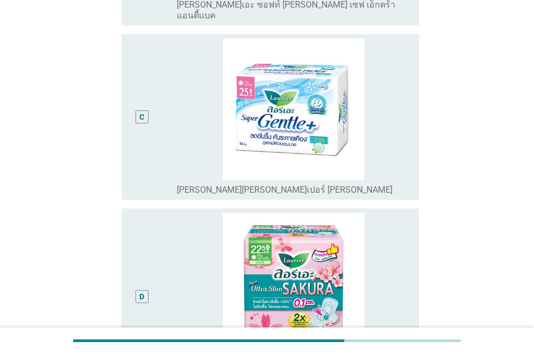
click at [144, 112] on div "C" at bounding box center [141, 117] width 5 height 11
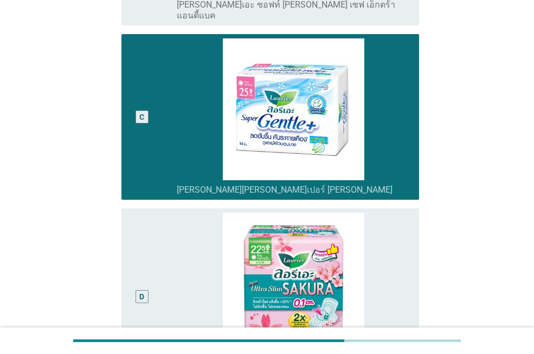
click at [144, 291] on div "D" at bounding box center [141, 296] width 5 height 11
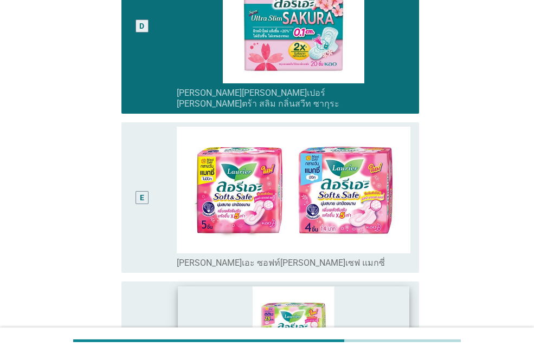
scroll to position [975, 0]
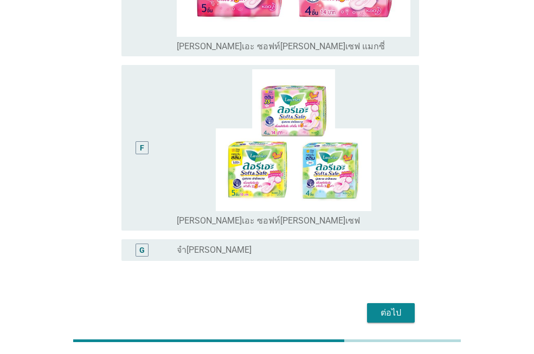
click at [386, 307] on div "ต่อไป" at bounding box center [390, 313] width 30 height 13
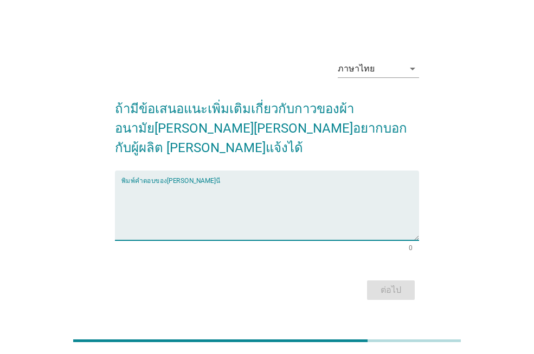
click at [196, 209] on textarea "พิมพ์คำตอบของคุณ ที่นี่" at bounding box center [269, 212] width 297 height 57
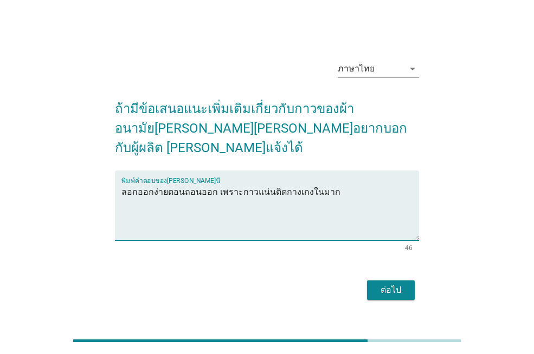
type textarea "ลอกออกง่ายตอนถอนออก เพราะกาวแน่นติดกางเกงในมาก"
click at [378, 284] on div "ต่อไป" at bounding box center [390, 290] width 30 height 13
